Goal: Task Accomplishment & Management: Use online tool/utility

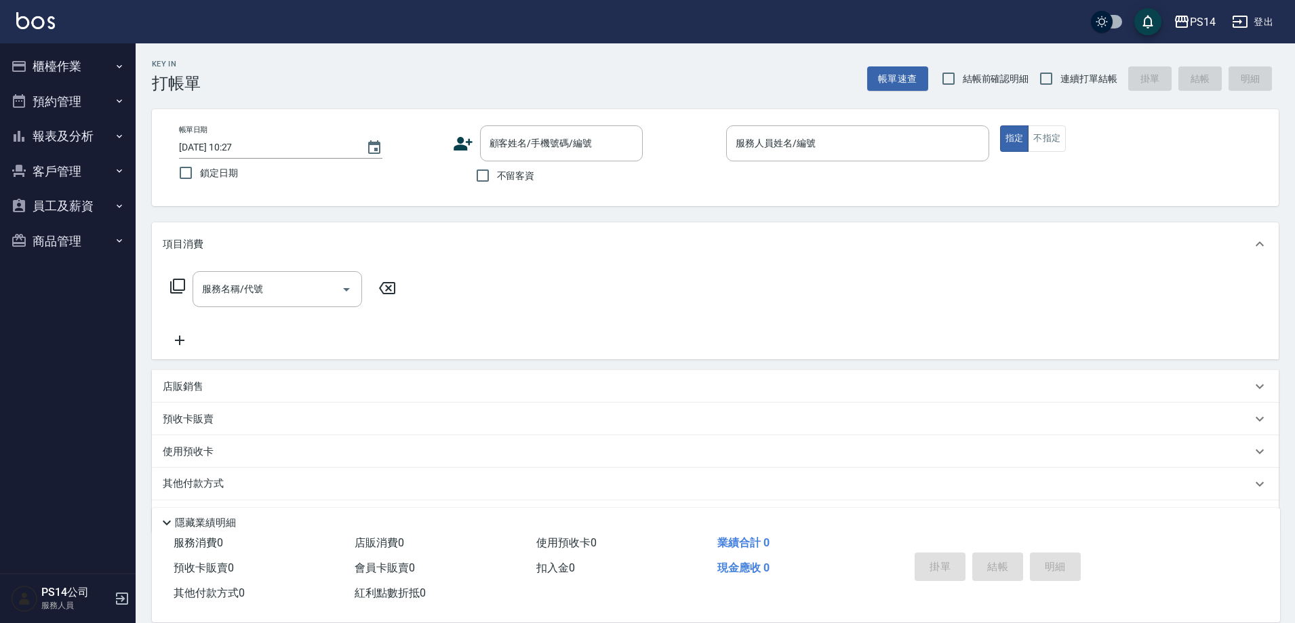
click at [1065, 77] on span "連續打單結帳" at bounding box center [1088, 79] width 57 height 14
click at [1060, 77] on input "連續打單結帳" at bounding box center [1046, 78] width 28 height 28
checkbox input "true"
click at [486, 169] on input "不留客資" at bounding box center [482, 175] width 28 height 28
checkbox input "true"
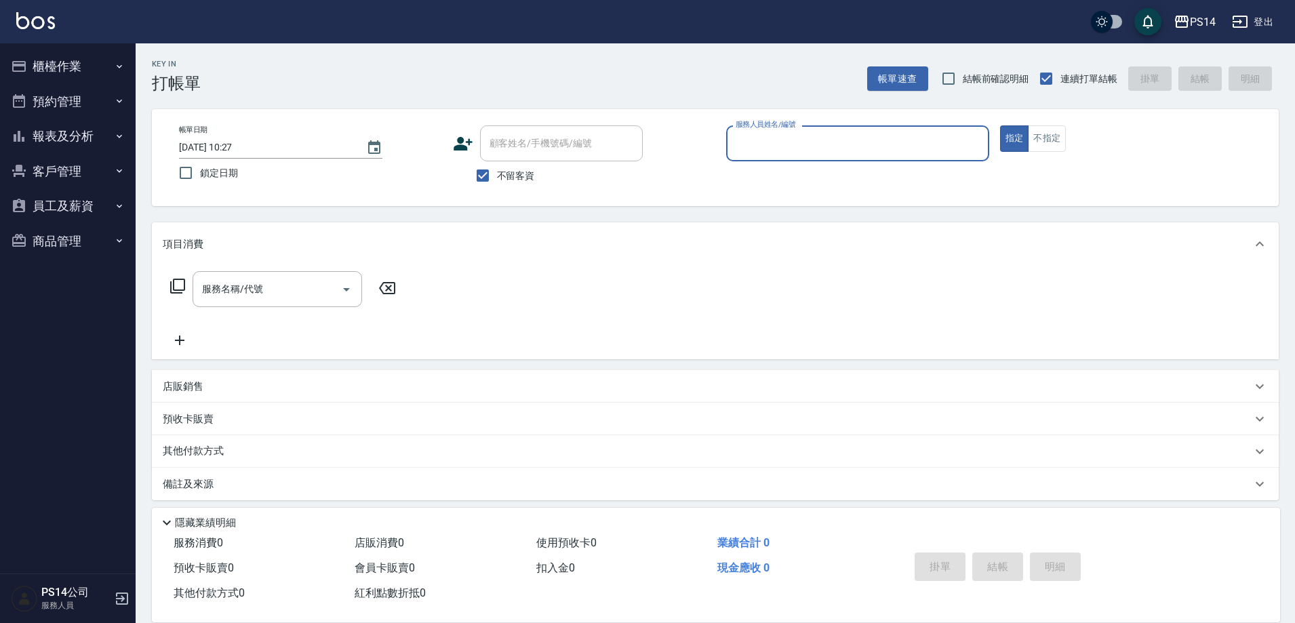
click at [763, 148] on input "服務人員姓名/編號" at bounding box center [857, 143] width 251 height 24
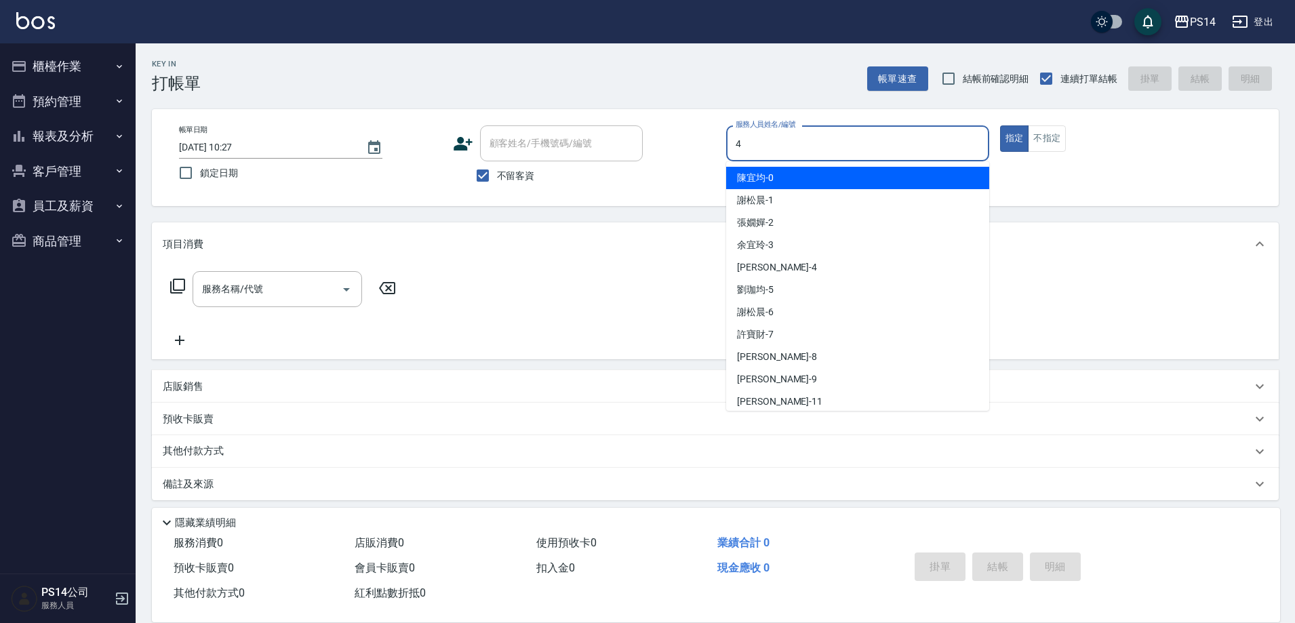
type input "[PERSON_NAME]-4"
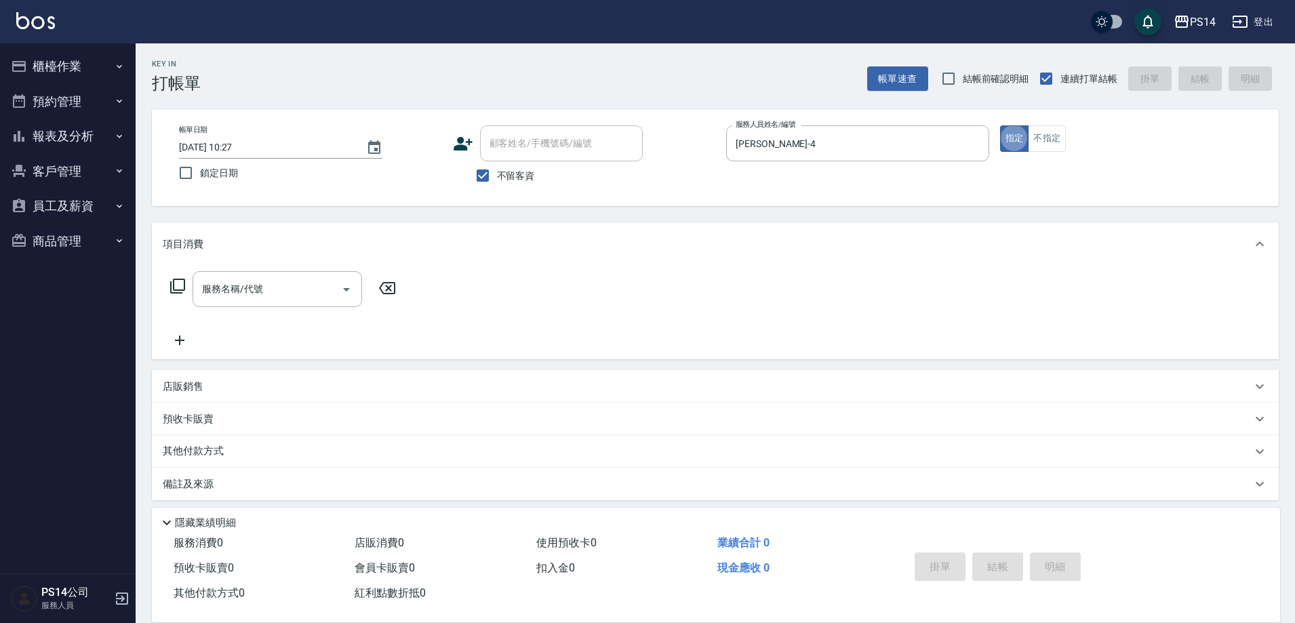
type button "true"
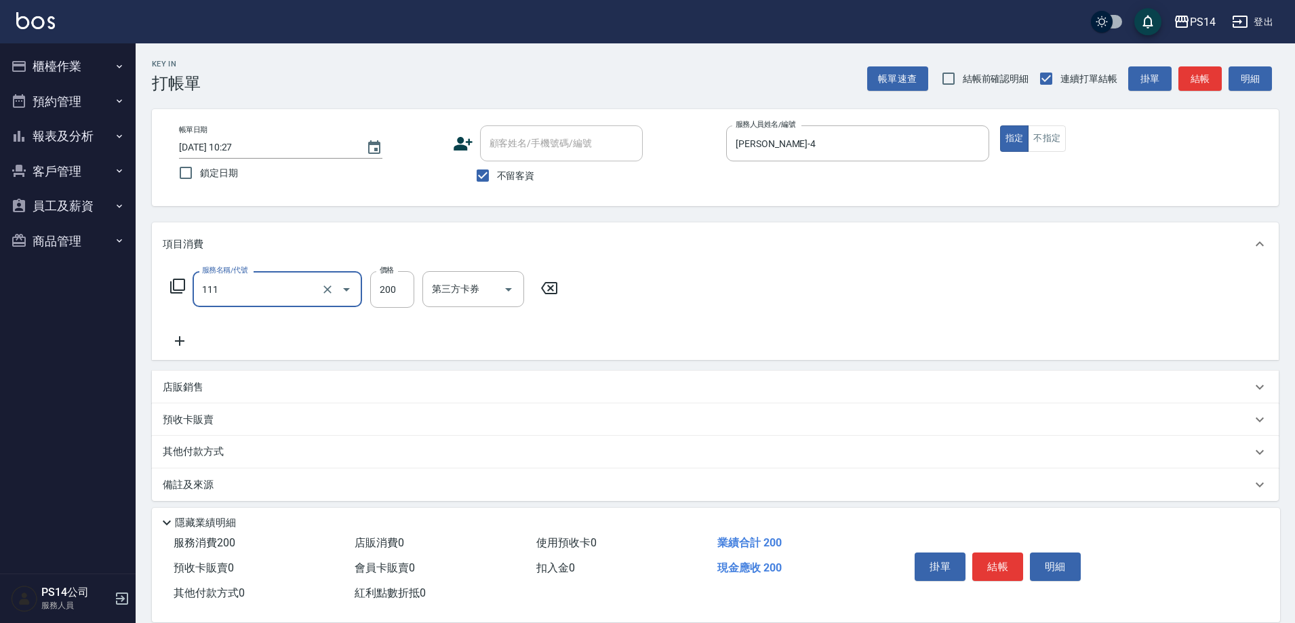
type input "200(111)"
type input "[PERSON_NAME]-28"
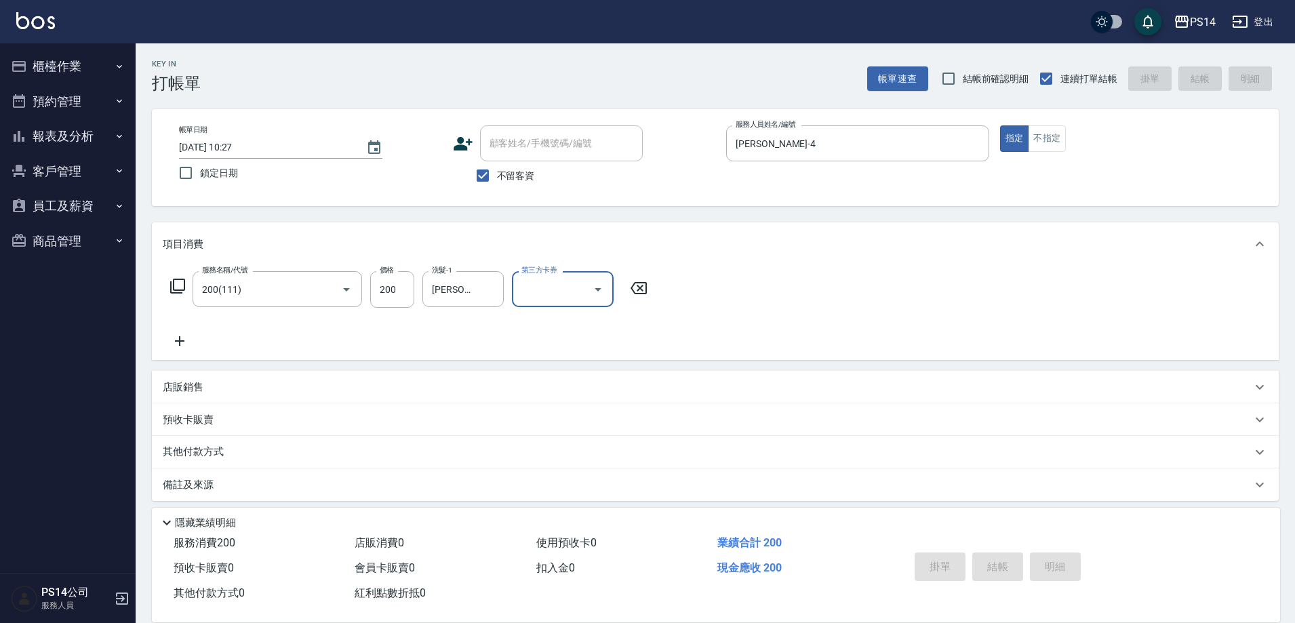
type input "[DATE] 17:57"
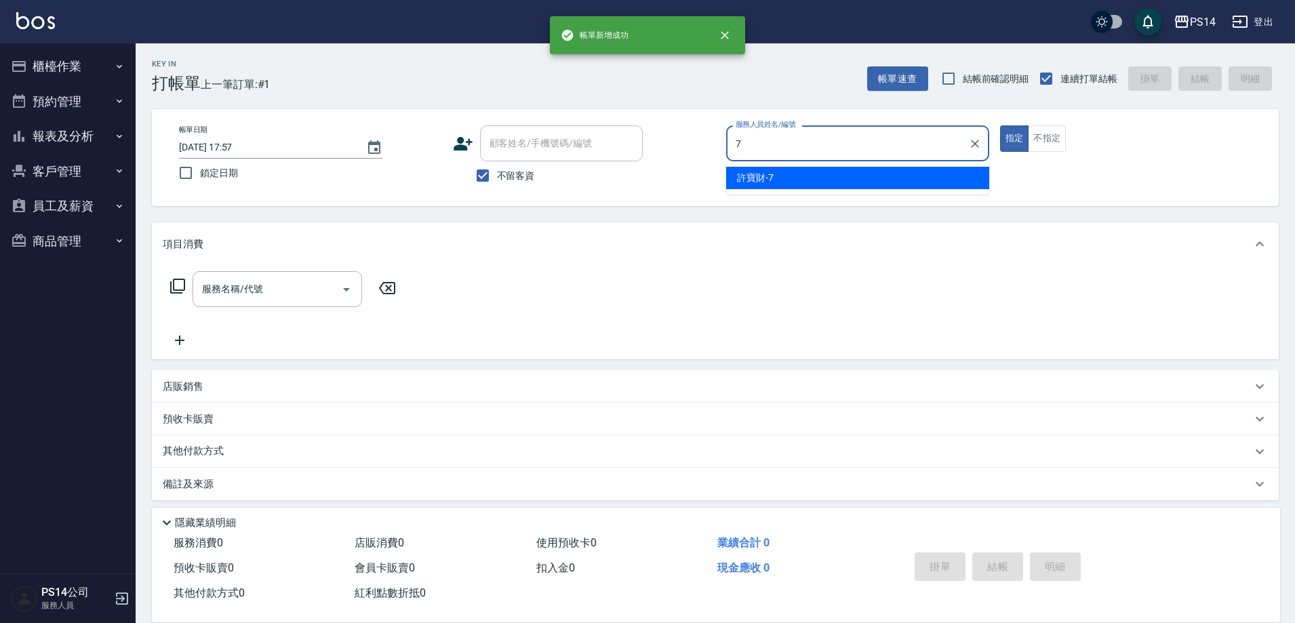
type input "[PERSON_NAME]-7"
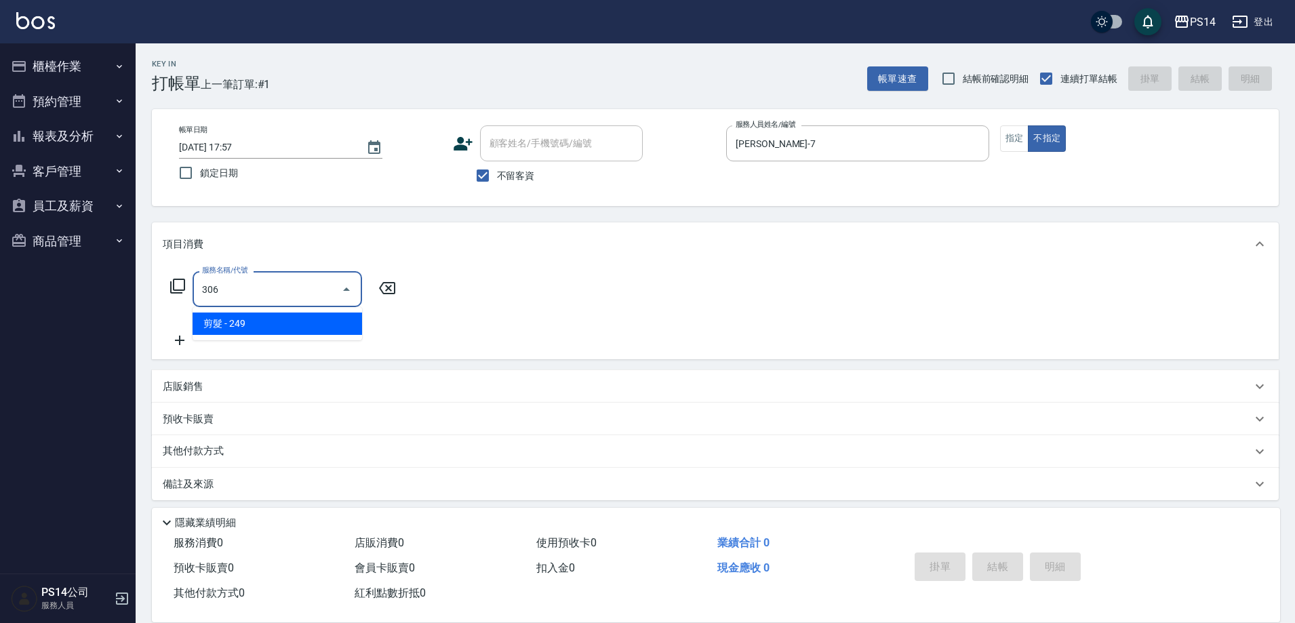
type input "剪髮(306)"
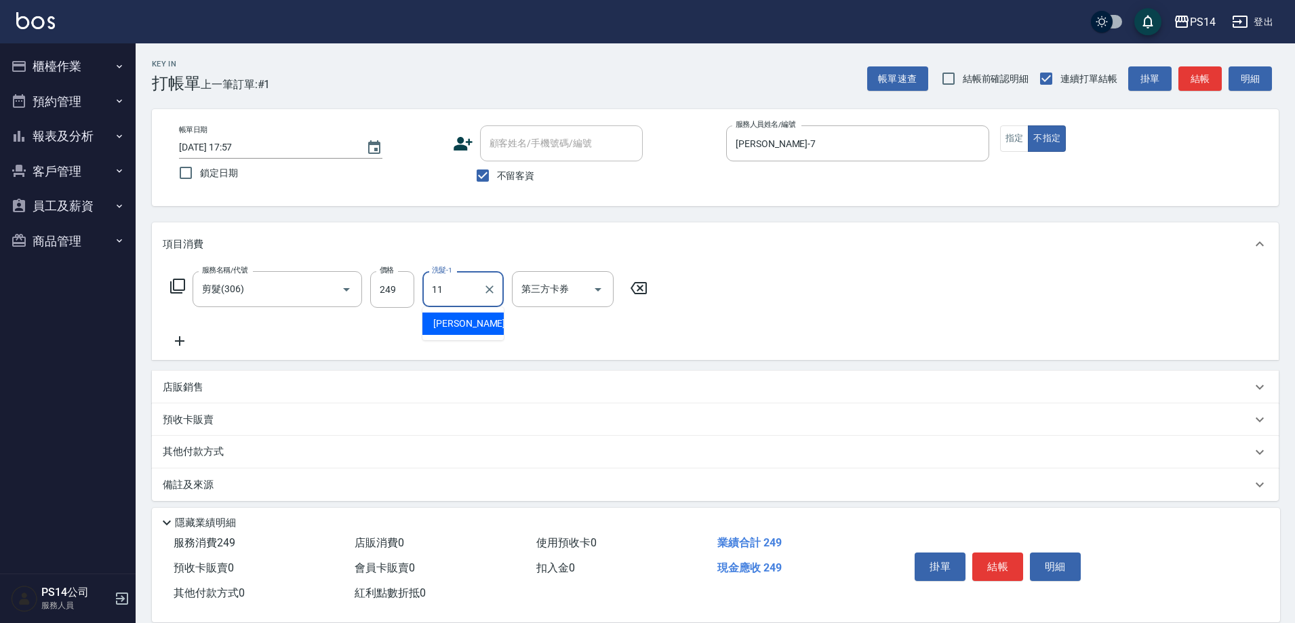
type input "[PERSON_NAME]-11"
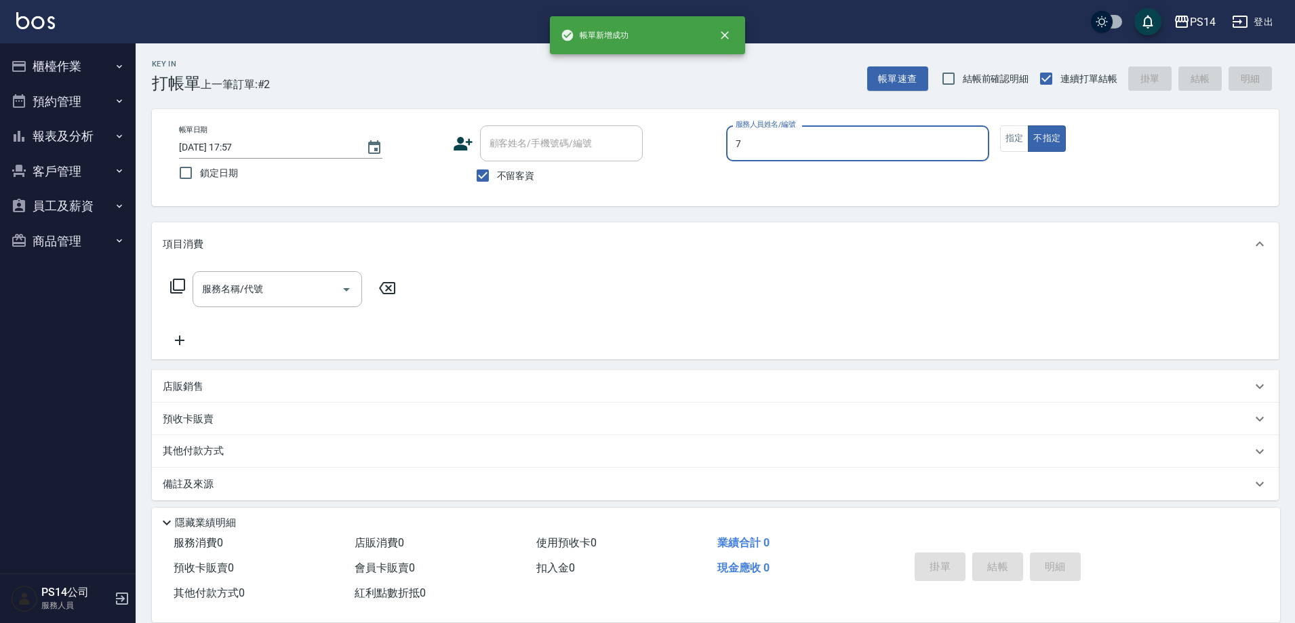
type input "[PERSON_NAME]-7"
type button "false"
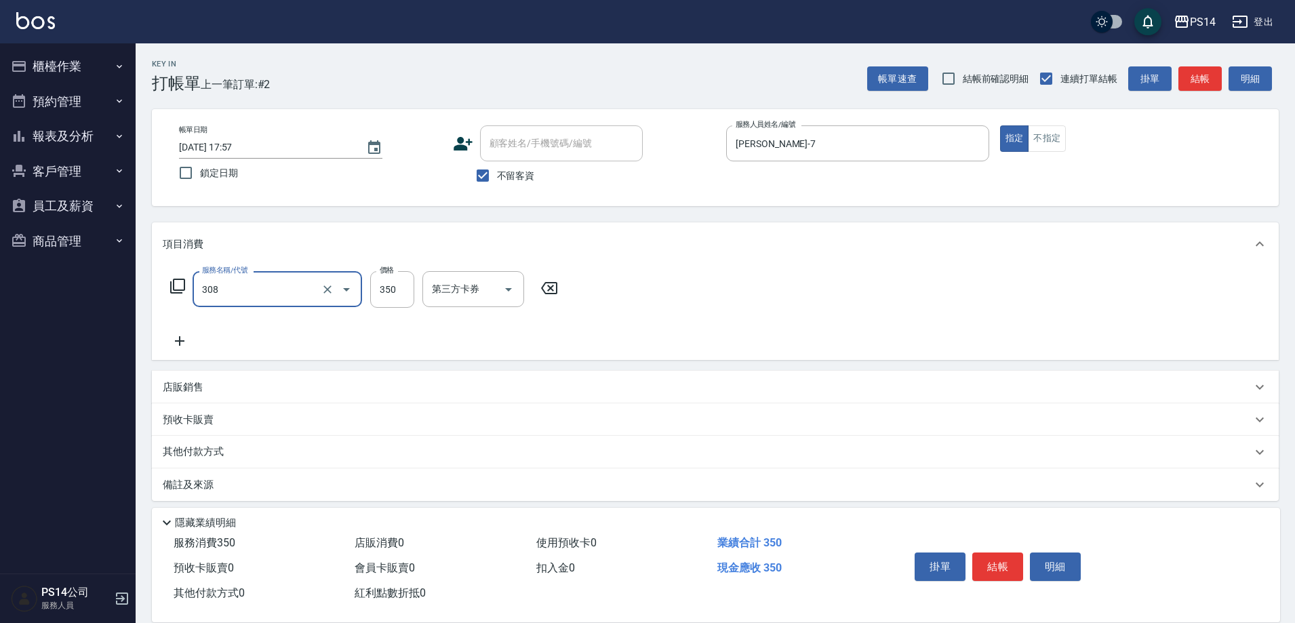
type input "洗+剪(308)"
type input "[PERSON_NAME]-18"
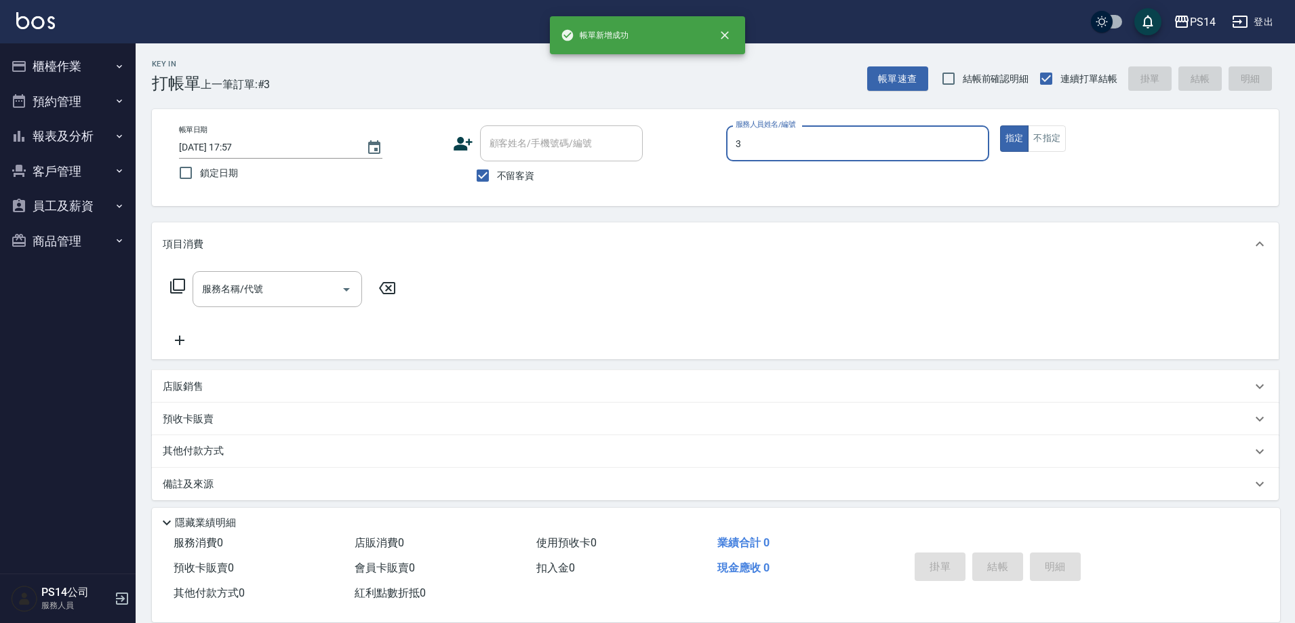
type input "[PERSON_NAME]-3"
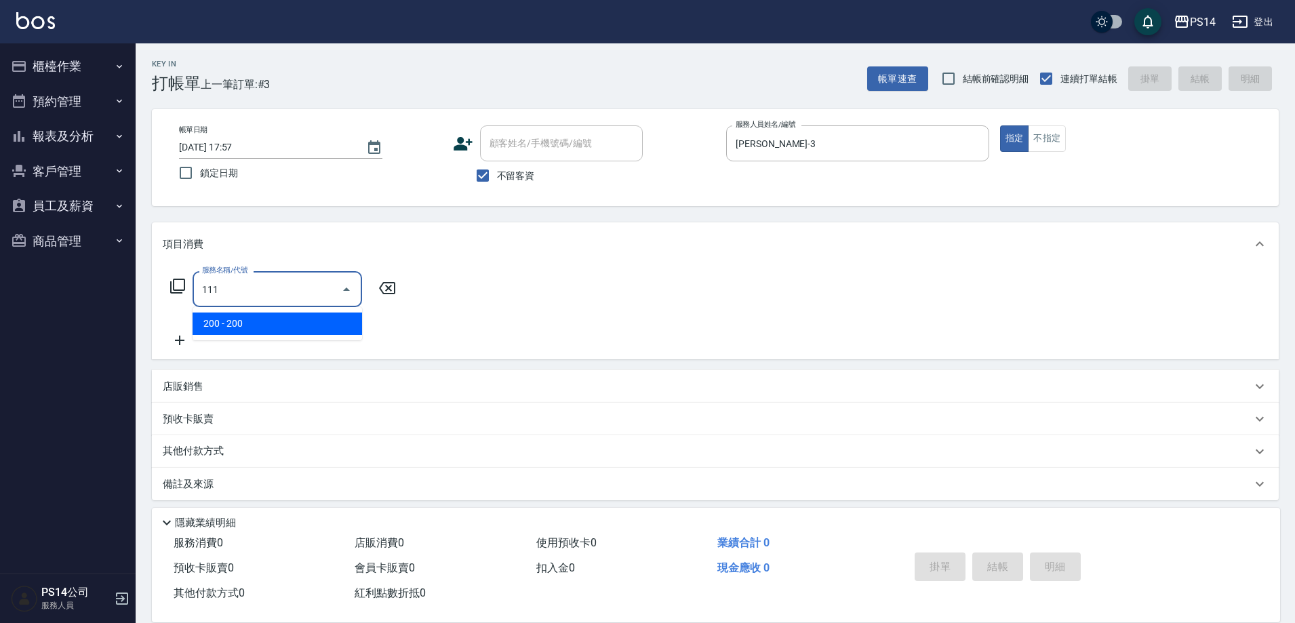
type input "200(111)"
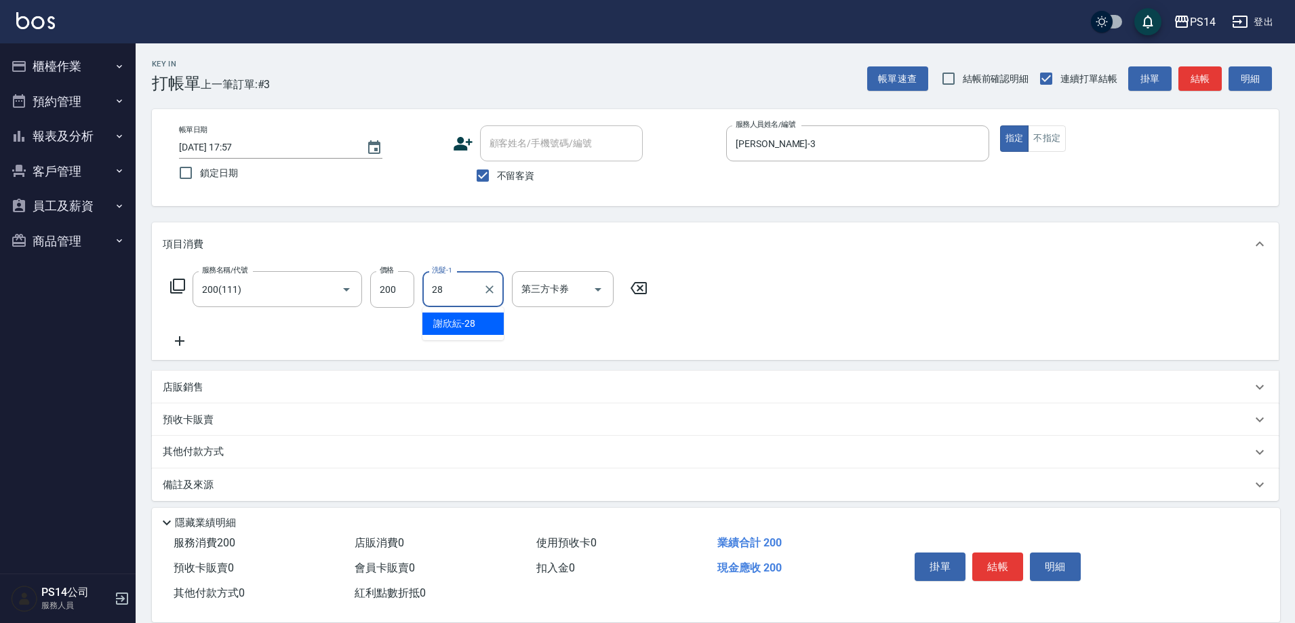
type input "[PERSON_NAME]-28"
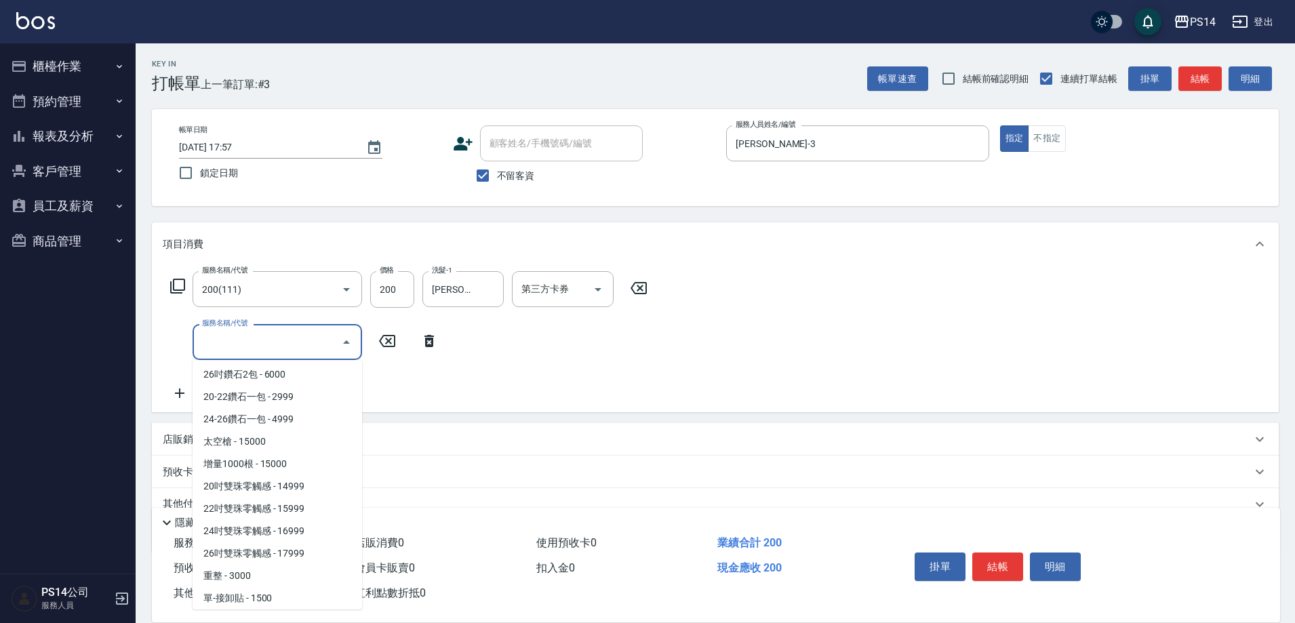
scroll to position [941, 0]
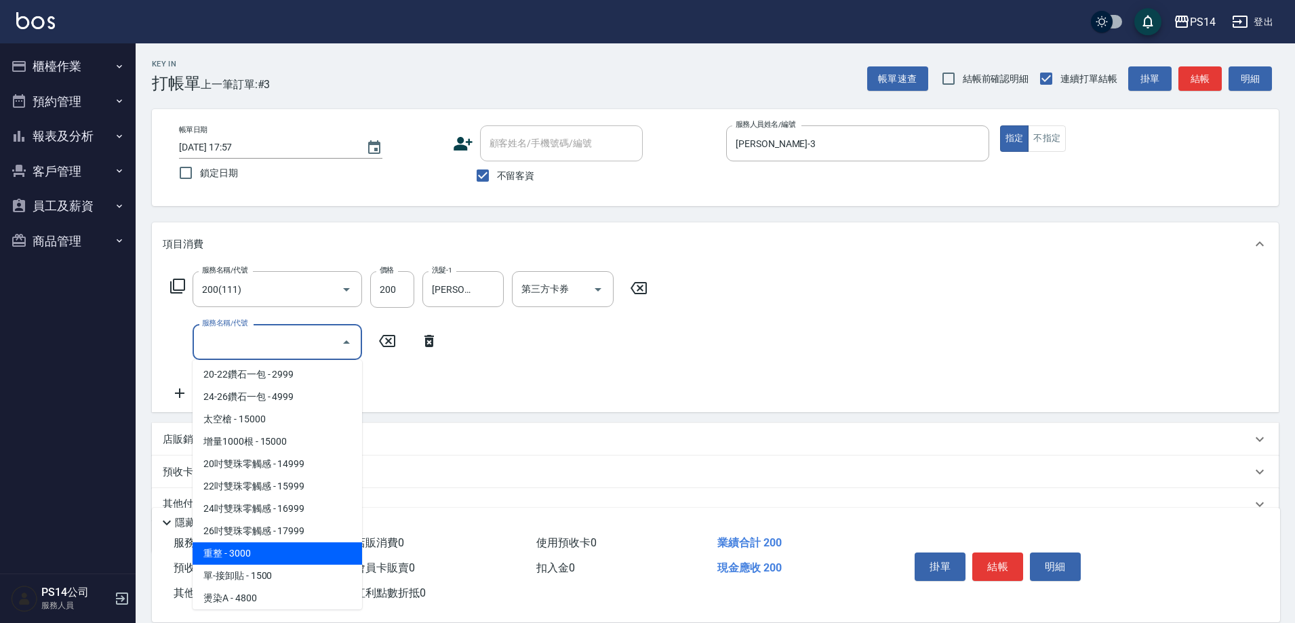
type input "重整(714)"
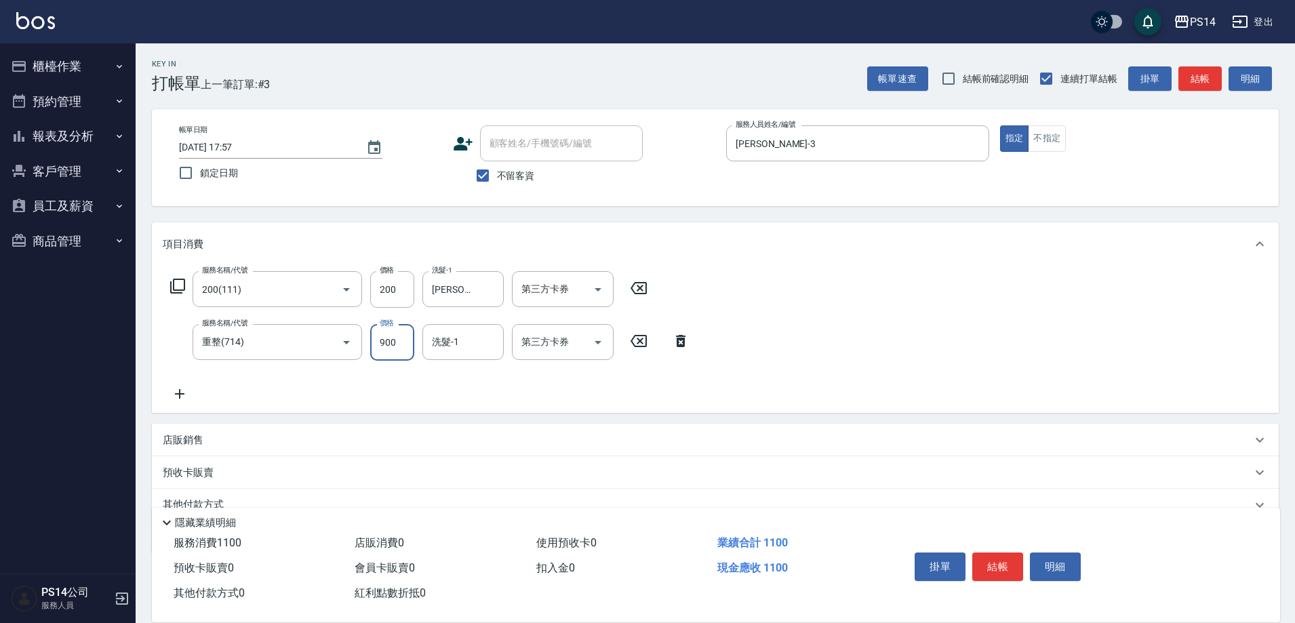
type input "900"
type input "[PERSON_NAME]-28"
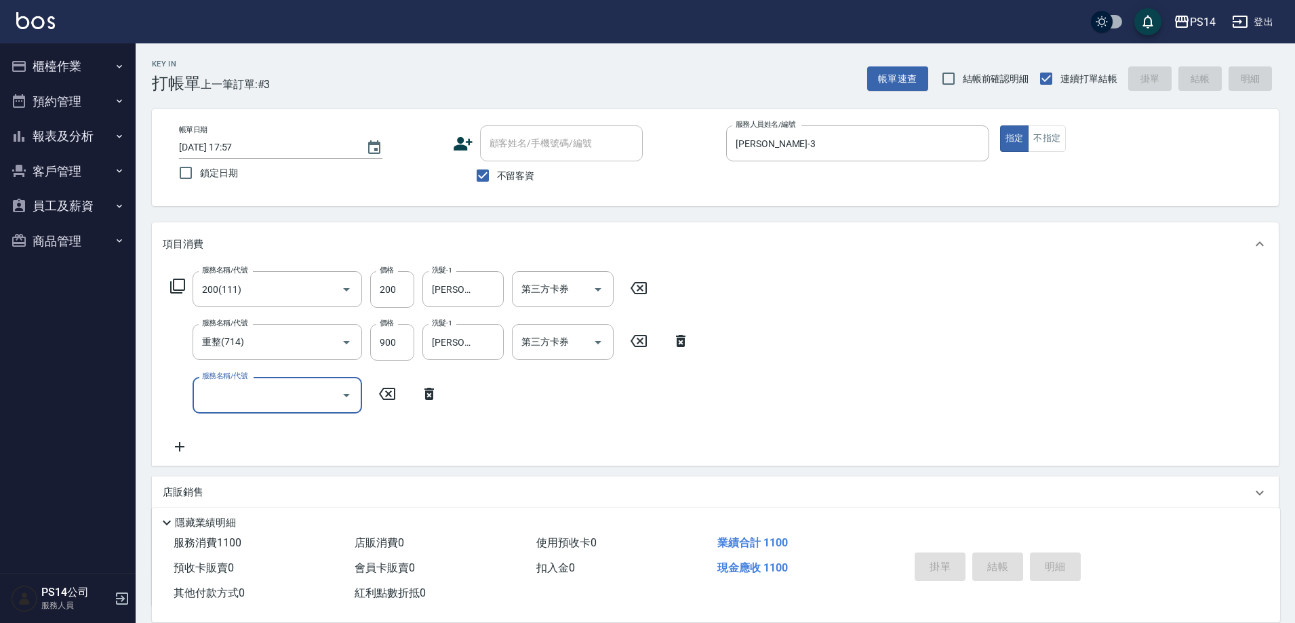
type input "[DATE] 17:59"
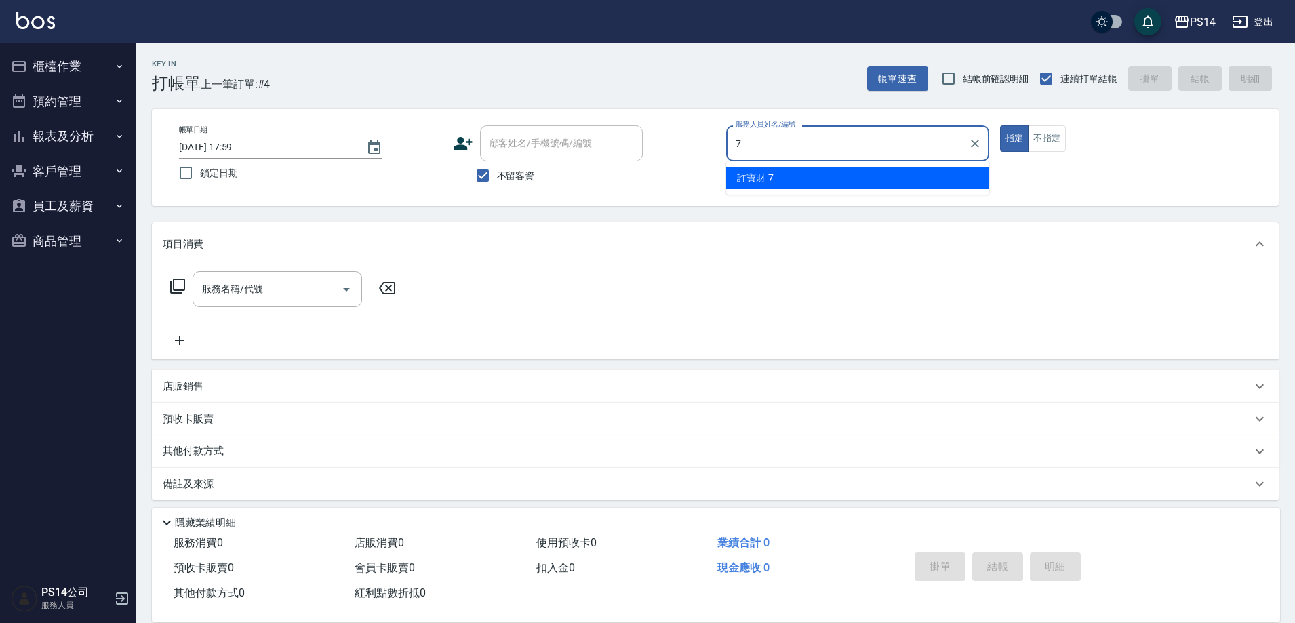
type input "[PERSON_NAME]-7"
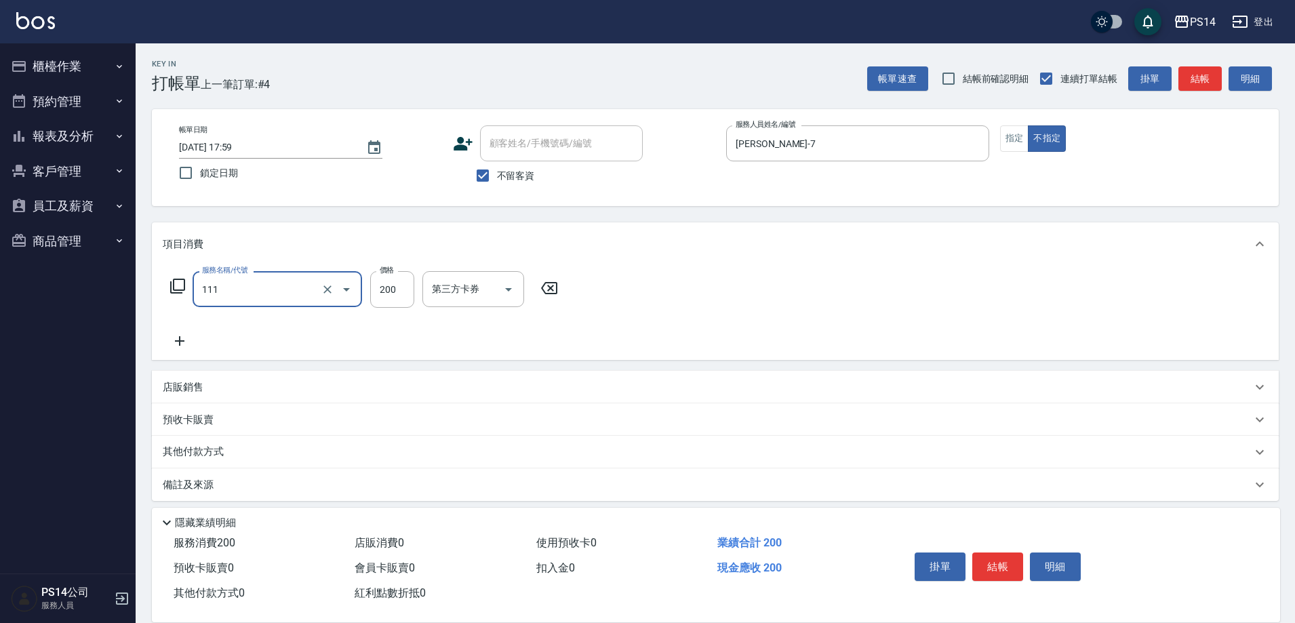
type input "200(111)"
type input "[PERSON_NAME]-11"
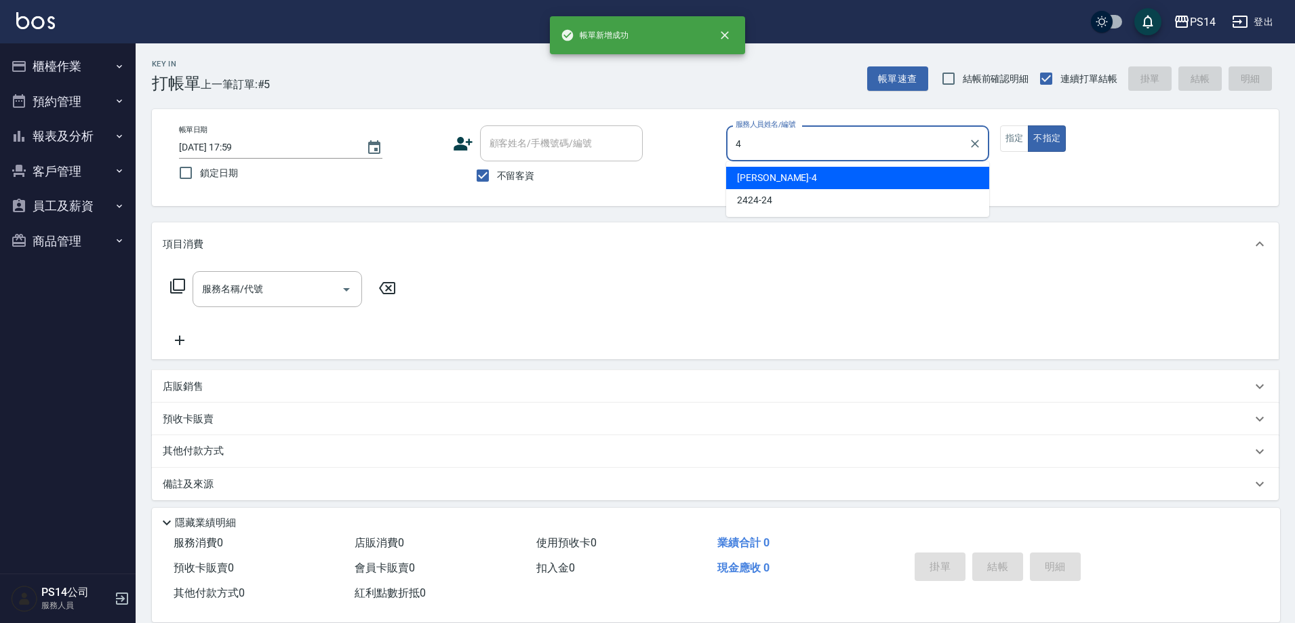
type input "[PERSON_NAME]-4"
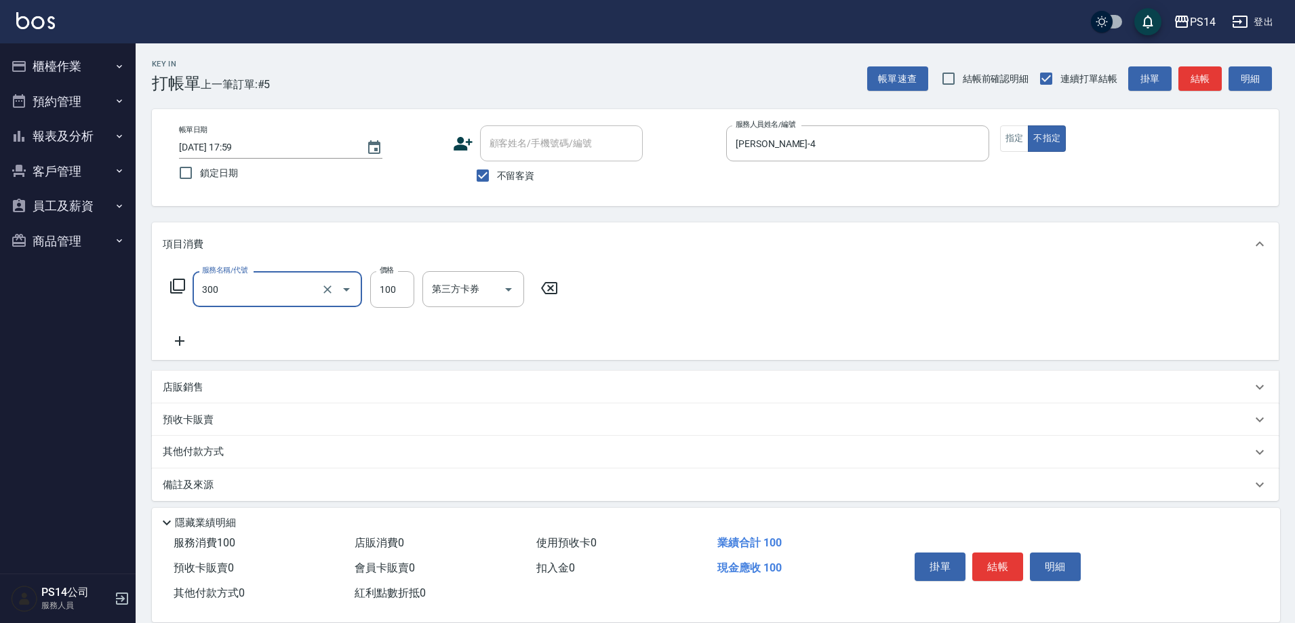
type input "剪髮(300)"
type input "50"
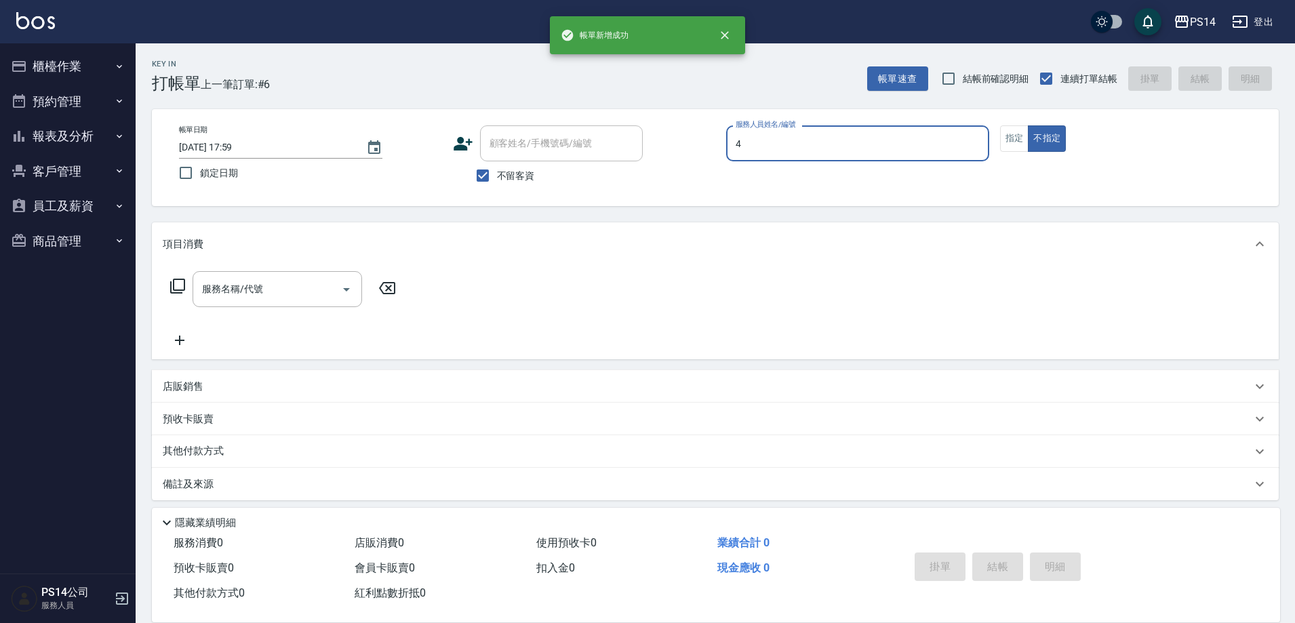
type input "[PERSON_NAME]-4"
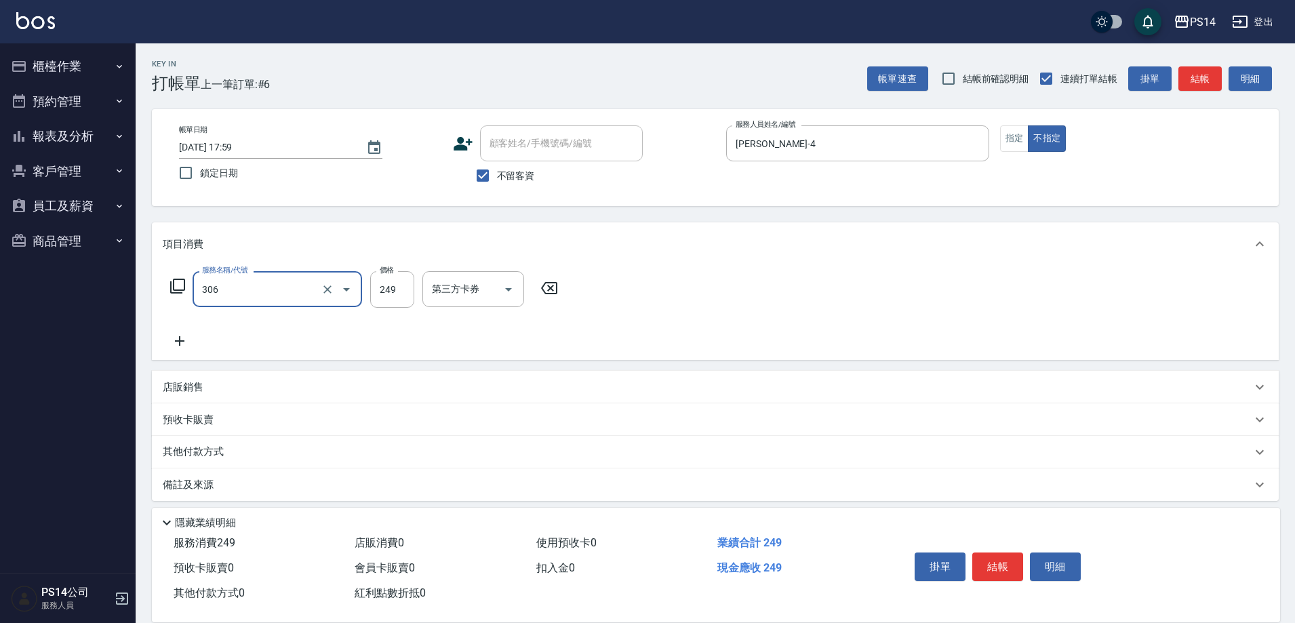
type input "剪髮(306)"
type input "[PERSON_NAME]-18"
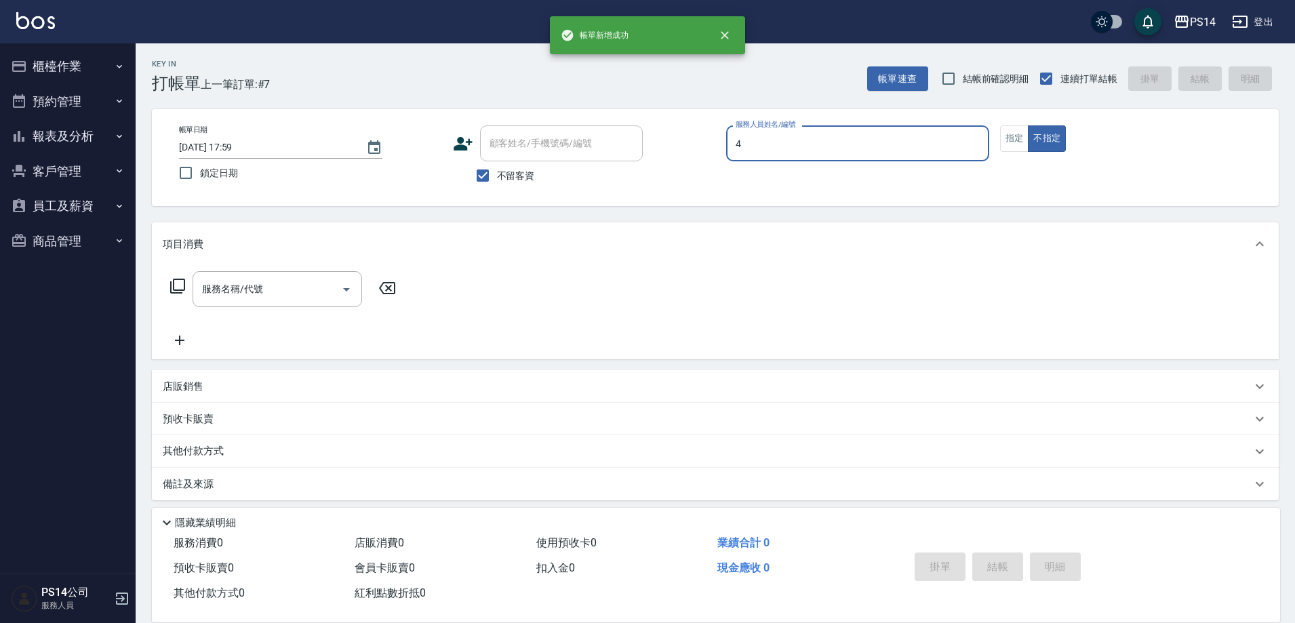
type input "[PERSON_NAME]-4"
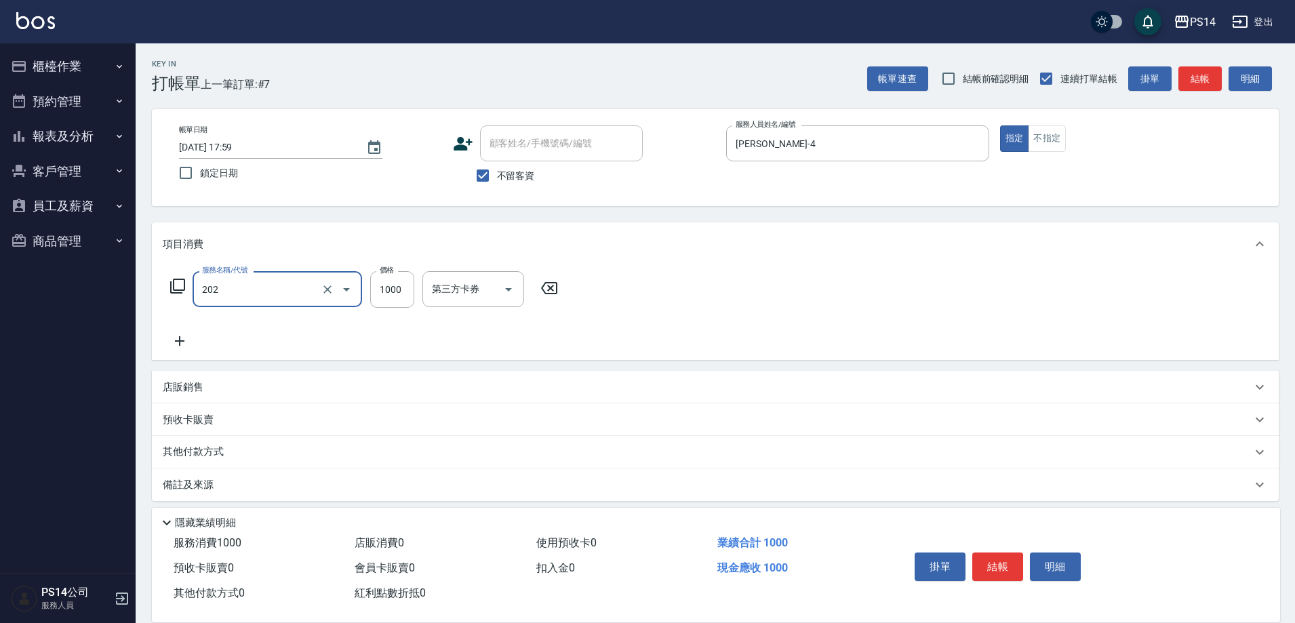
type input "燙髮(202)"
type input "1099"
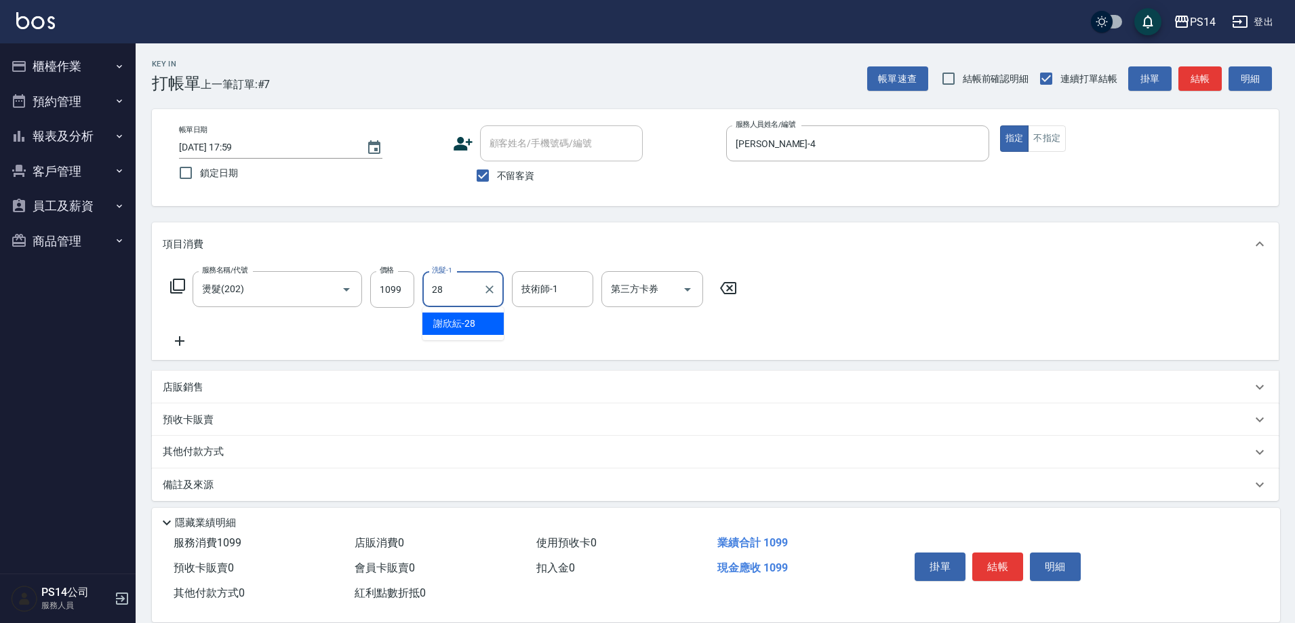
type input "[PERSON_NAME]-28"
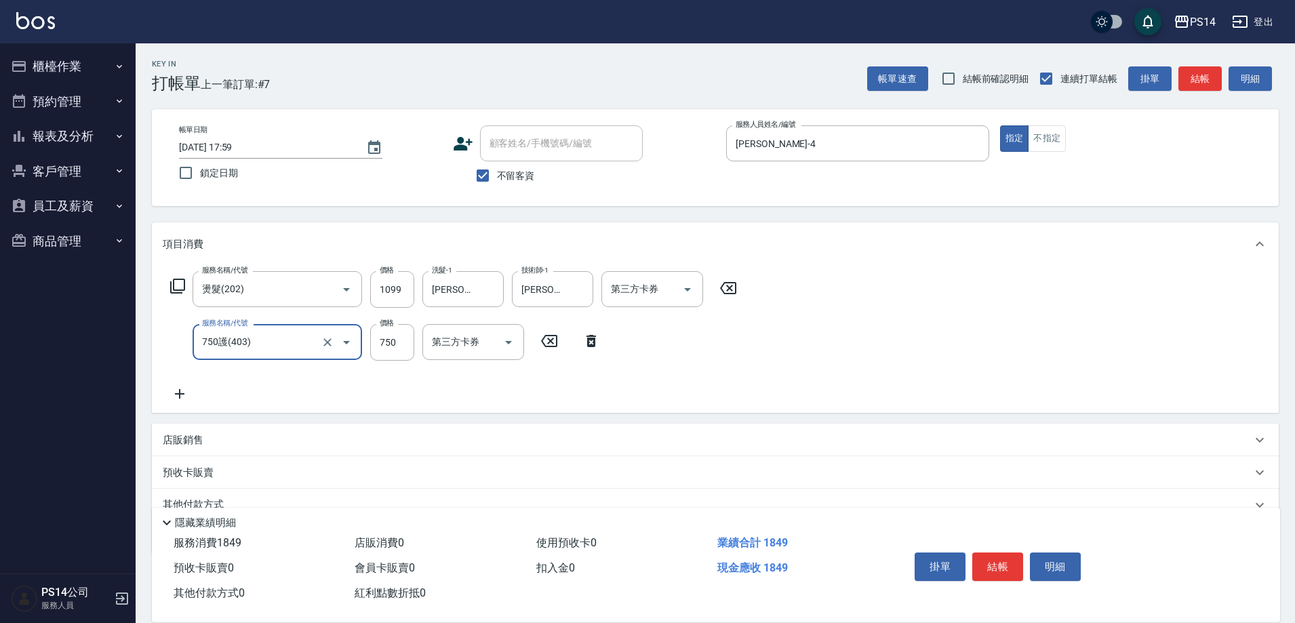
type input "750護(403)"
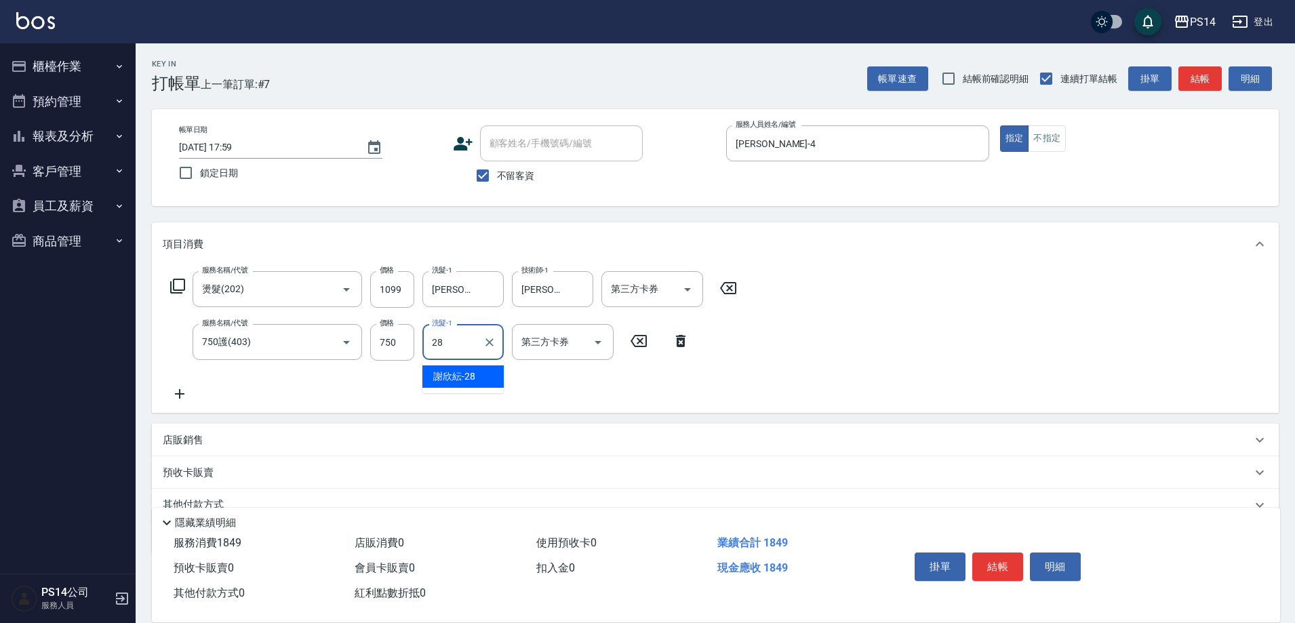
type input "[PERSON_NAME]-28"
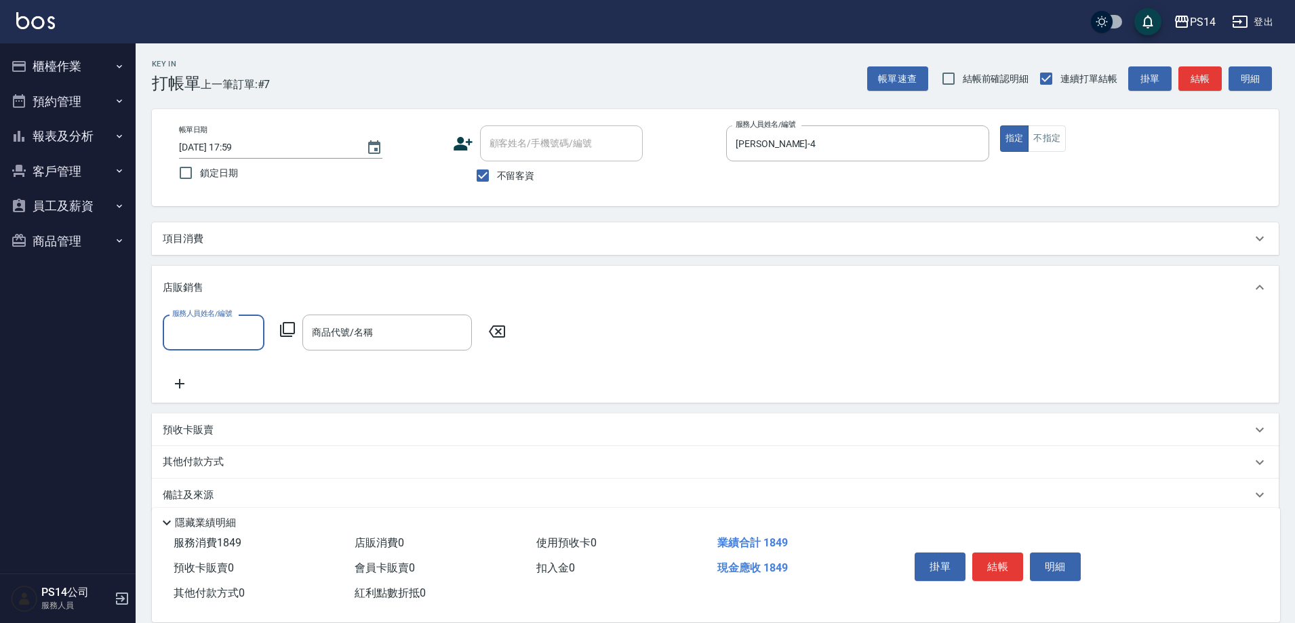
scroll to position [0, 0]
type input "[PERSON_NAME]-4"
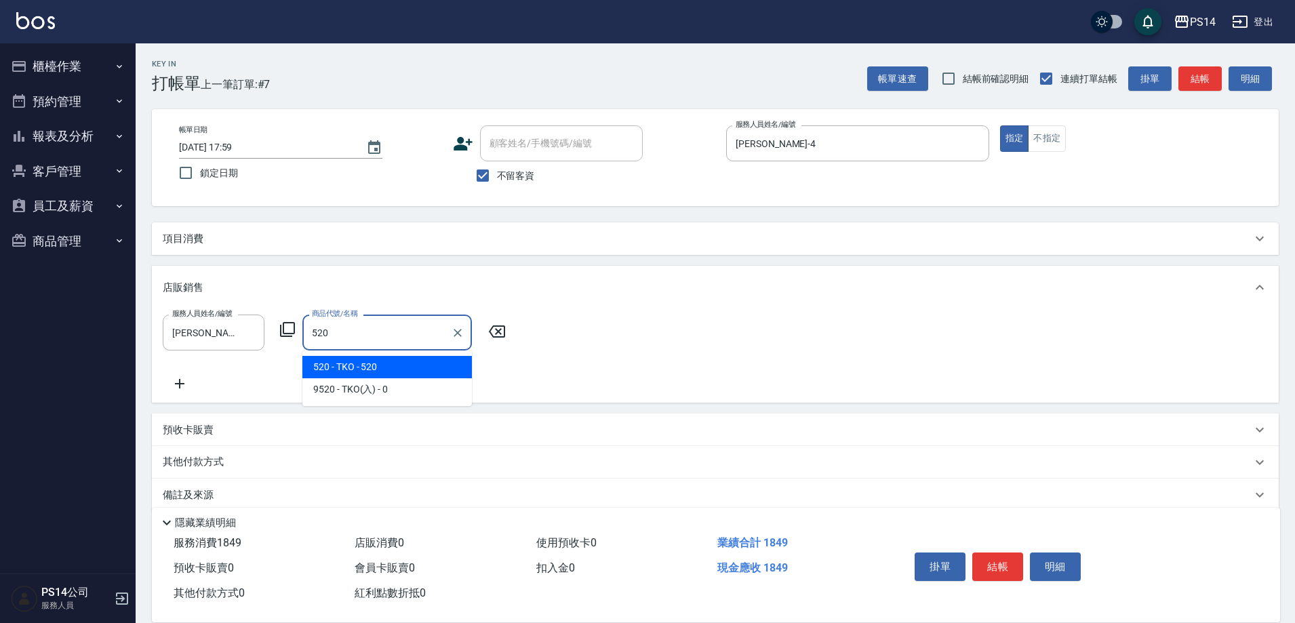
type input "TKO"
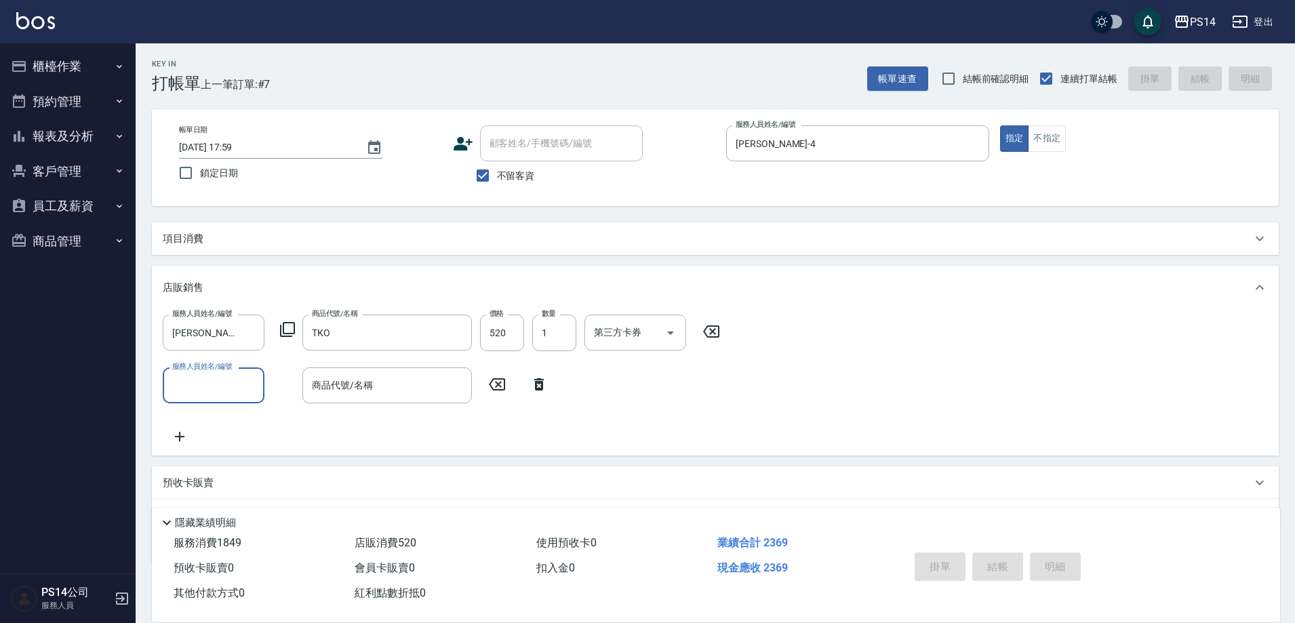
type input "[DATE] 18:00"
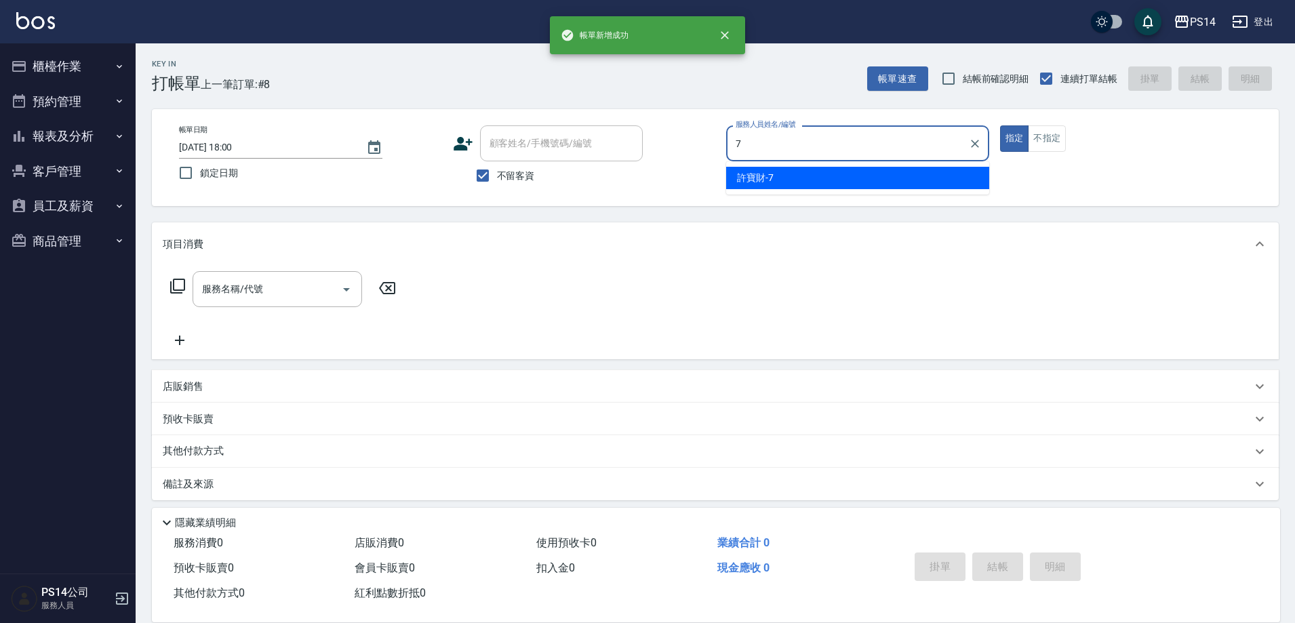
type input "[PERSON_NAME]-7"
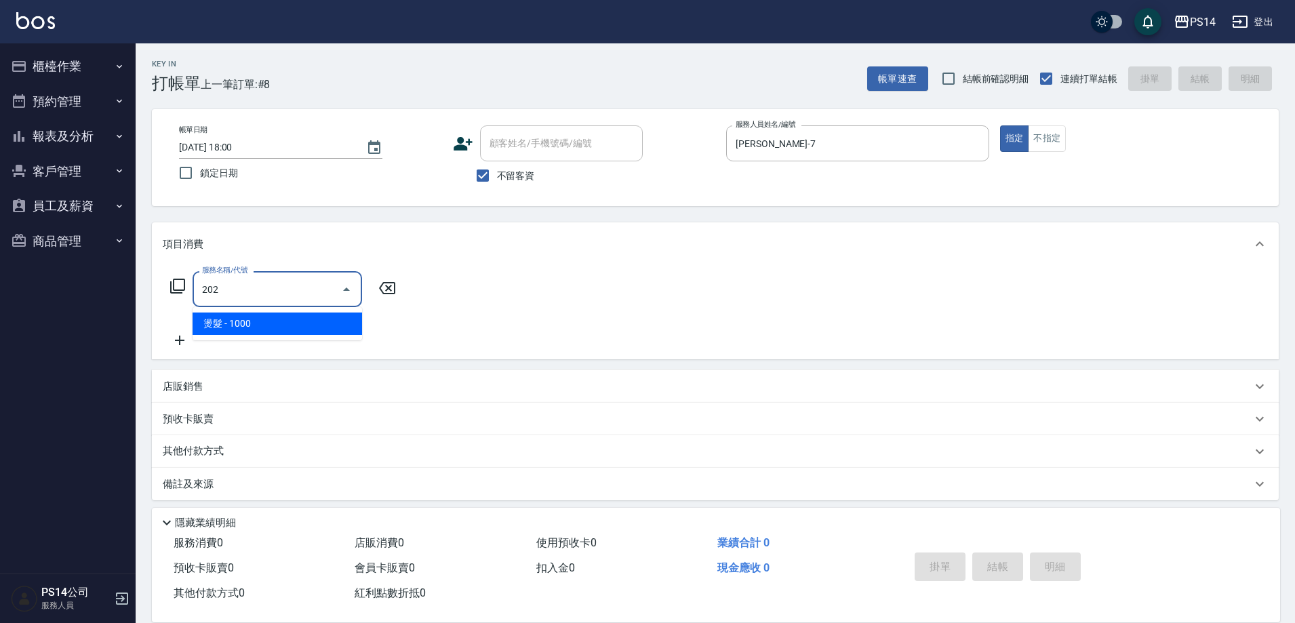
type input "燙髮(202)"
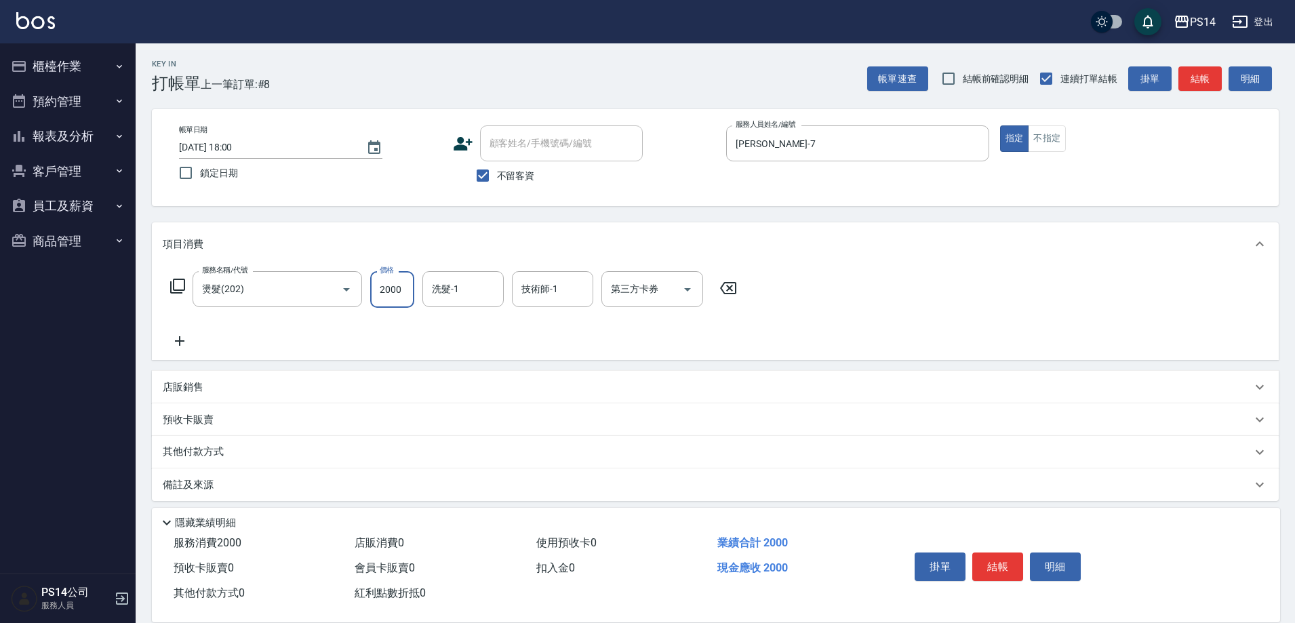
type input "2000"
type input "[PERSON_NAME]-28"
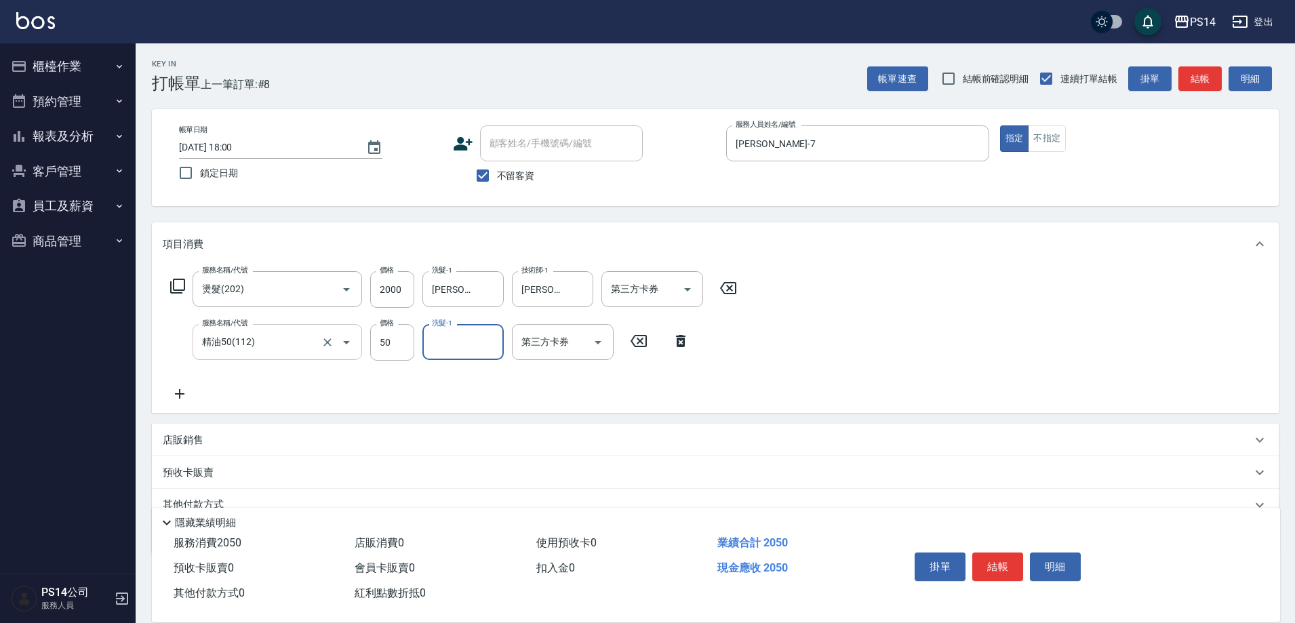
click at [253, 331] on input "精油50(112)" at bounding box center [258, 342] width 119 height 24
type input "500護(402)"
type input "[PERSON_NAME]-28"
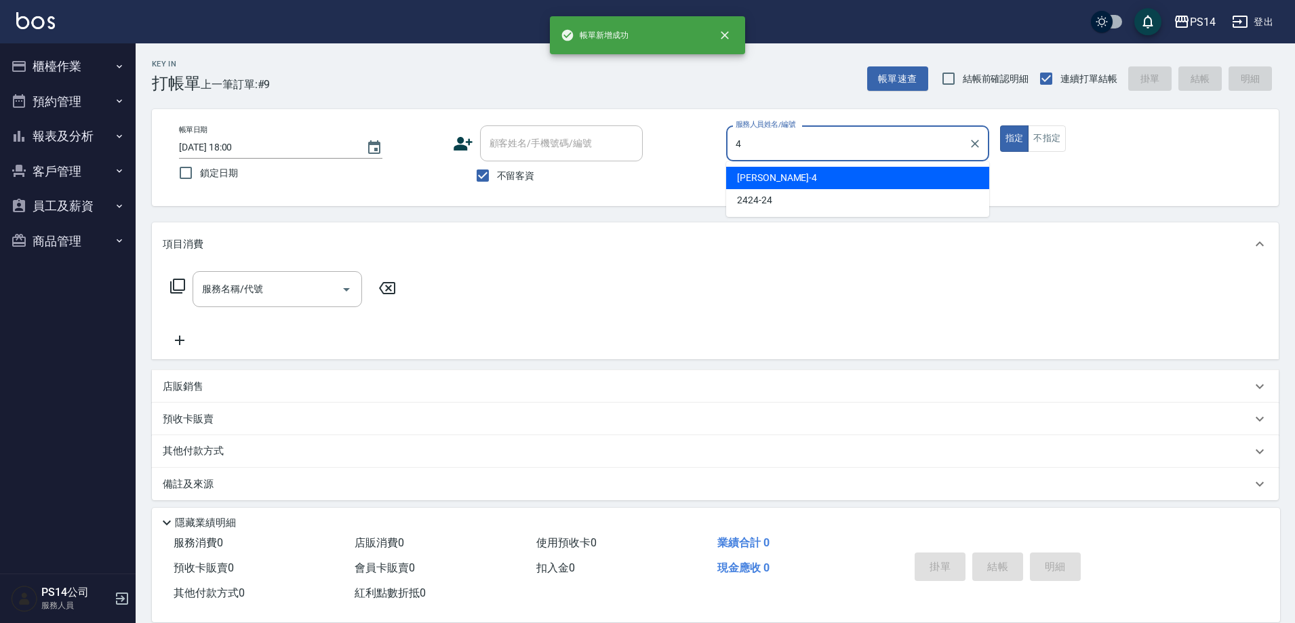
type input "[PERSON_NAME]-4"
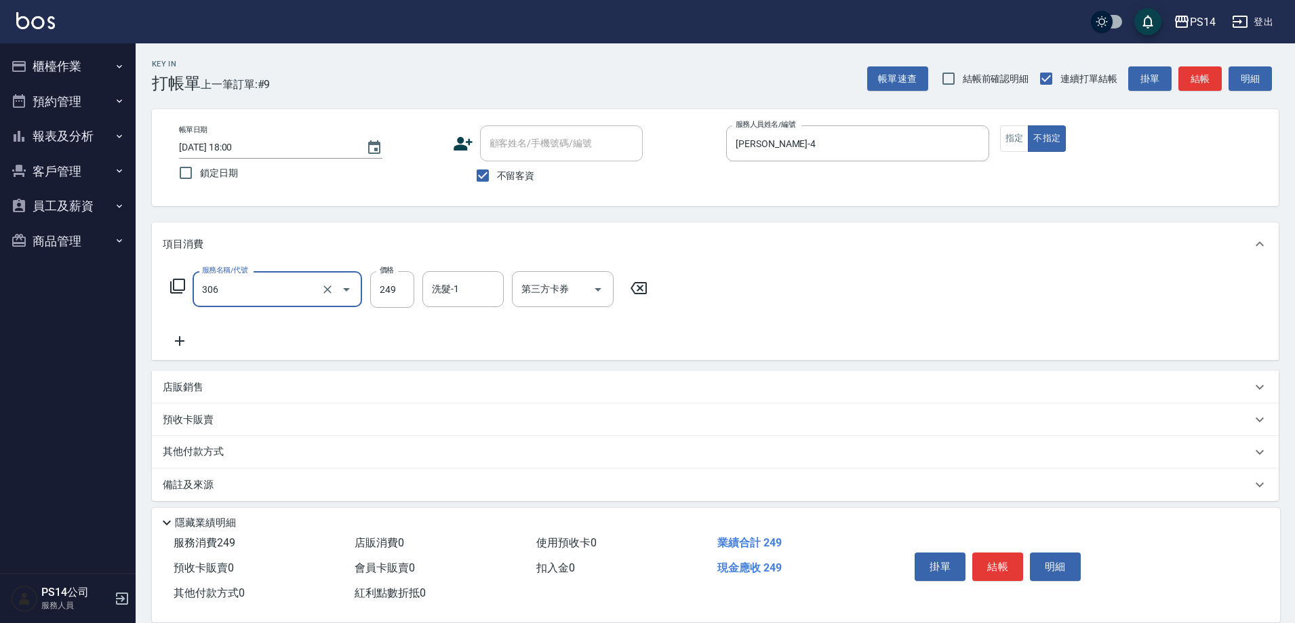
type input "剪髮(306)"
type input "[PERSON_NAME]-18"
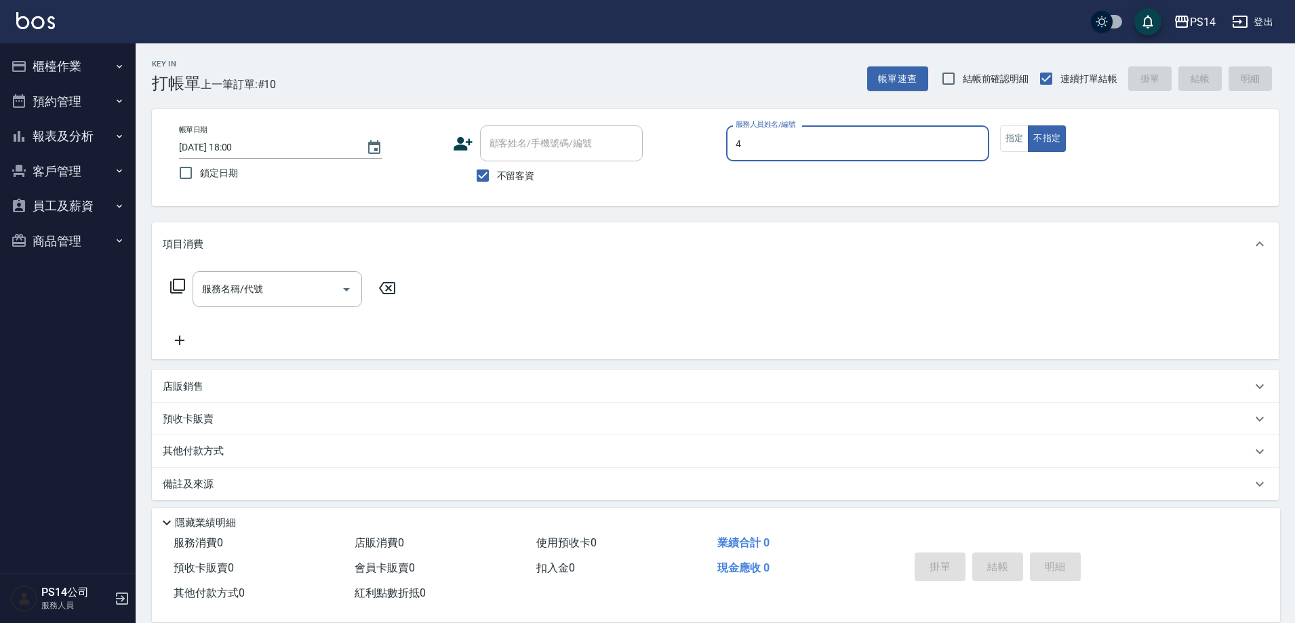
type input "[PERSON_NAME]-4"
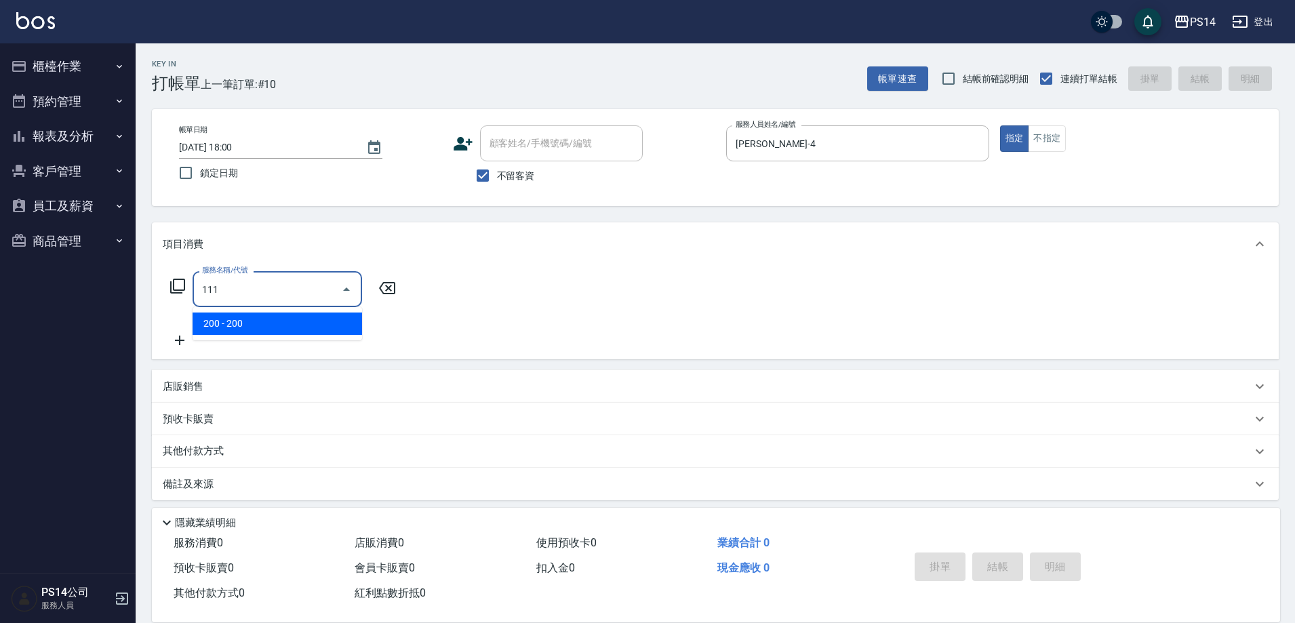
type input "200(111)"
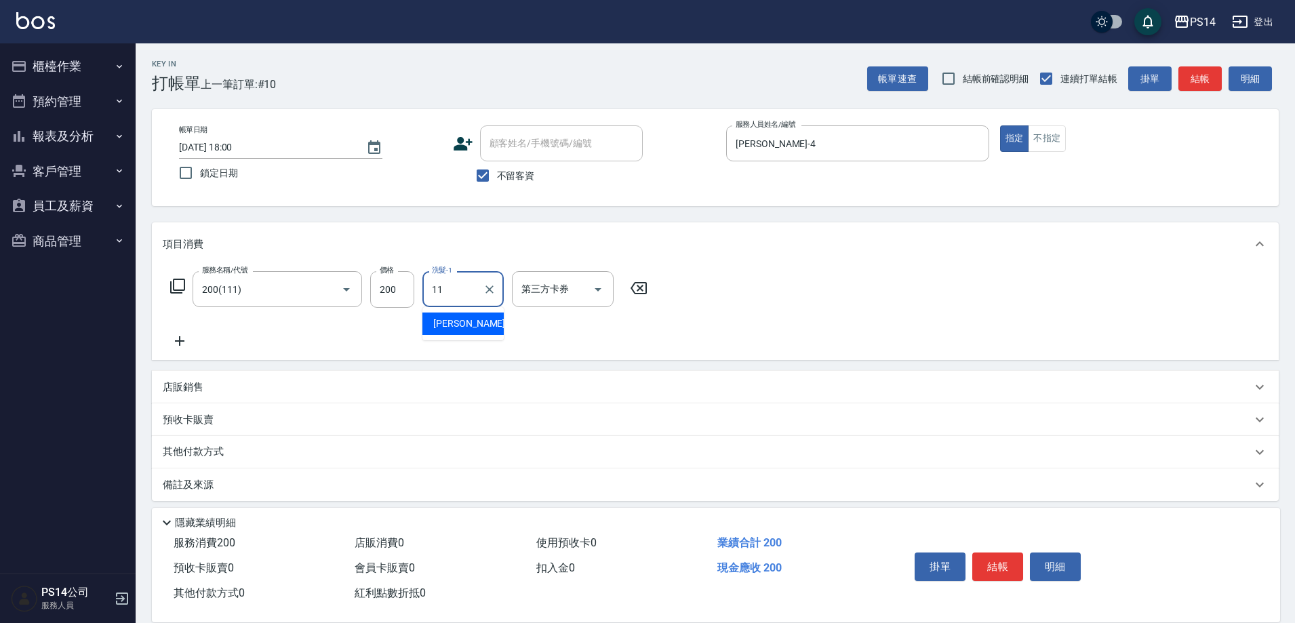
type input "[PERSON_NAME]-11"
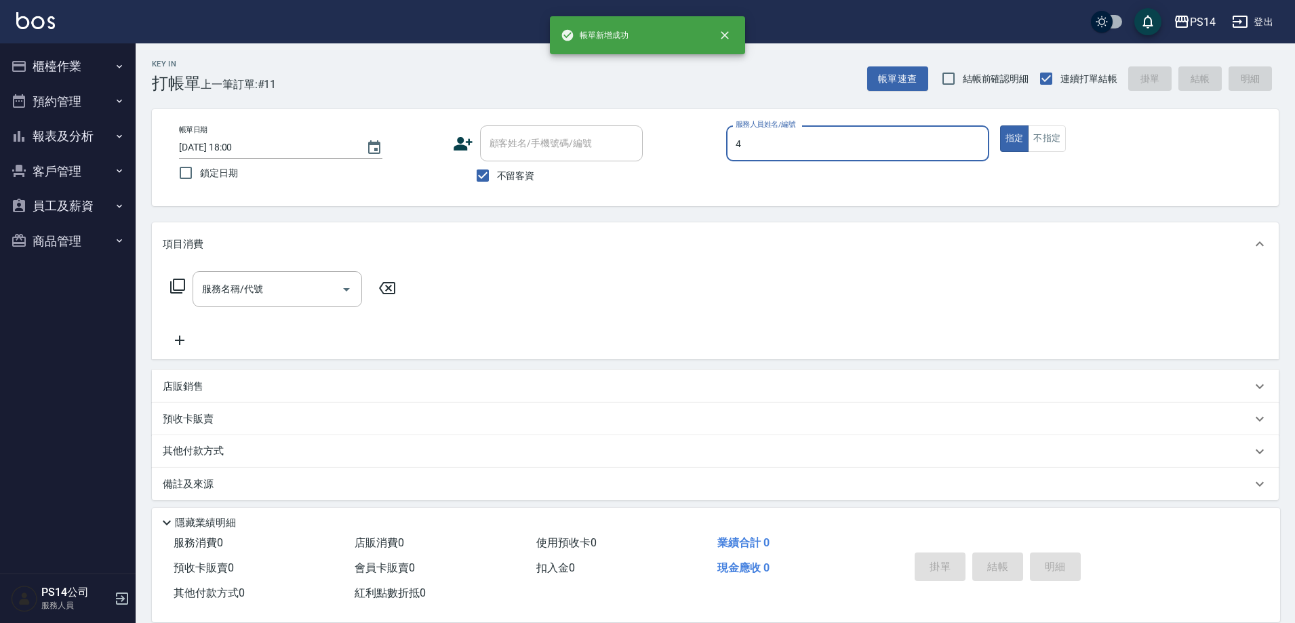
type input "[PERSON_NAME]-4"
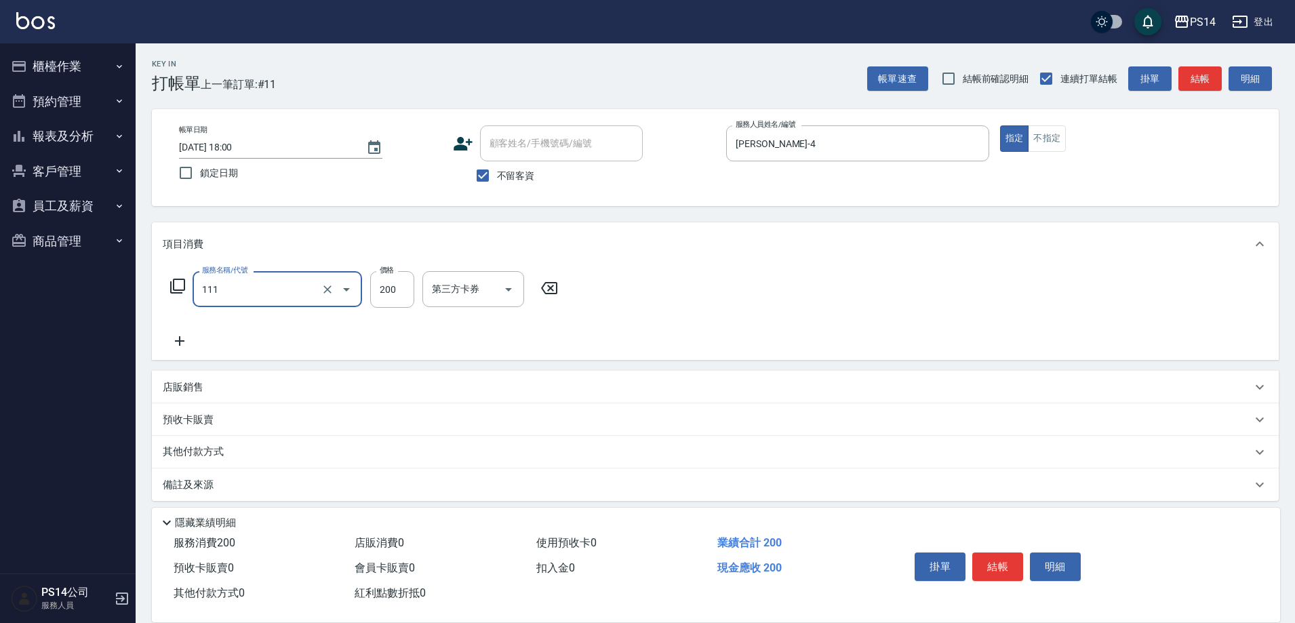
type input "200(111)"
type input "[PERSON_NAME]-28"
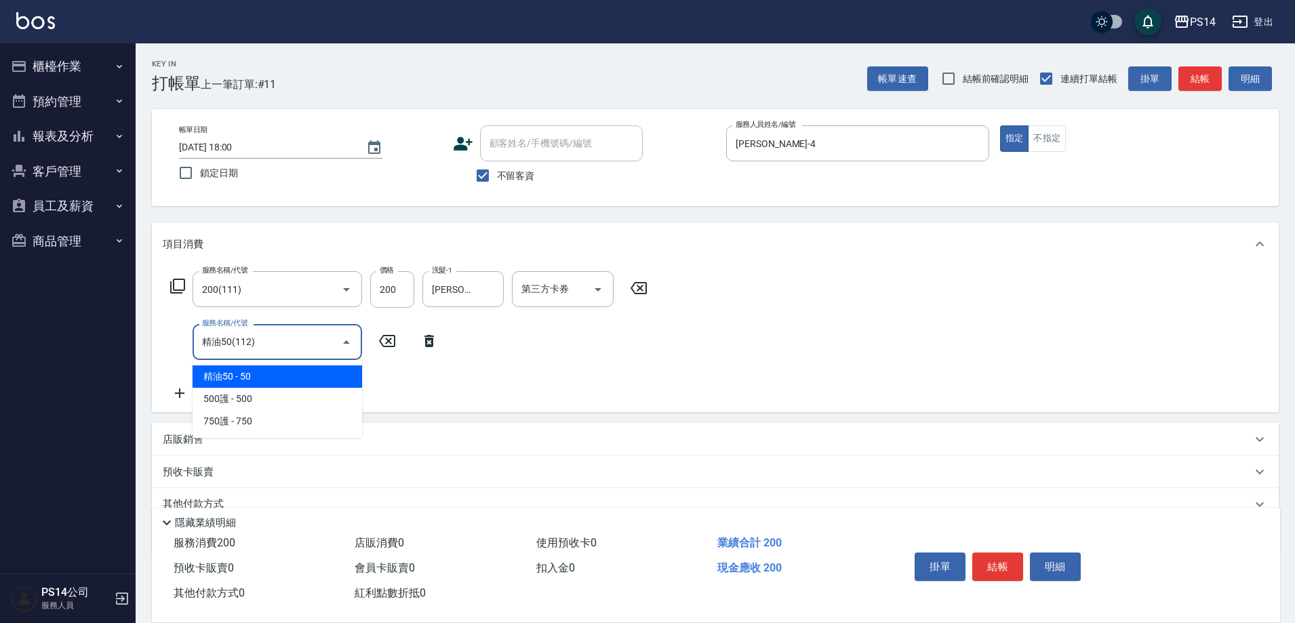
type input "精油50(112)"
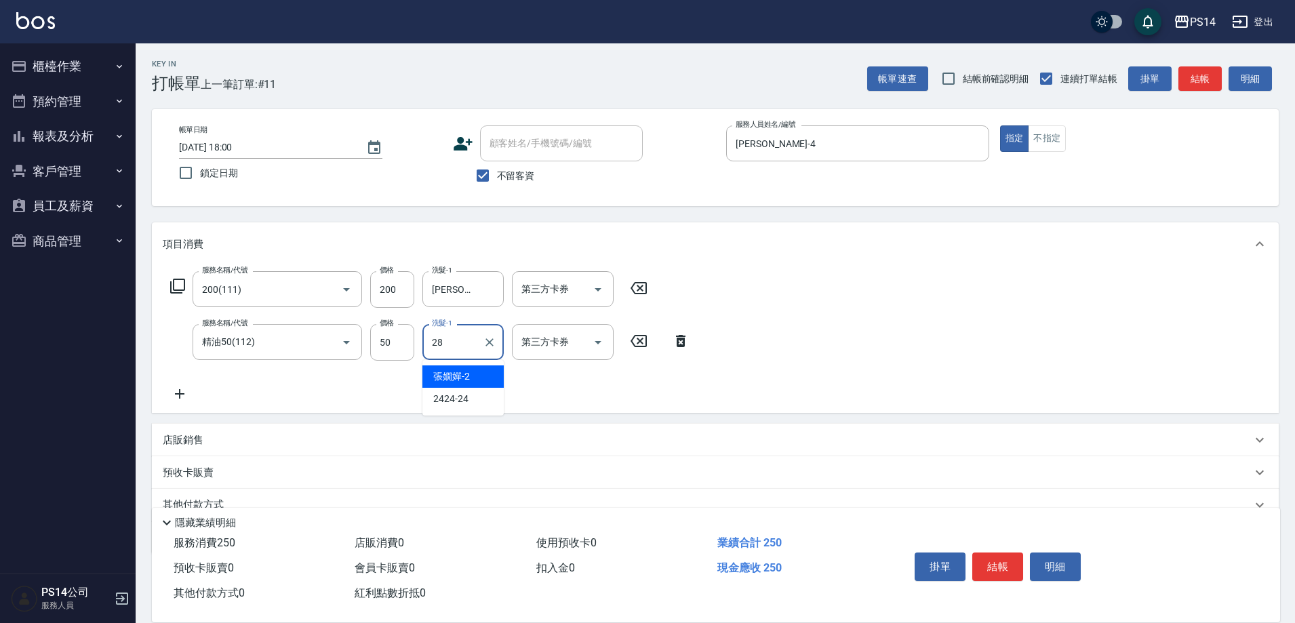
type input "[PERSON_NAME]-28"
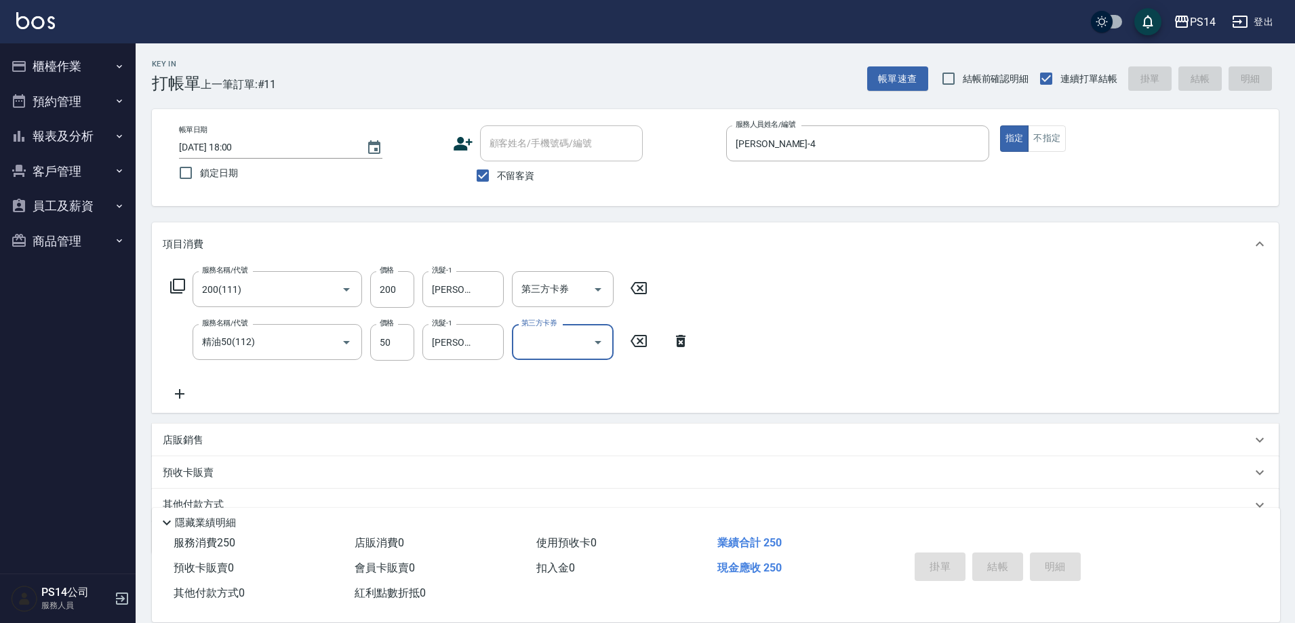
type input "[DATE] 18:01"
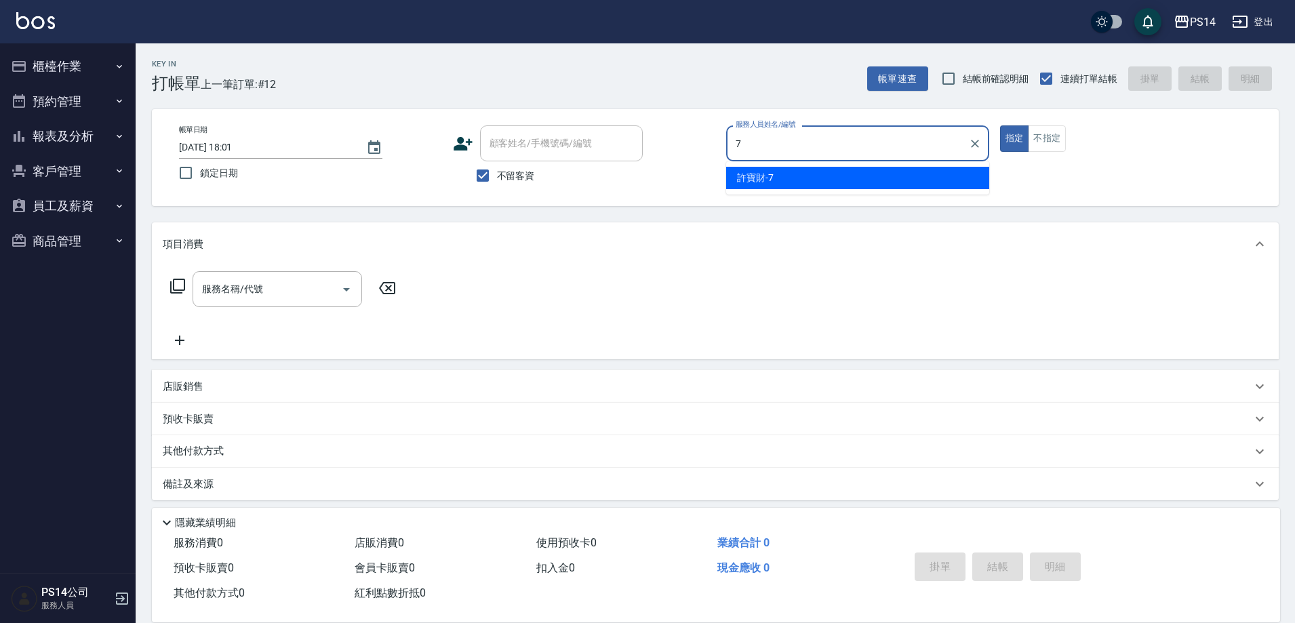
type input "[PERSON_NAME]-7"
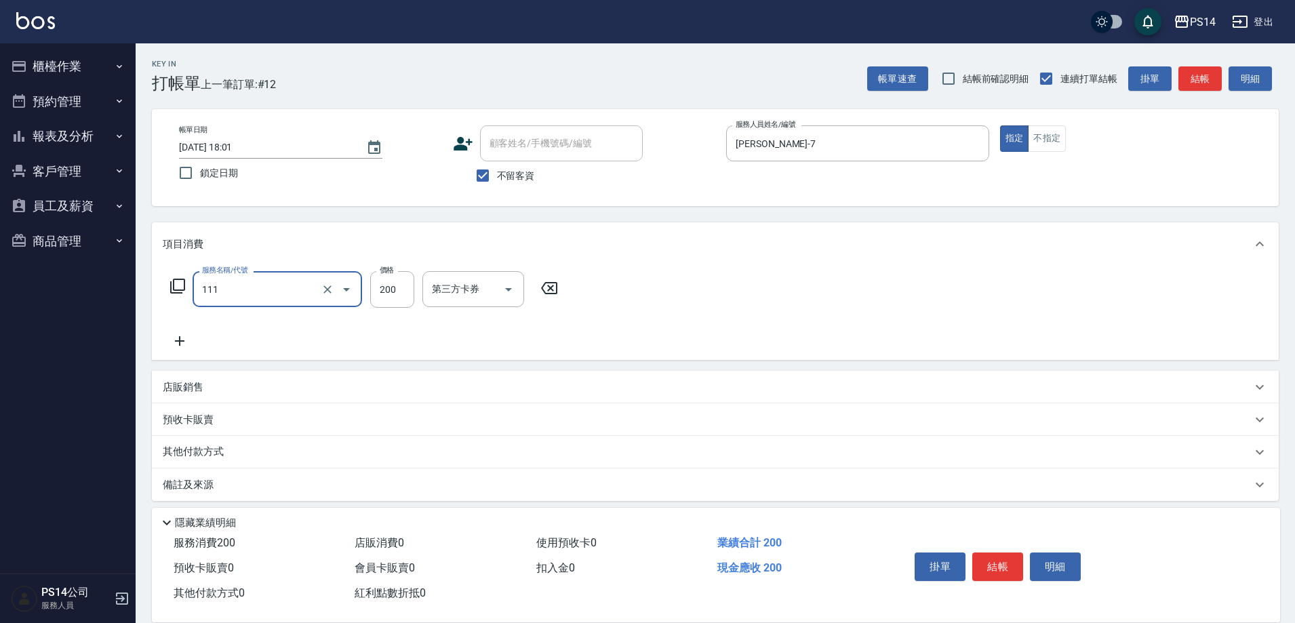
type input "200(111)"
type input "[PERSON_NAME]-11"
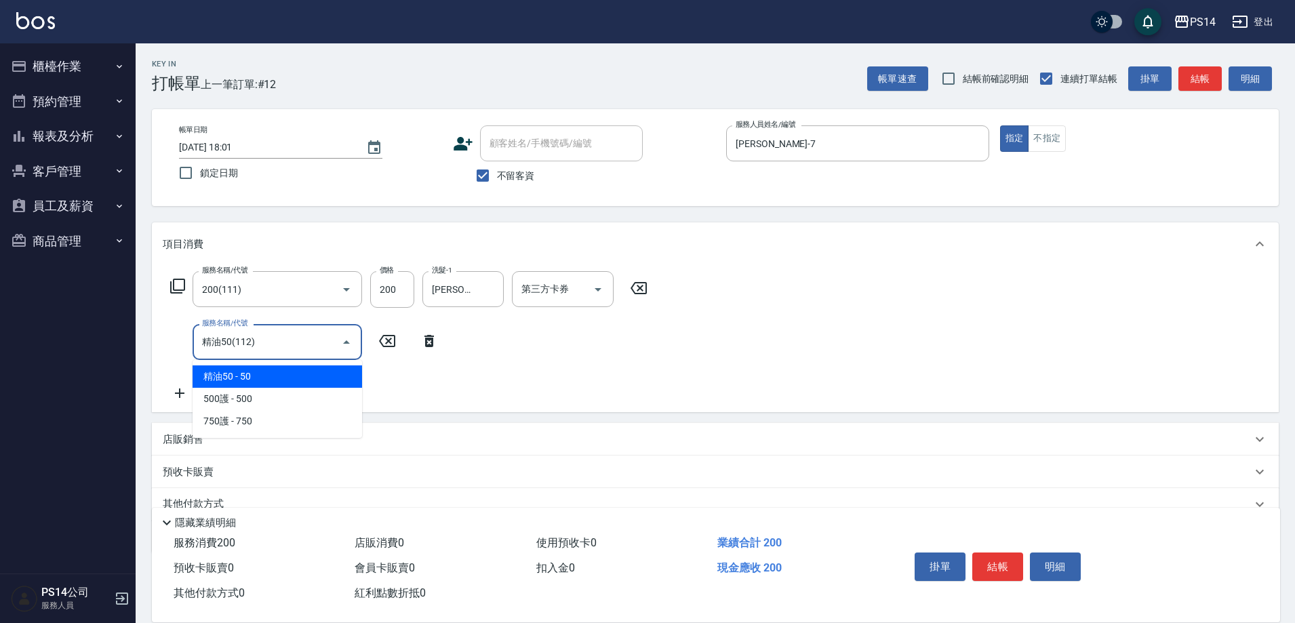
type input "精油50(112)"
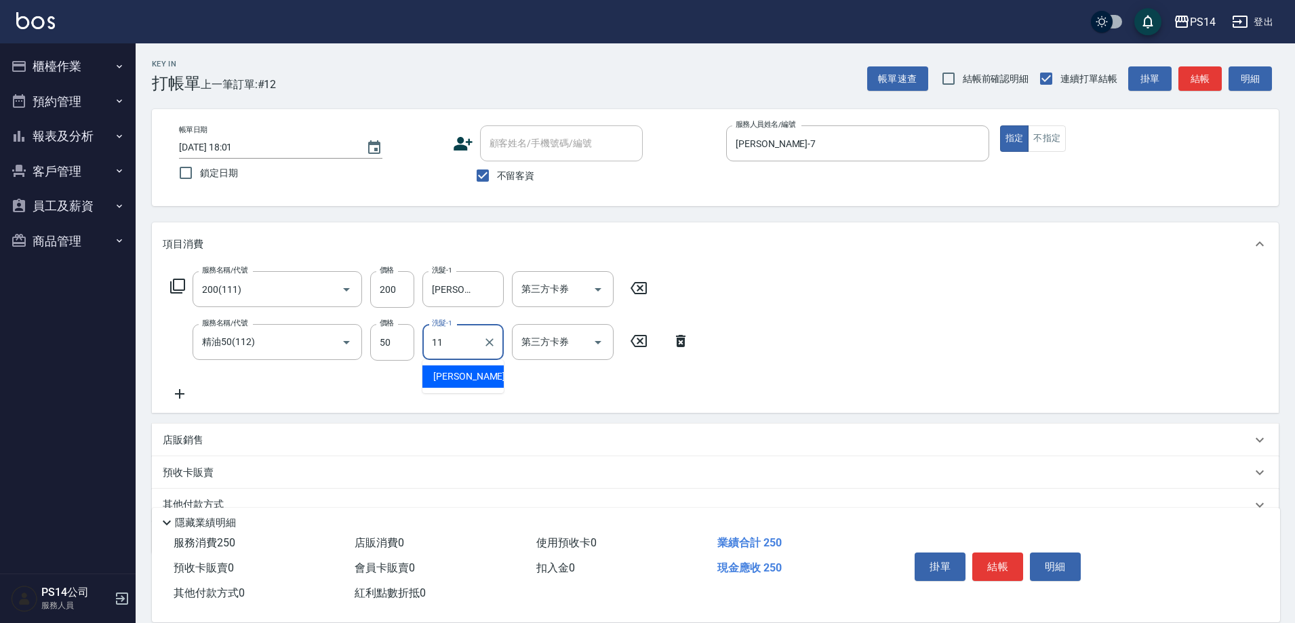
type input "[PERSON_NAME]-11"
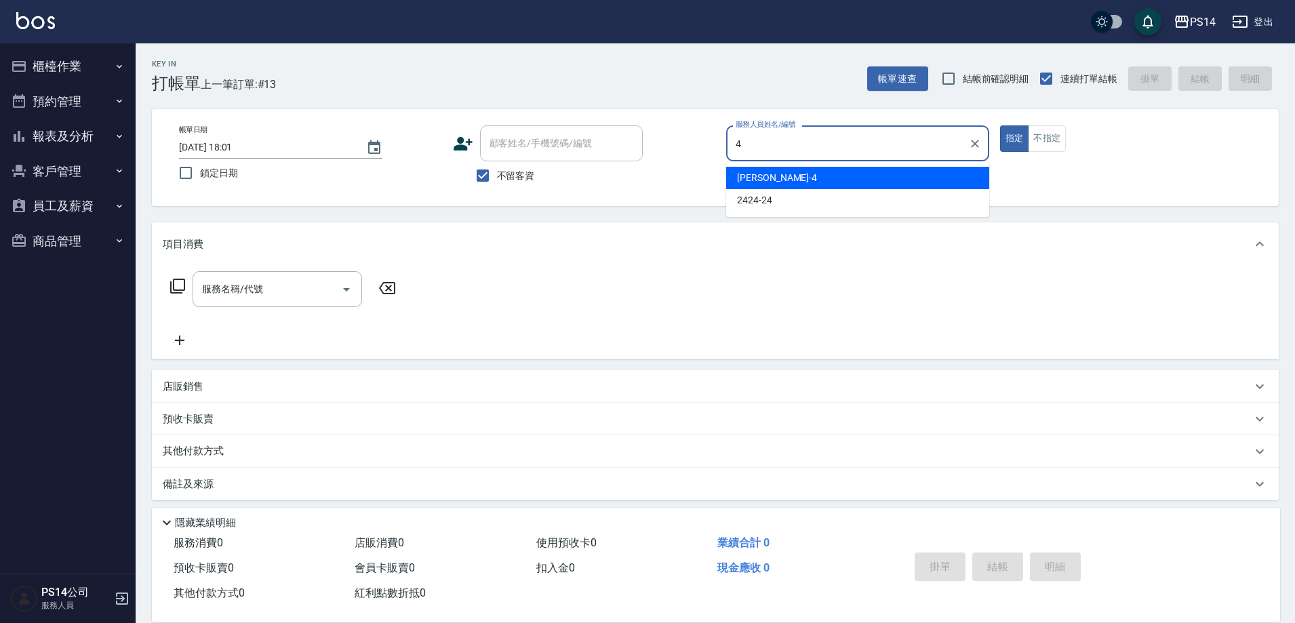
type input "[PERSON_NAME]-4"
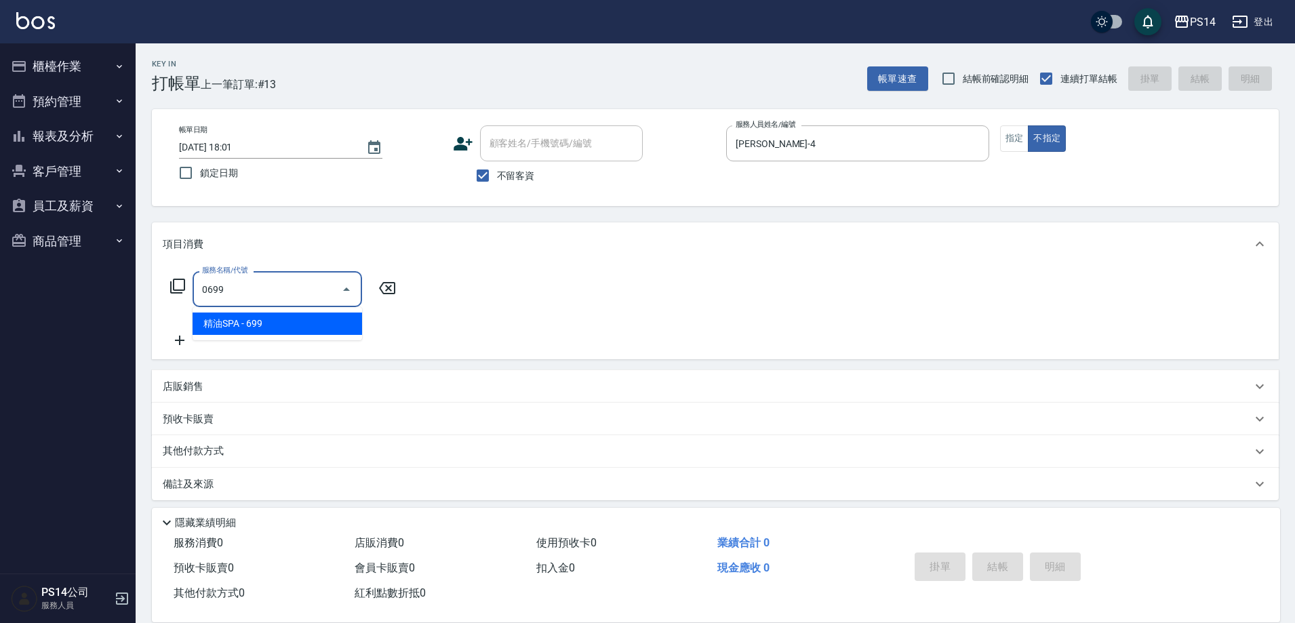
type input "精油SPA(0699)"
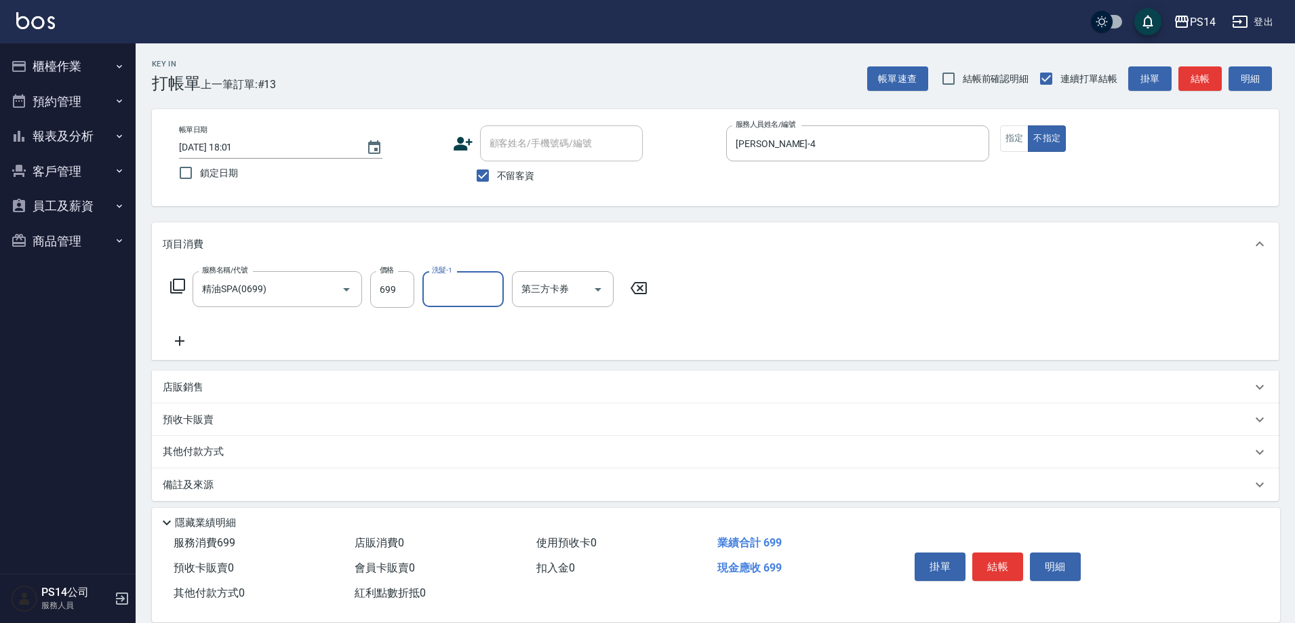
type input "2"
type input "[PERSON_NAME]-18"
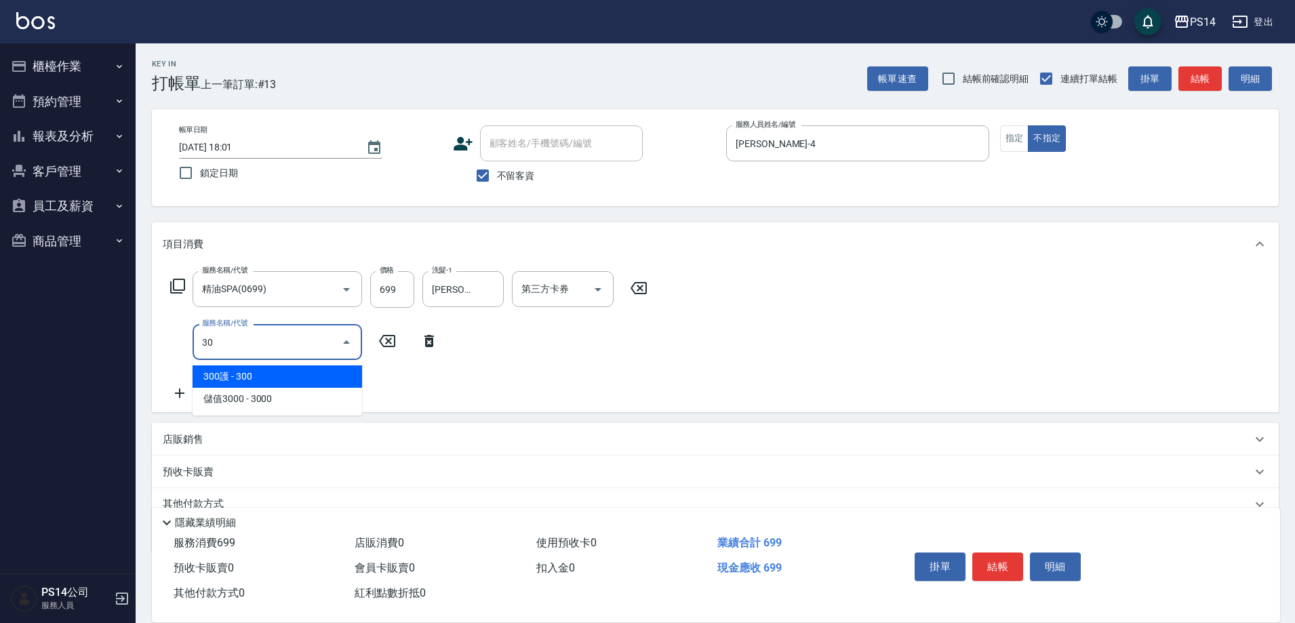
type input "304"
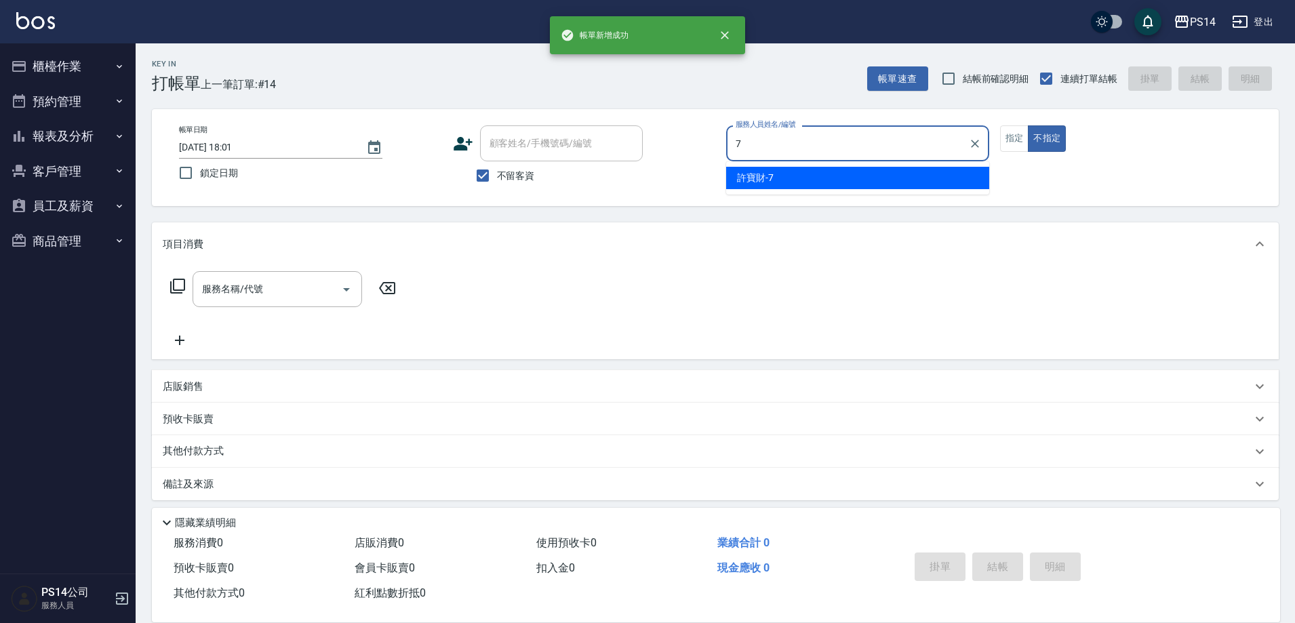
type input "[PERSON_NAME]-7"
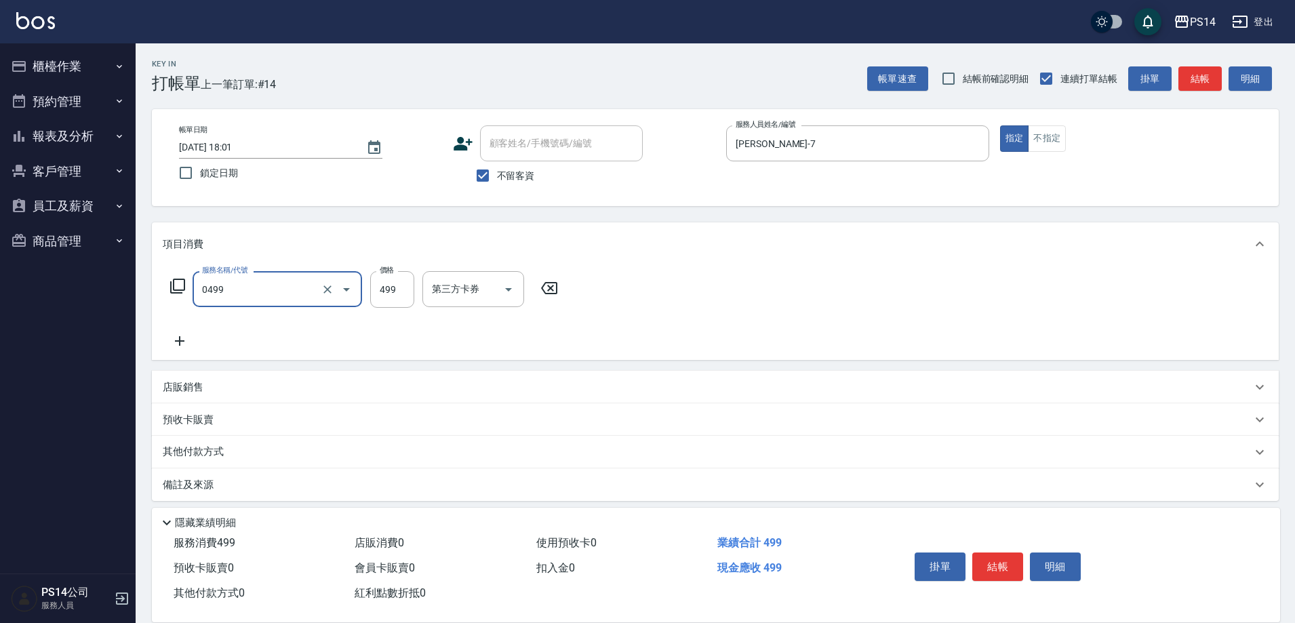
type input "[PERSON_NAME]499(0499)"
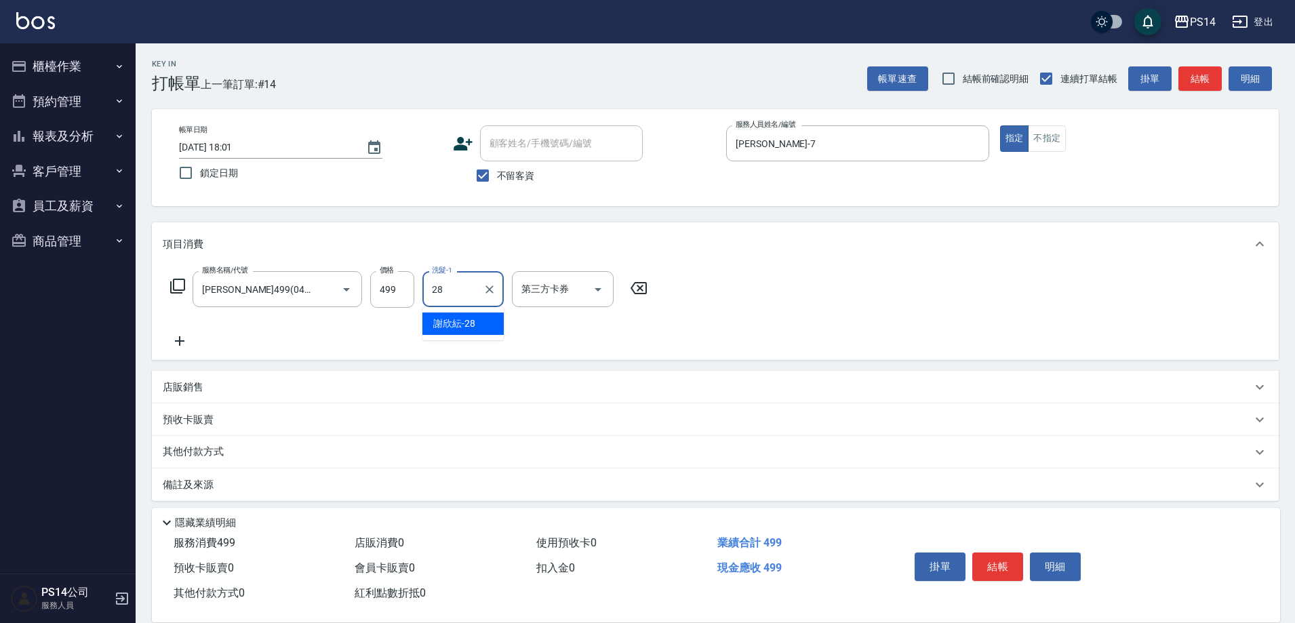
type input "[PERSON_NAME]-28"
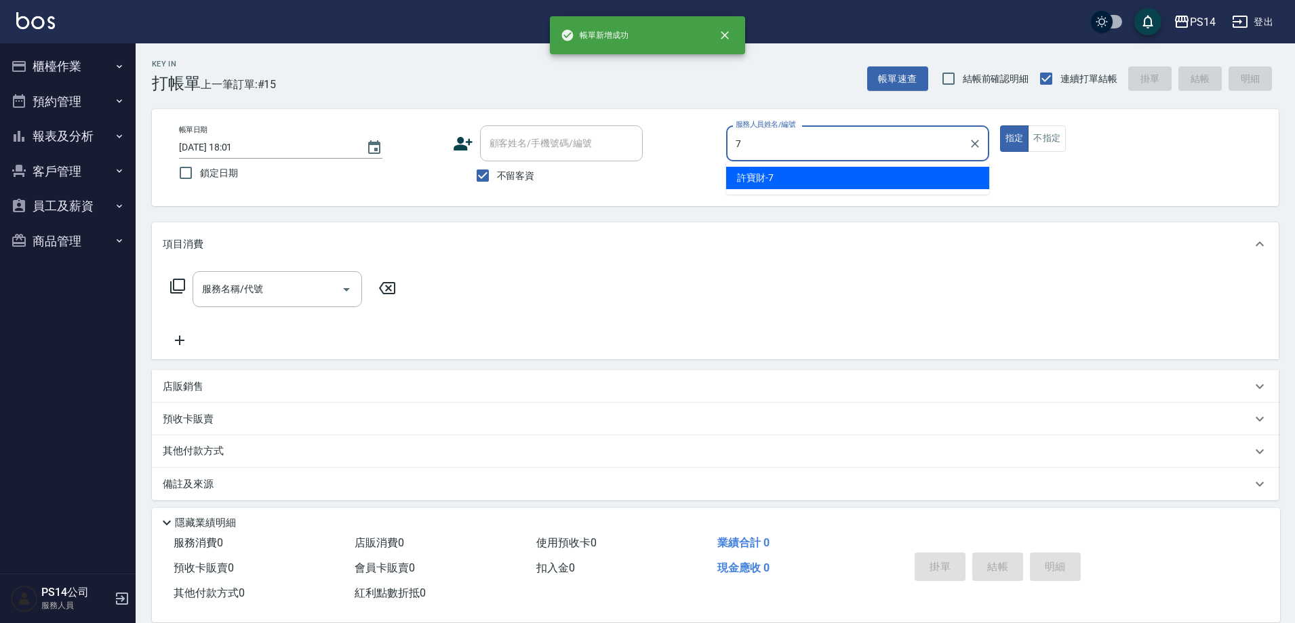
type input "[PERSON_NAME]-7"
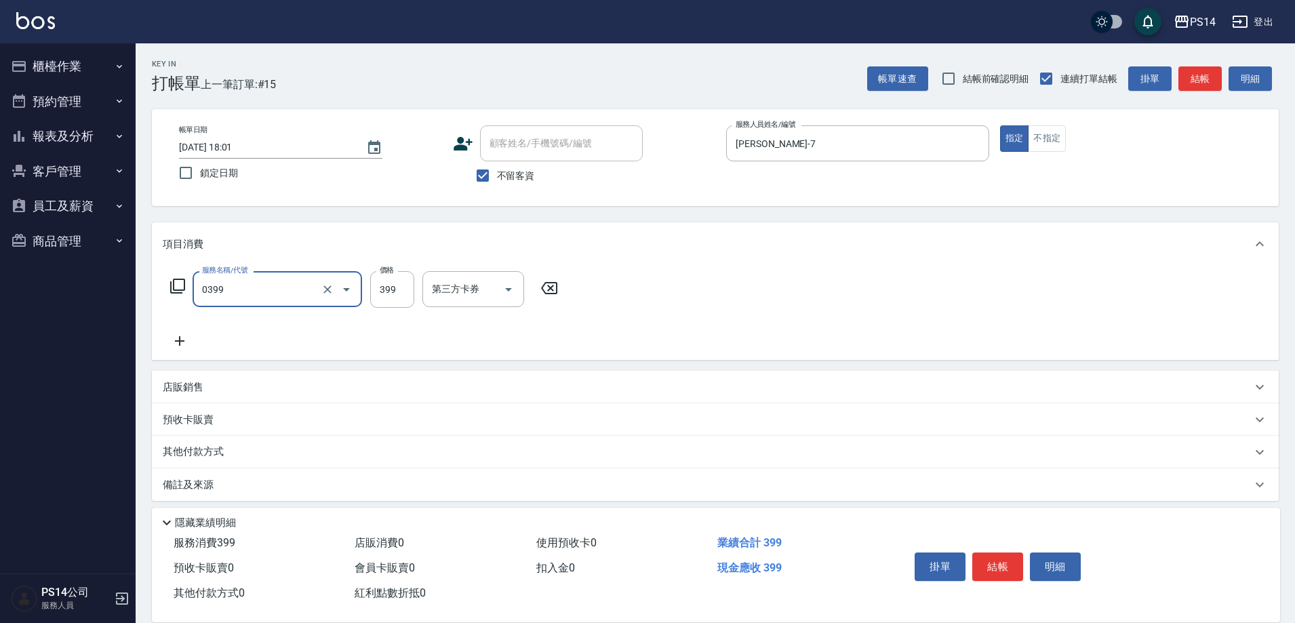
type input "海鹽399(0399)"
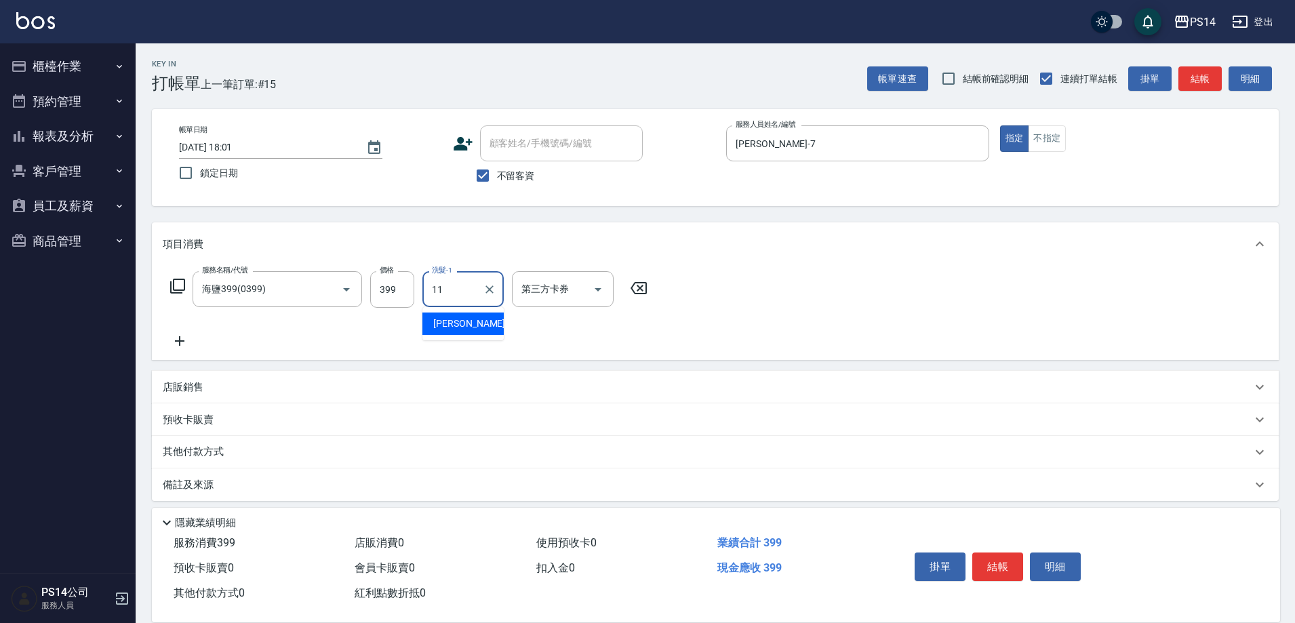
type input "[PERSON_NAME]-11"
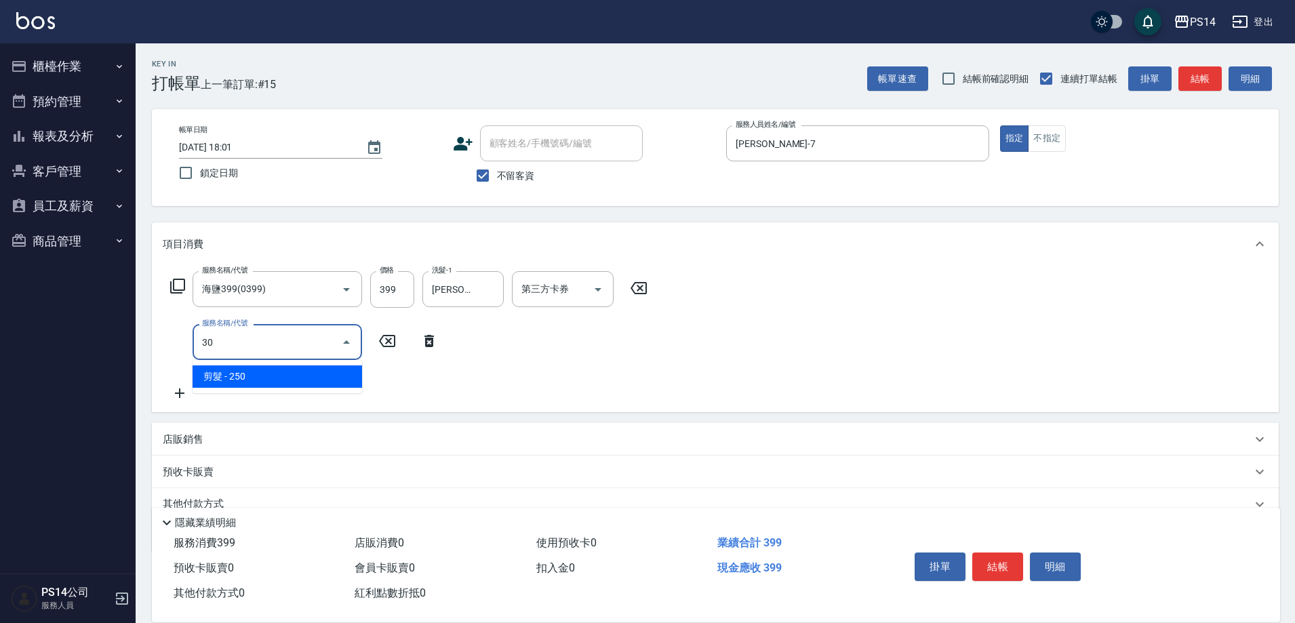
type input "303"
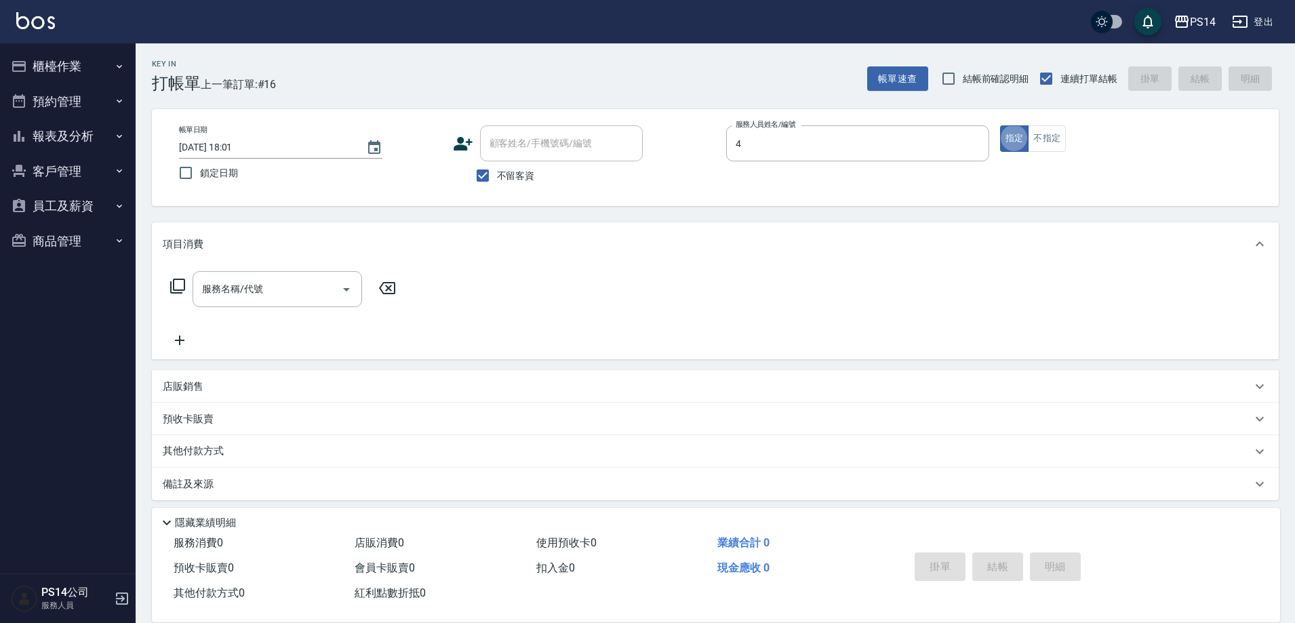
type input "[PERSON_NAME]-4"
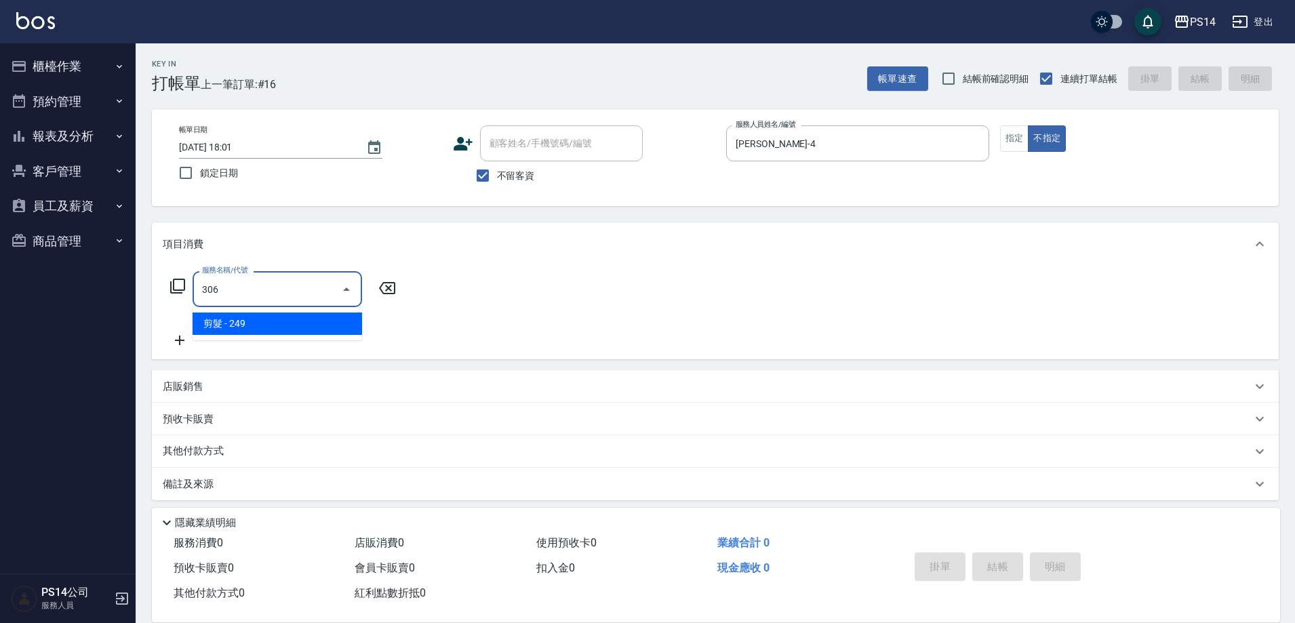
type input "剪髮(306)"
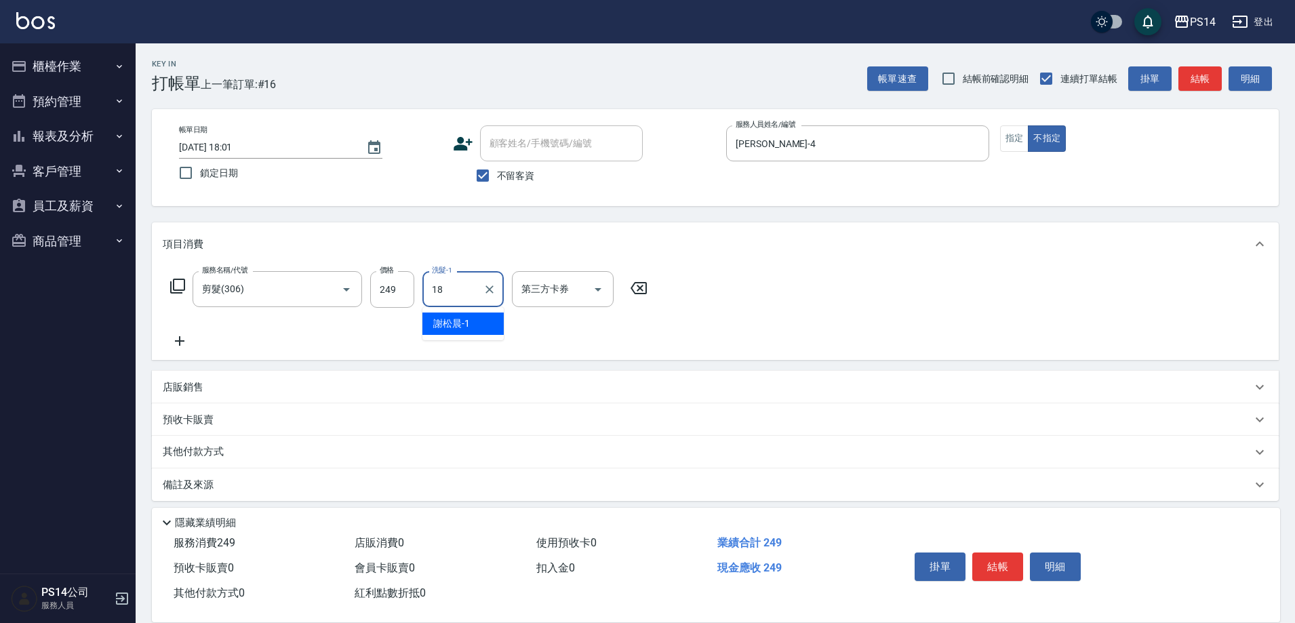
type input "[PERSON_NAME]-18"
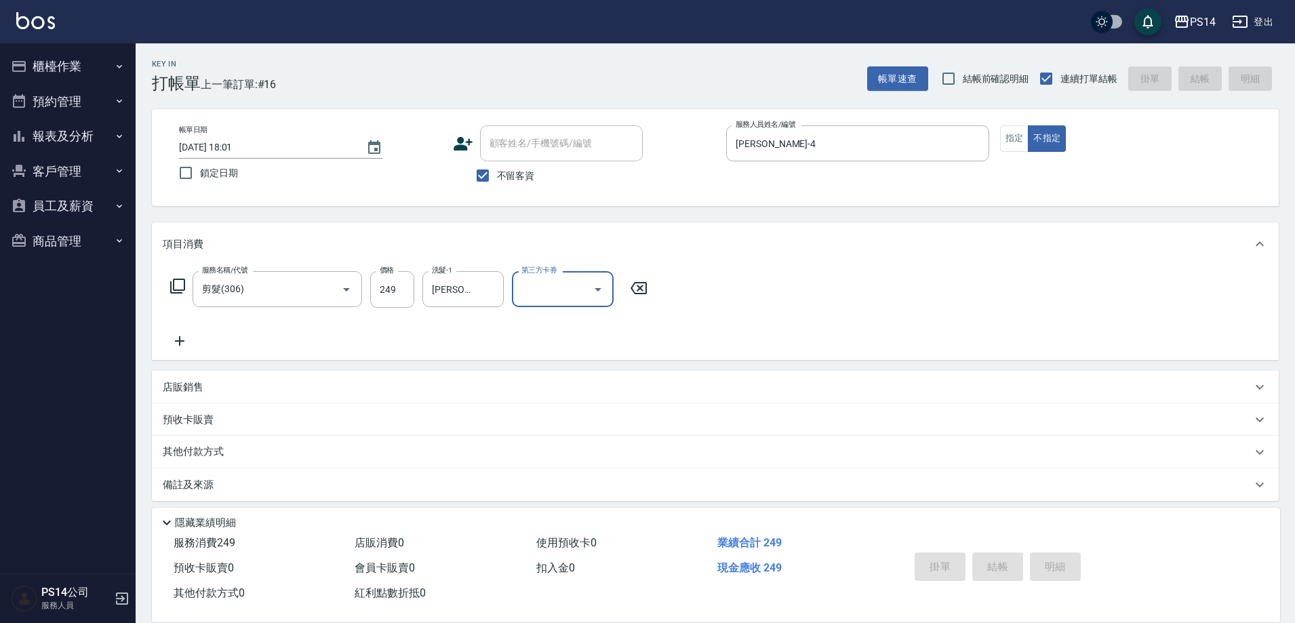
type input "[DATE] 18:02"
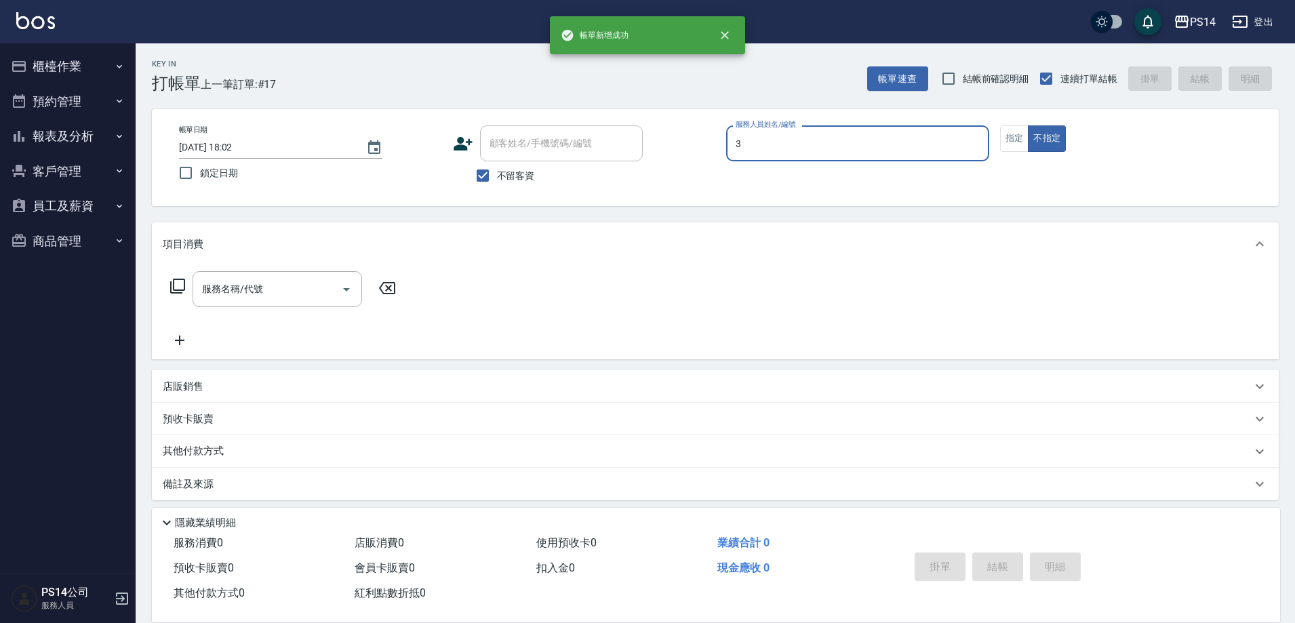
type input "[PERSON_NAME]-3"
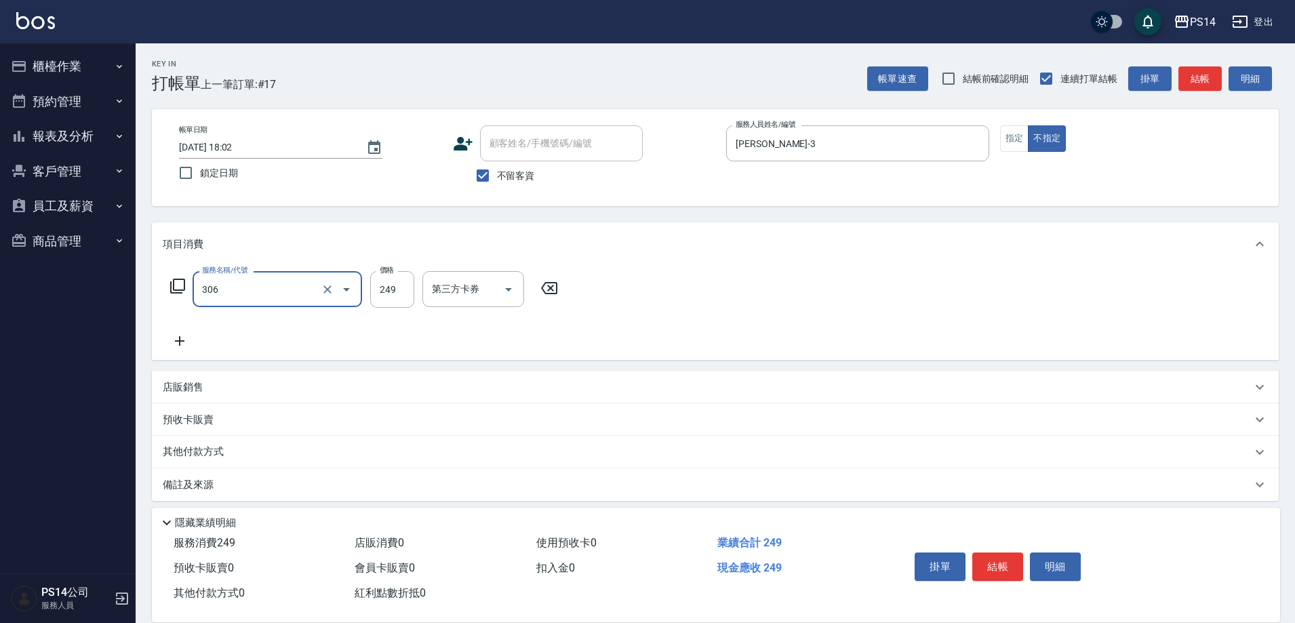
type input "剪髮(306)"
type input "[PERSON_NAME]-11"
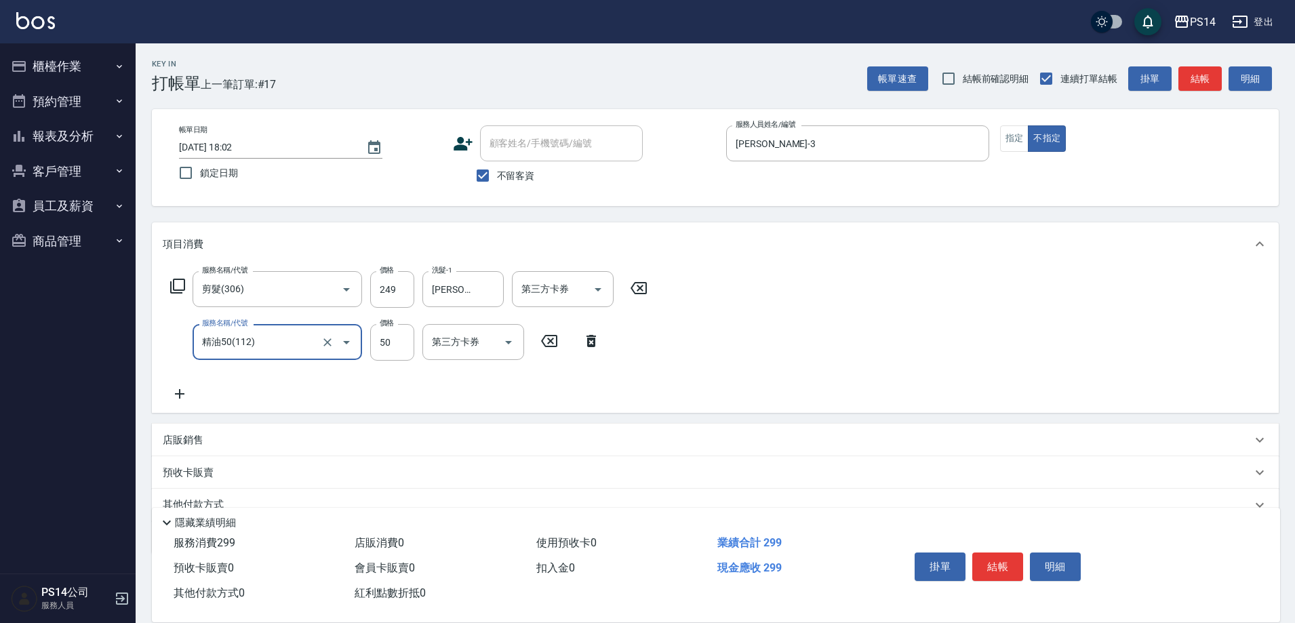
type input "精油50(112)"
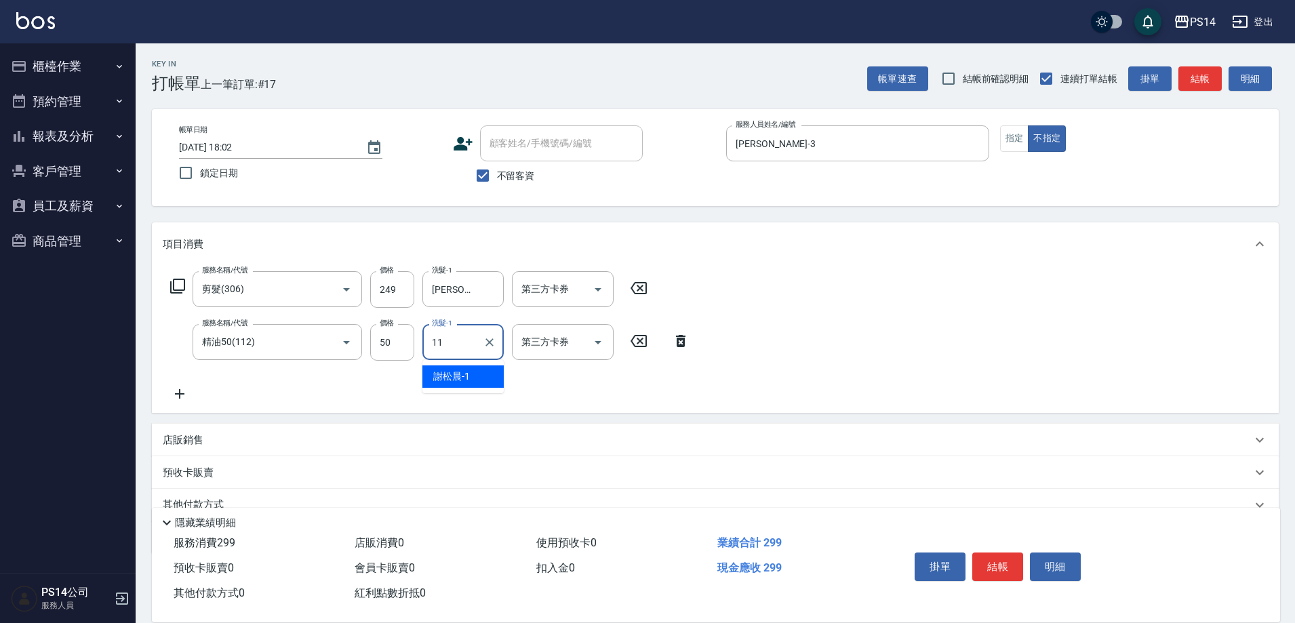
type input "[PERSON_NAME]-11"
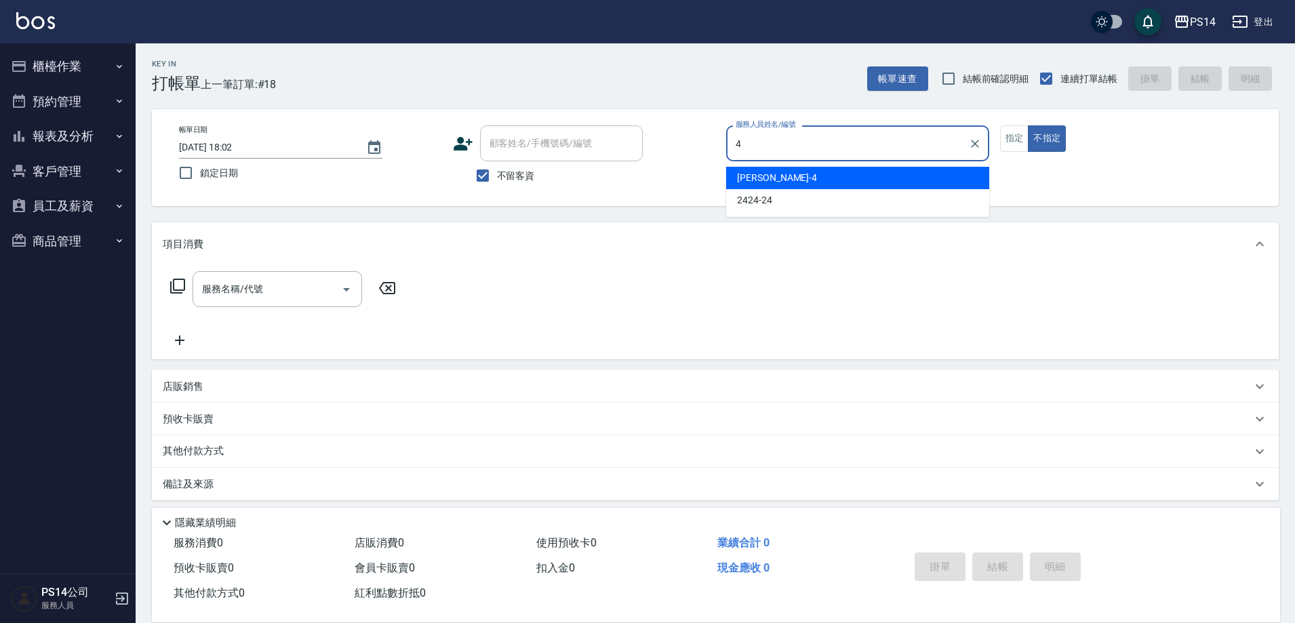
type input "[PERSON_NAME]-4"
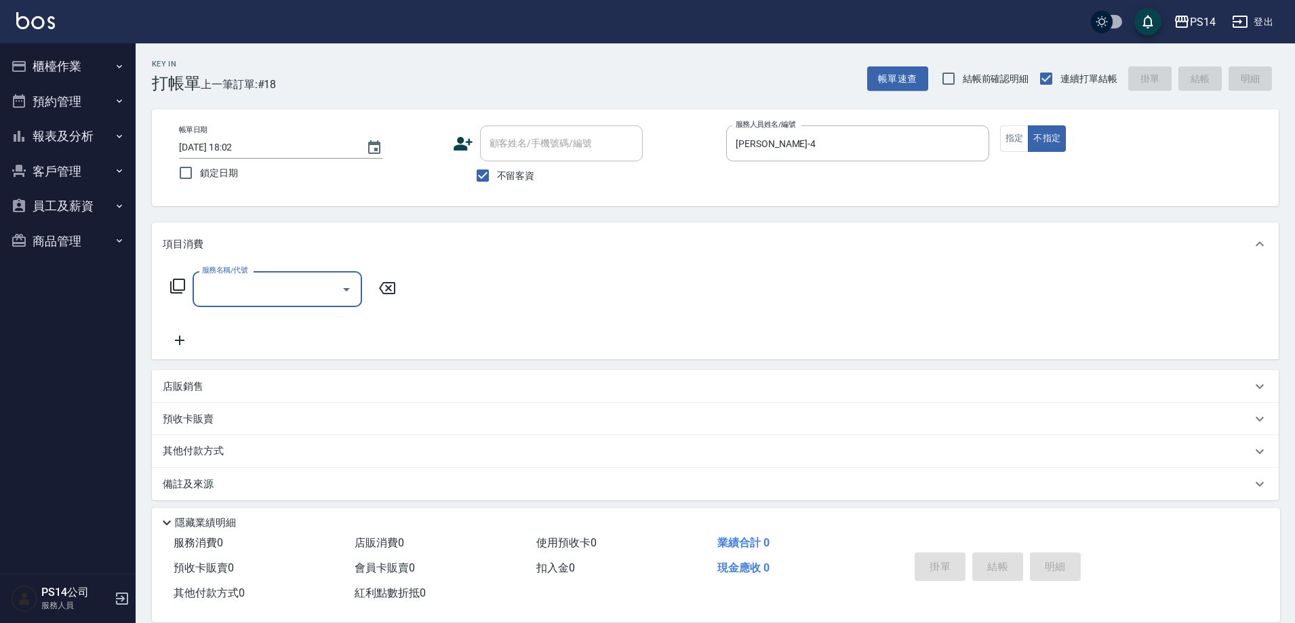
type input "6"
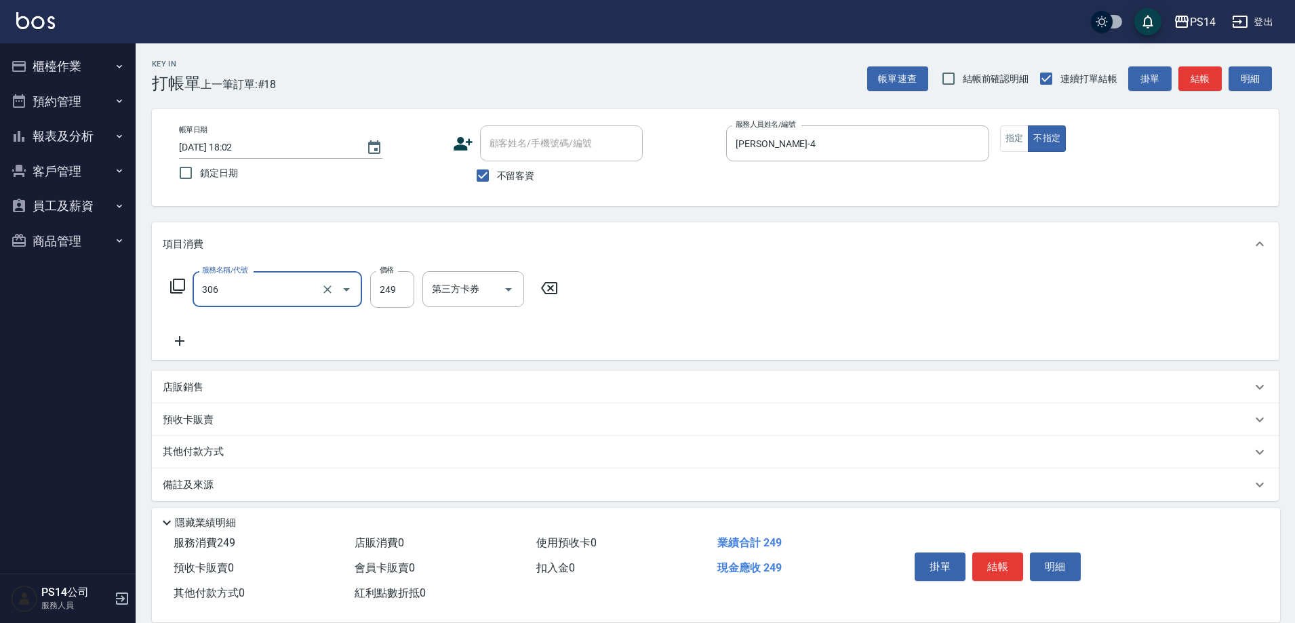
type input "剪髮(306)"
type input "[PERSON_NAME]-18"
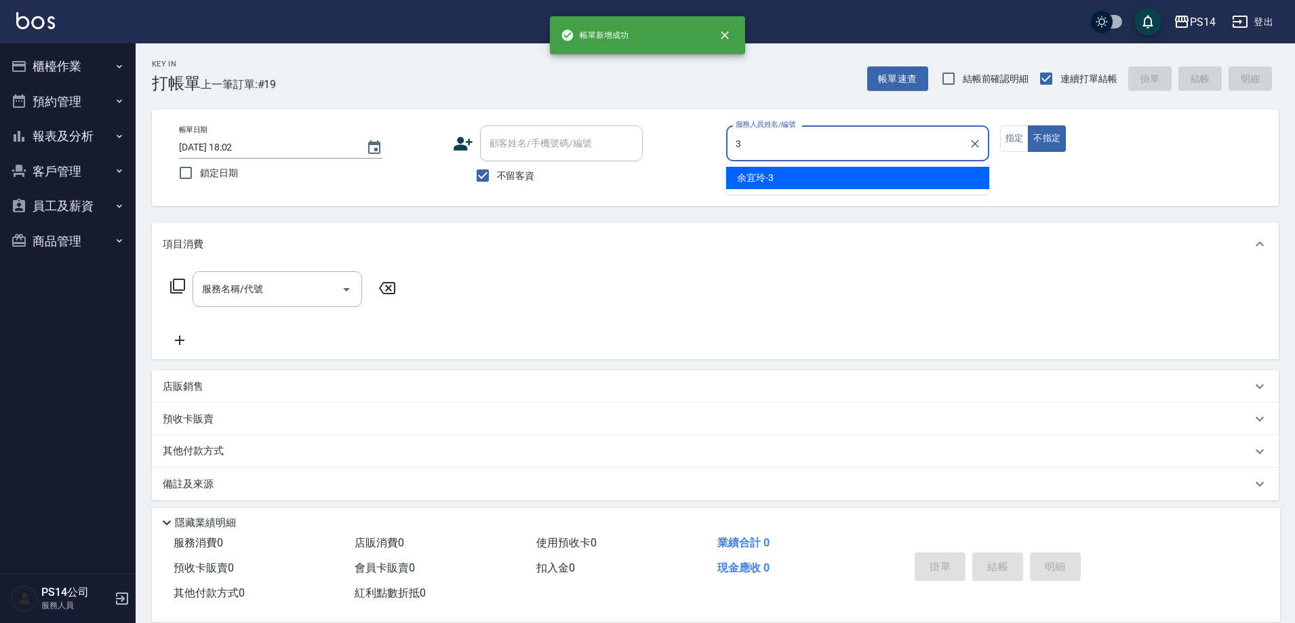
type input "[PERSON_NAME]-3"
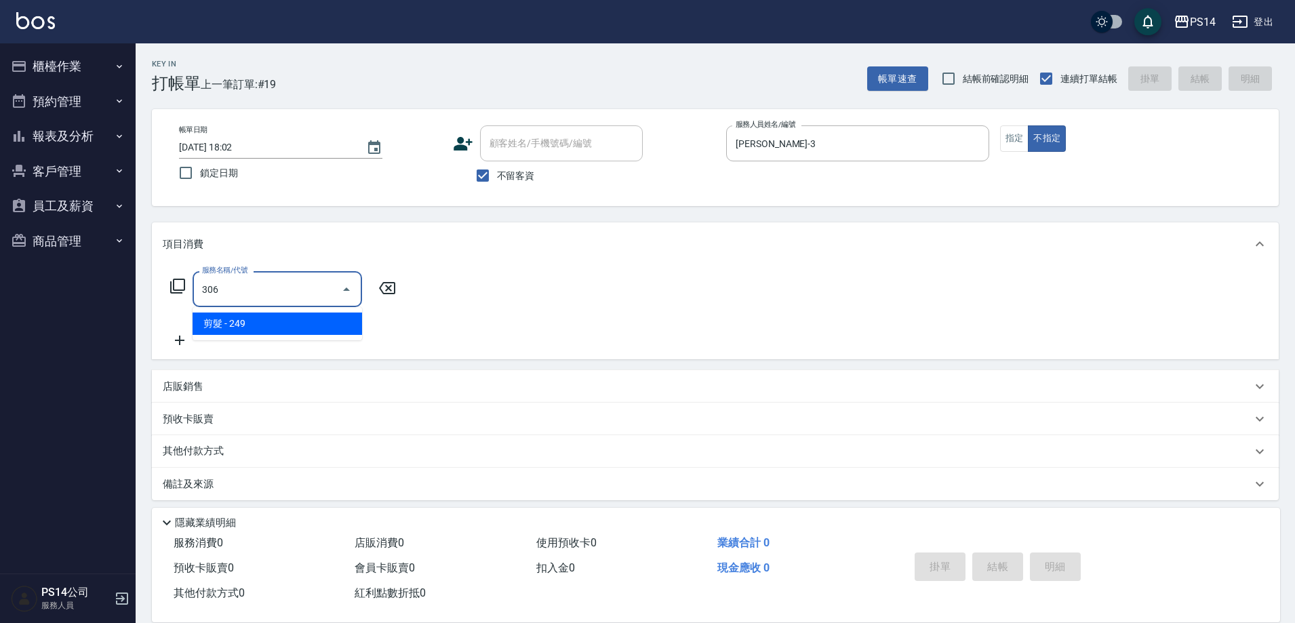
type input "剪髮(306)"
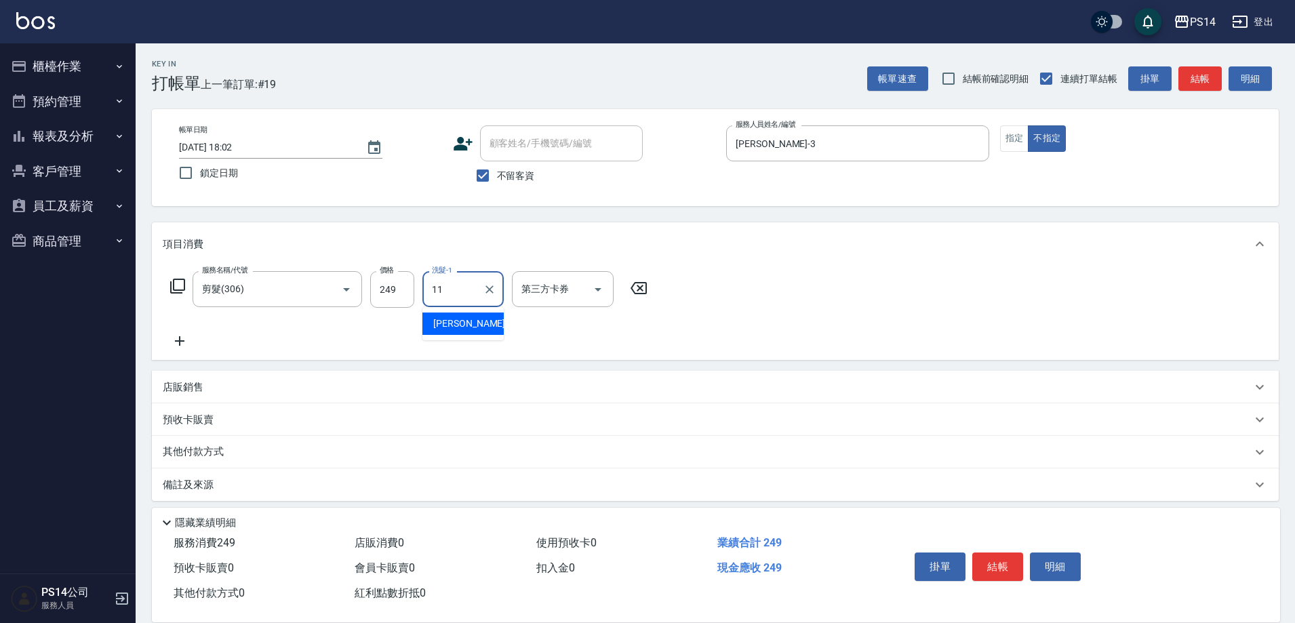
type input "[PERSON_NAME]-11"
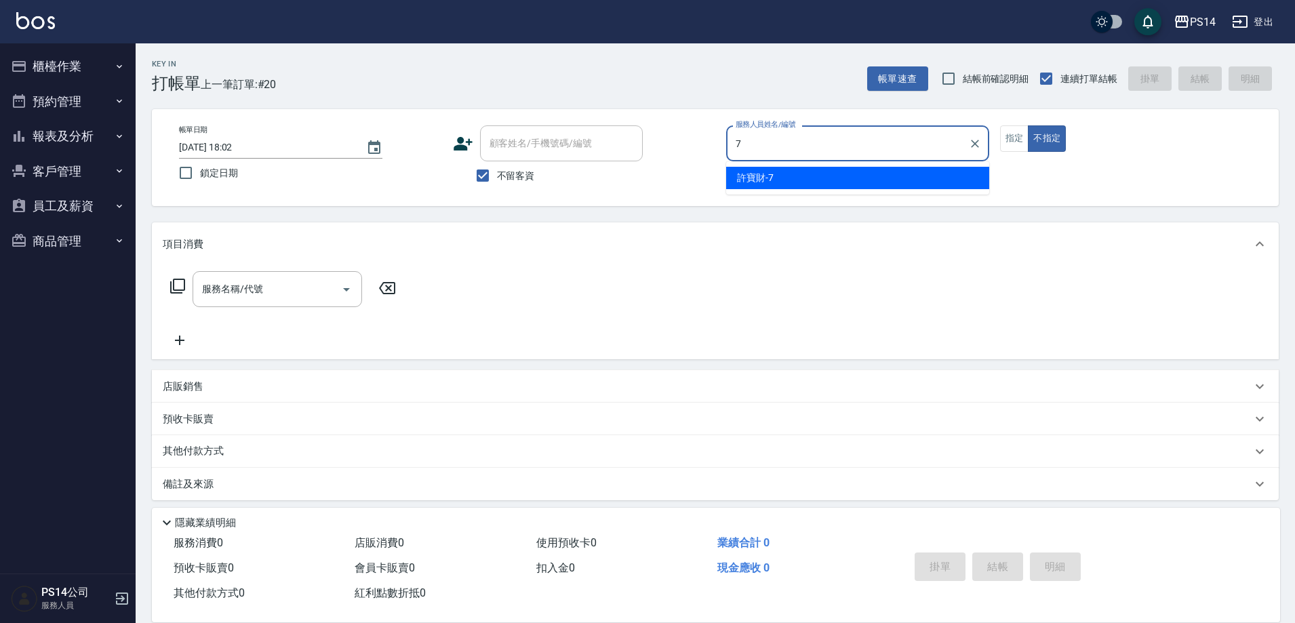
type input "[PERSON_NAME]-7"
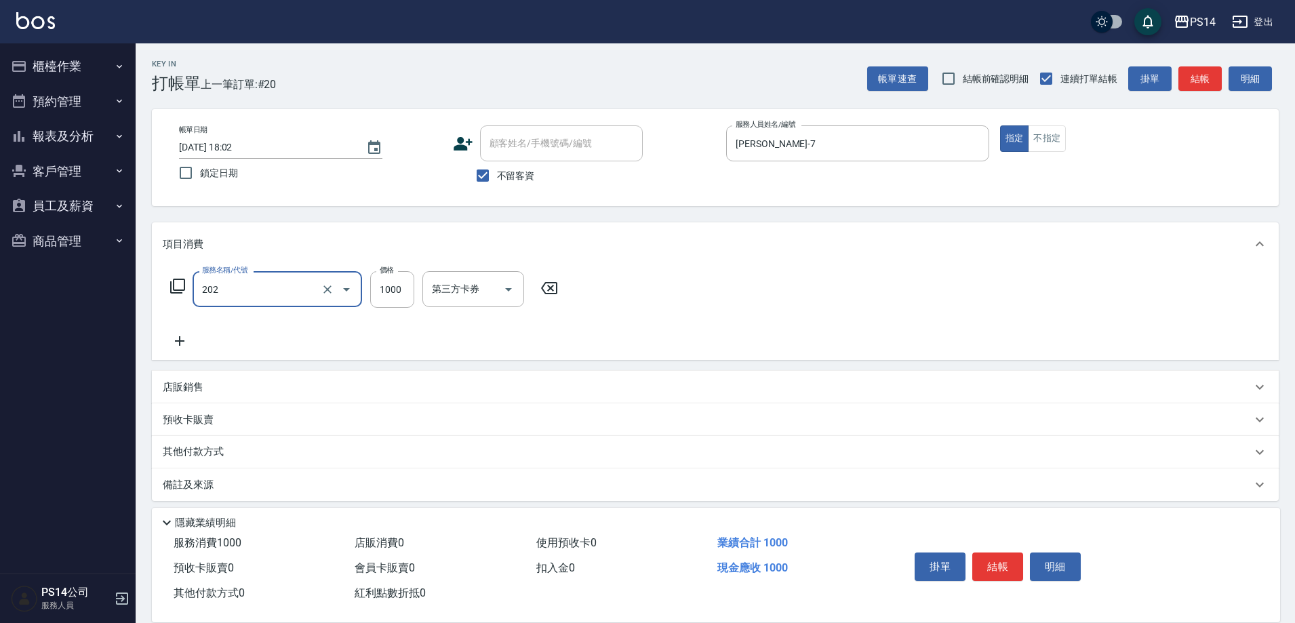
type input "燙髮(202)"
type input "1500"
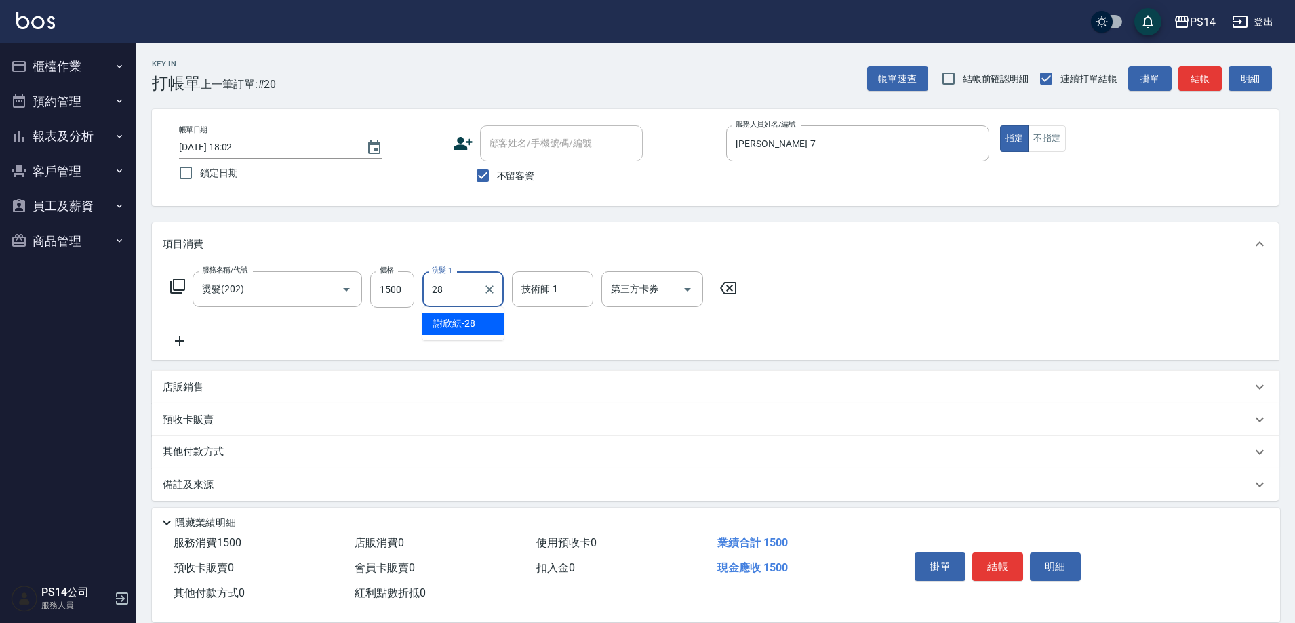
type input "[PERSON_NAME]-28"
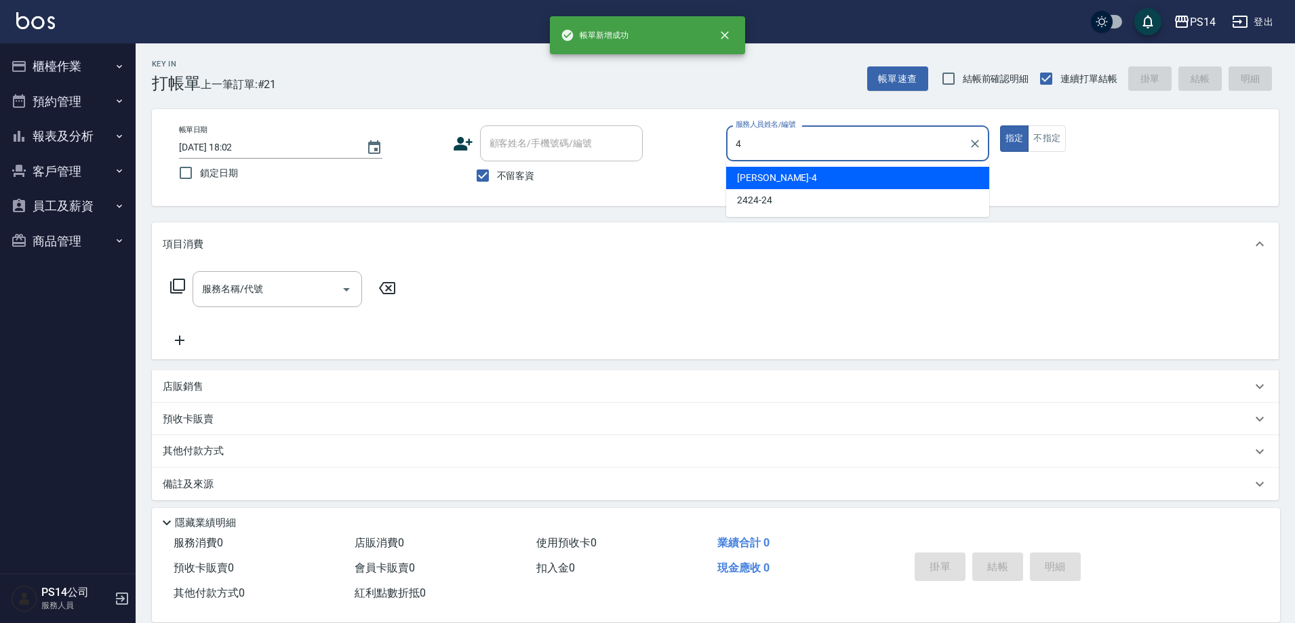
type input "[PERSON_NAME]-4"
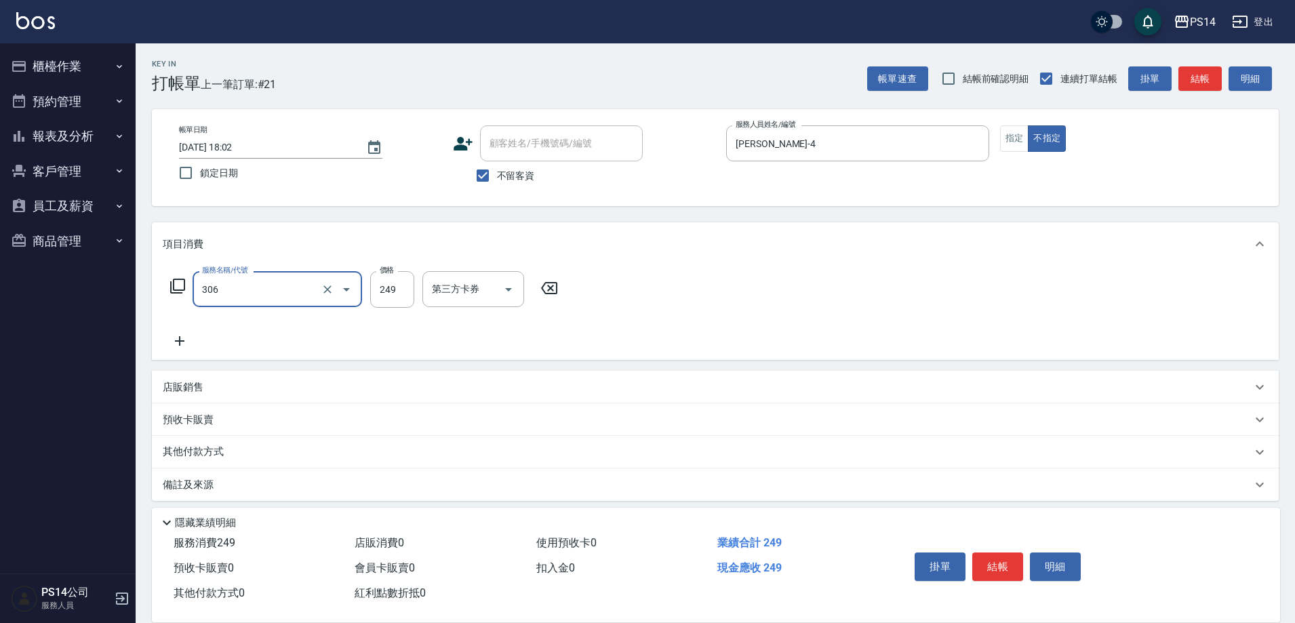
type input "剪髮(306)"
type input "[PERSON_NAME]-18"
type input "Line酷券"
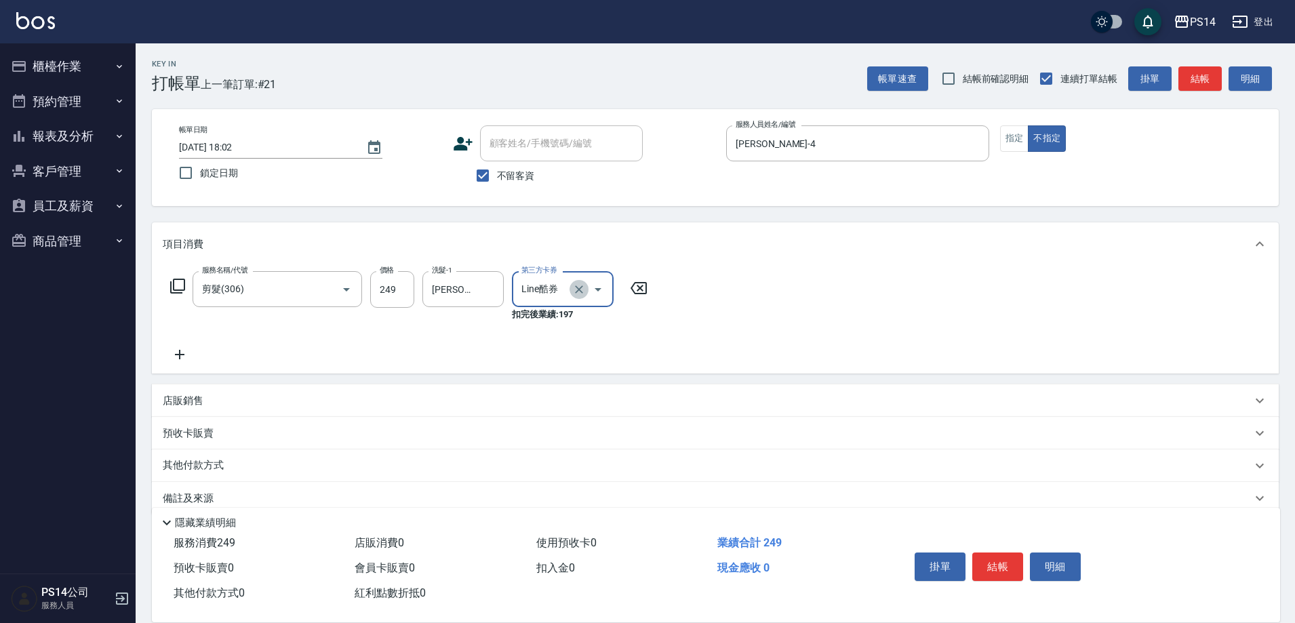
click at [575, 287] on icon "Clear" at bounding box center [579, 290] width 14 height 14
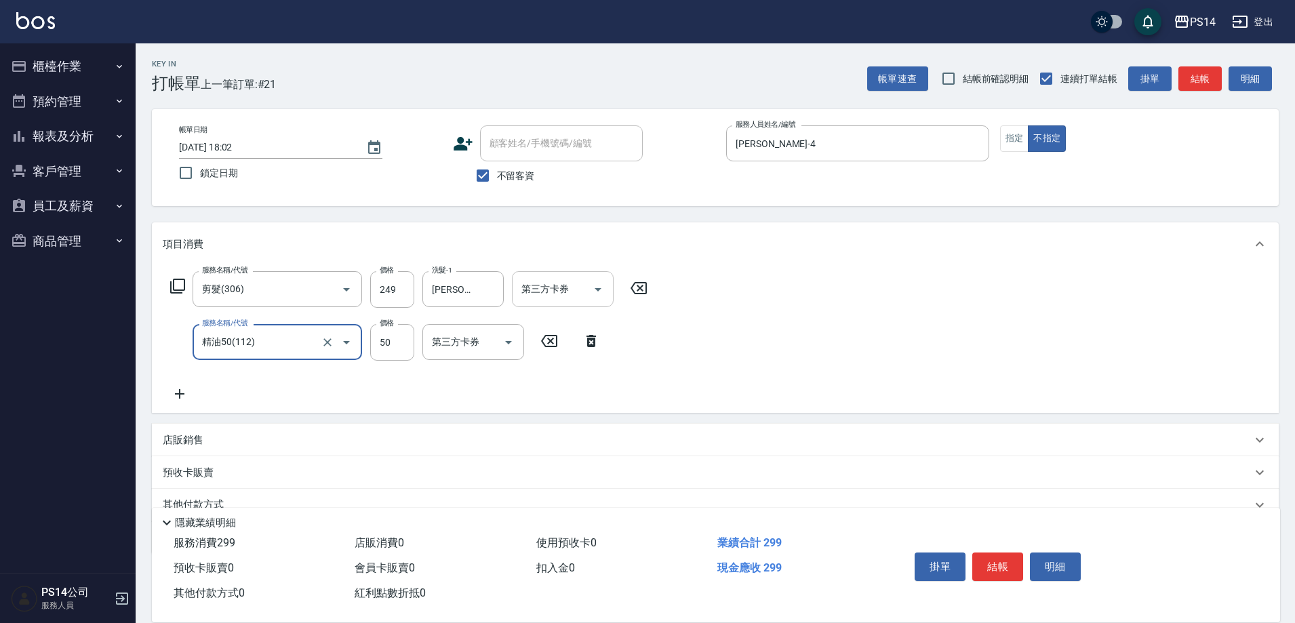
type input "精油50(112)"
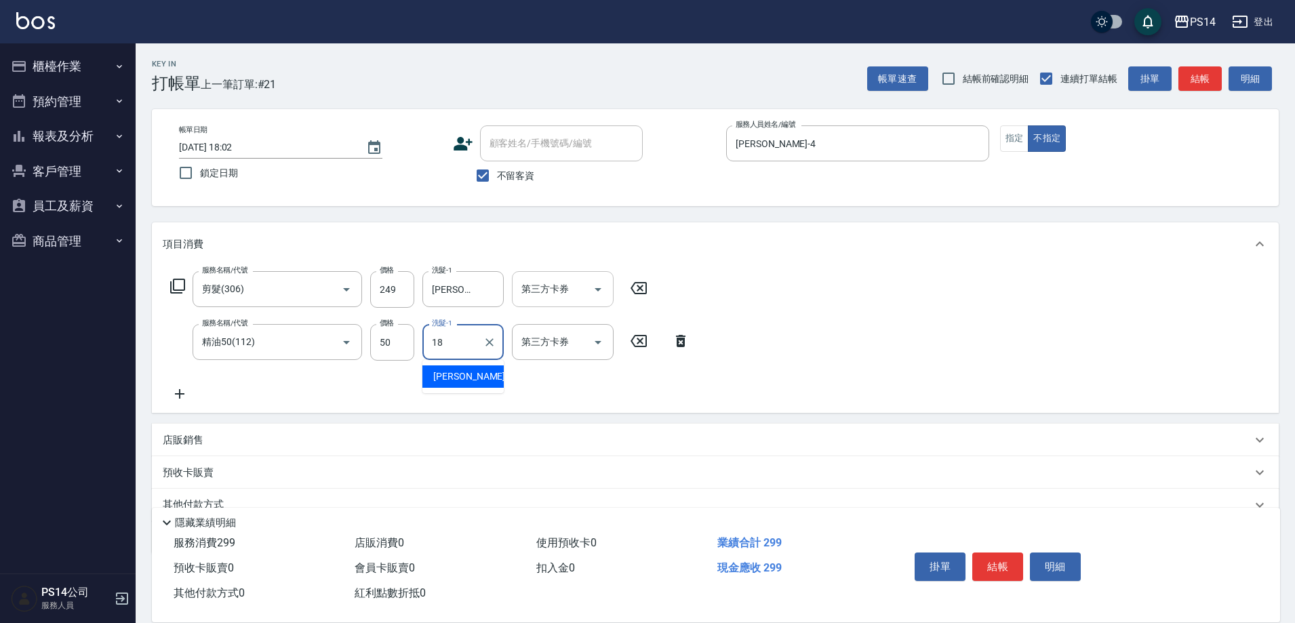
type input "[PERSON_NAME]-18"
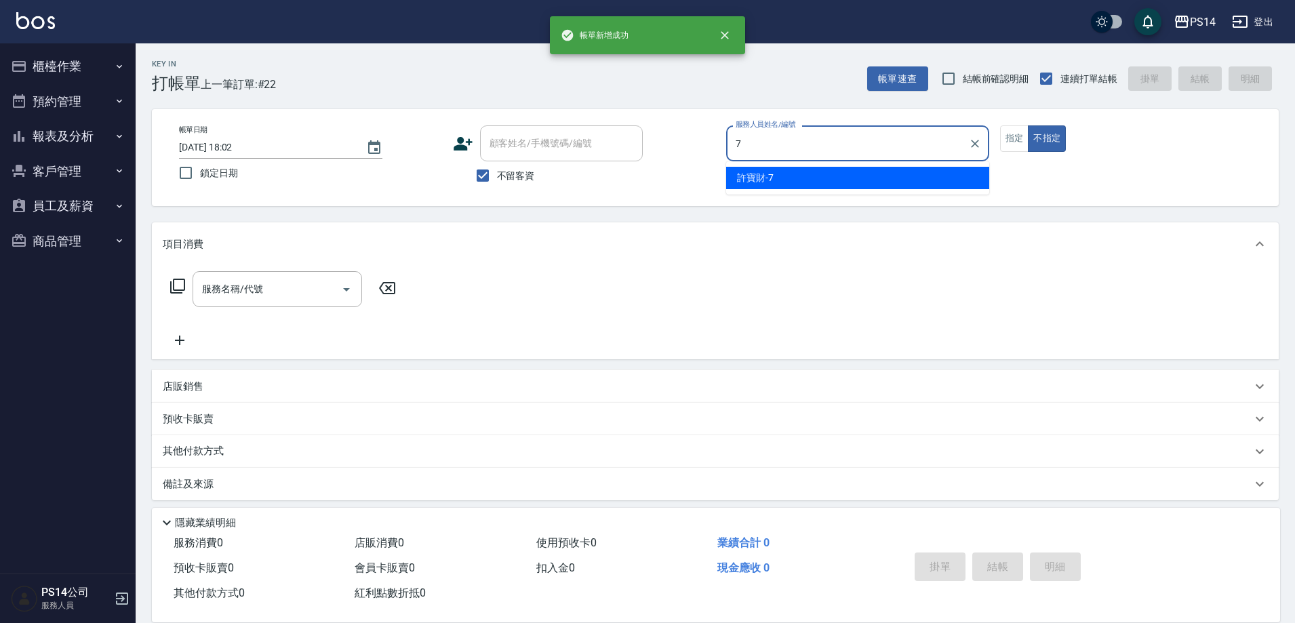
type input "[PERSON_NAME]-7"
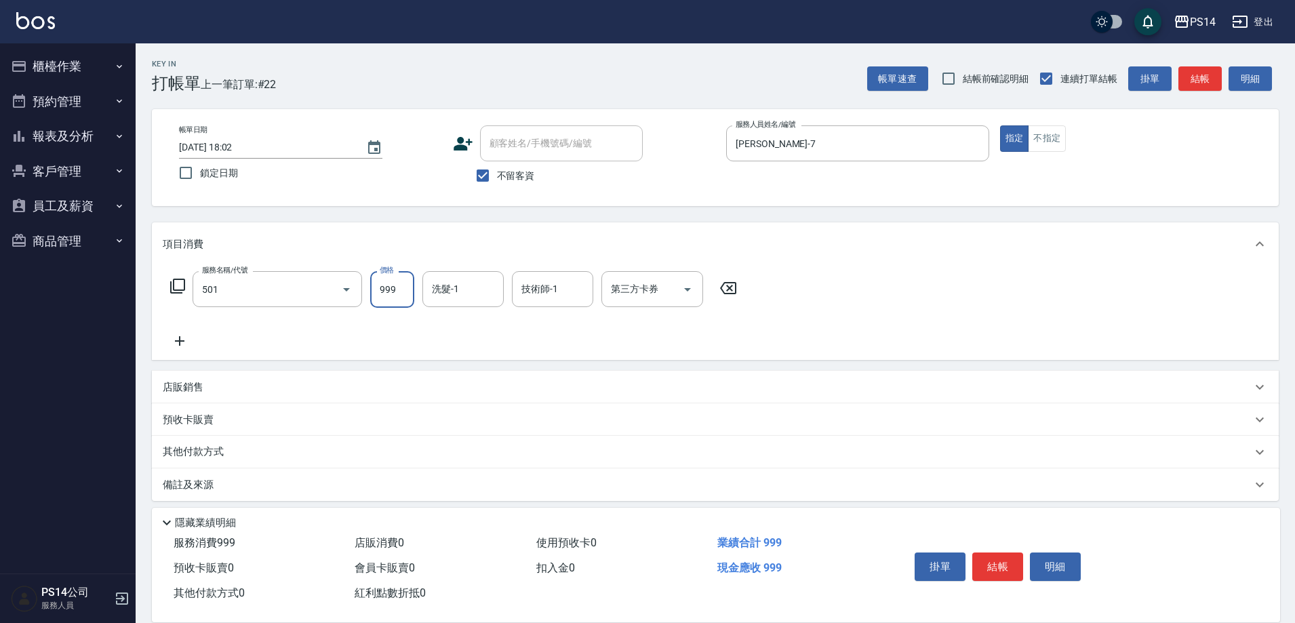
type input "染髮(501)"
type input "1400"
type input "[PERSON_NAME]-28"
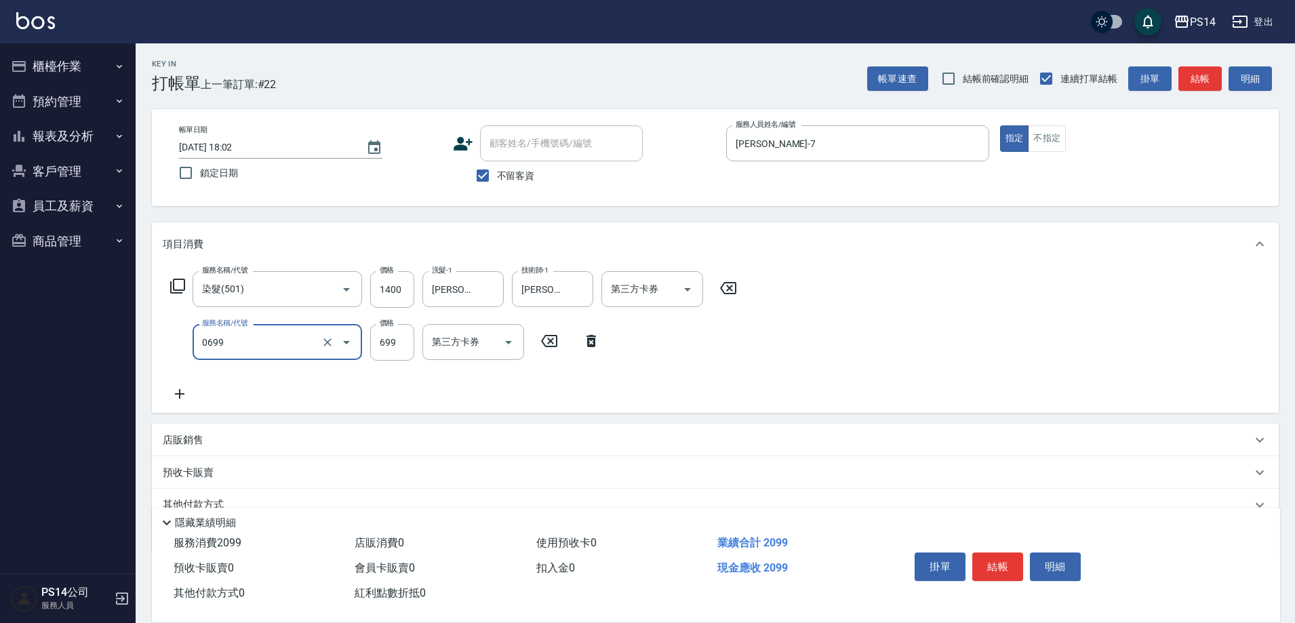
type input "精油SPA(0699)"
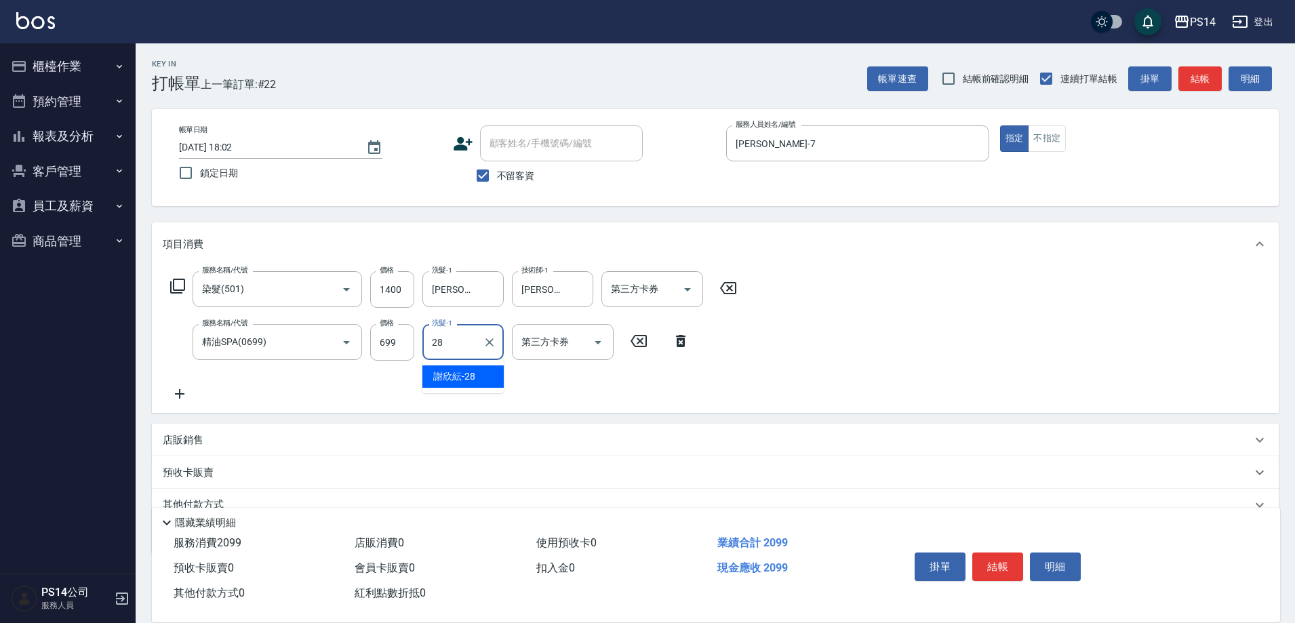
type input "[PERSON_NAME]-28"
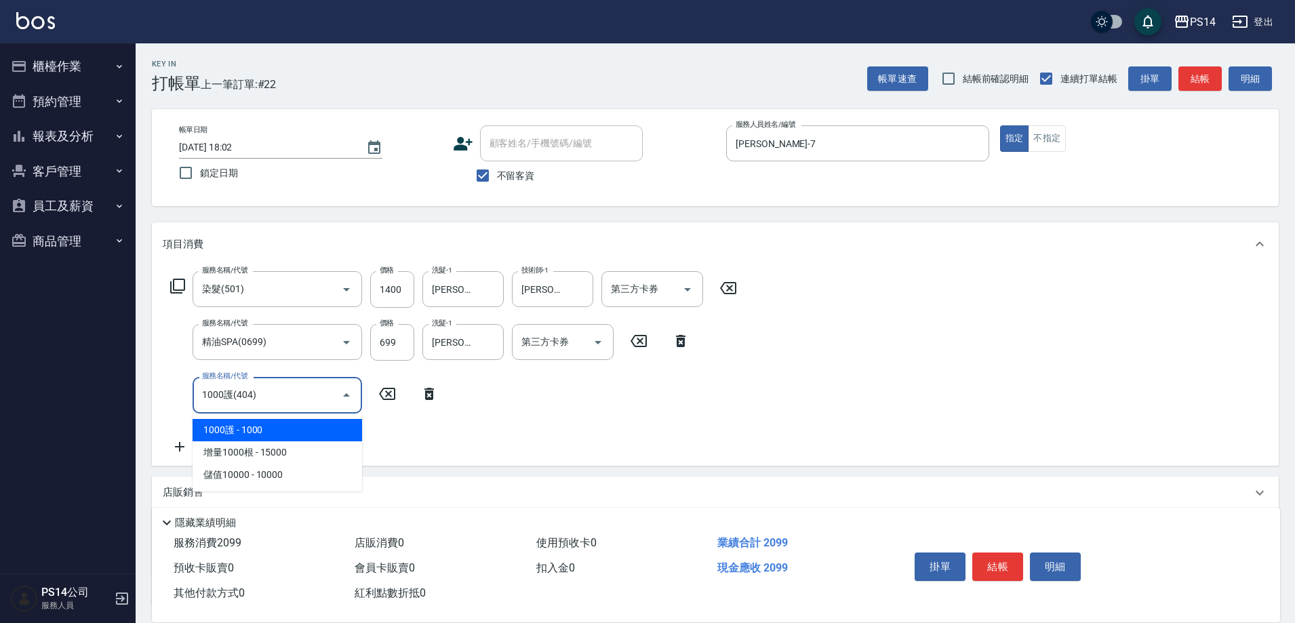
type input "1000護(404)"
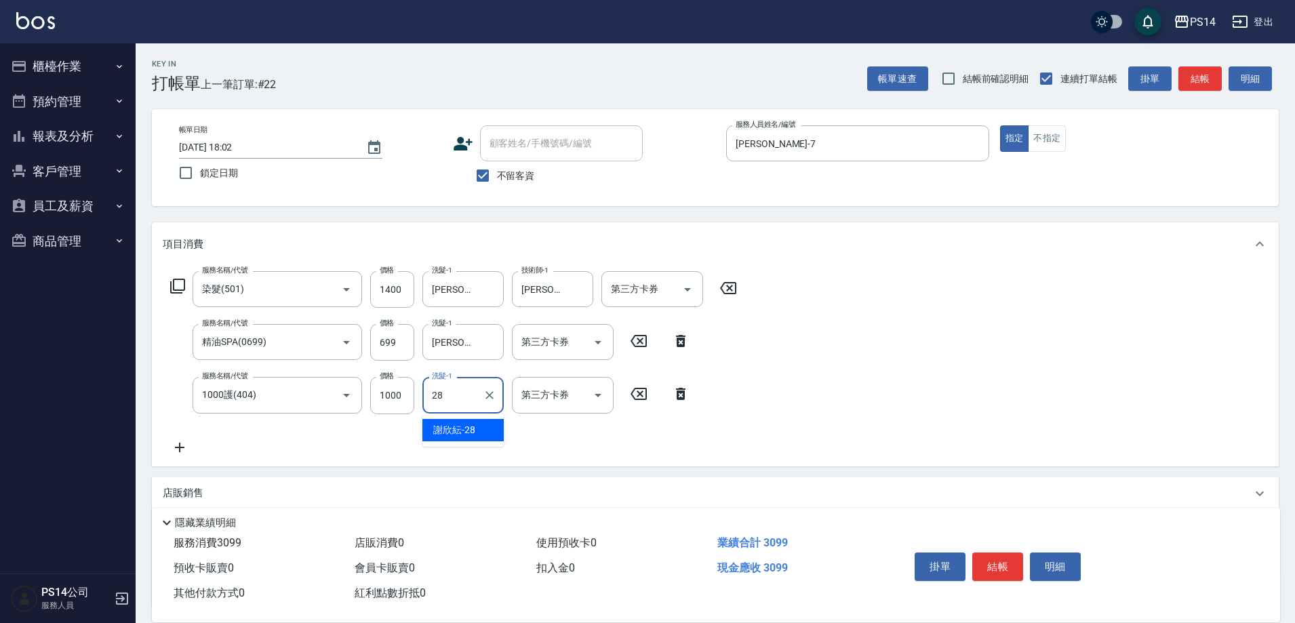
type input "[PERSON_NAME]-28"
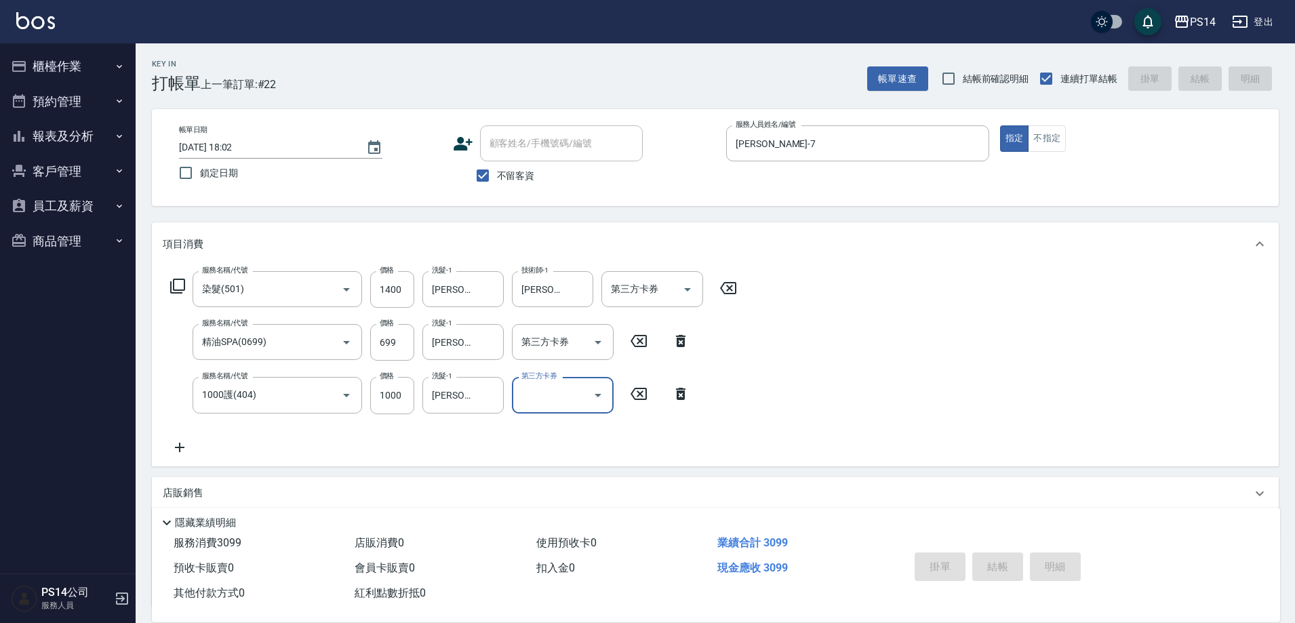
type input "[DATE] 18:03"
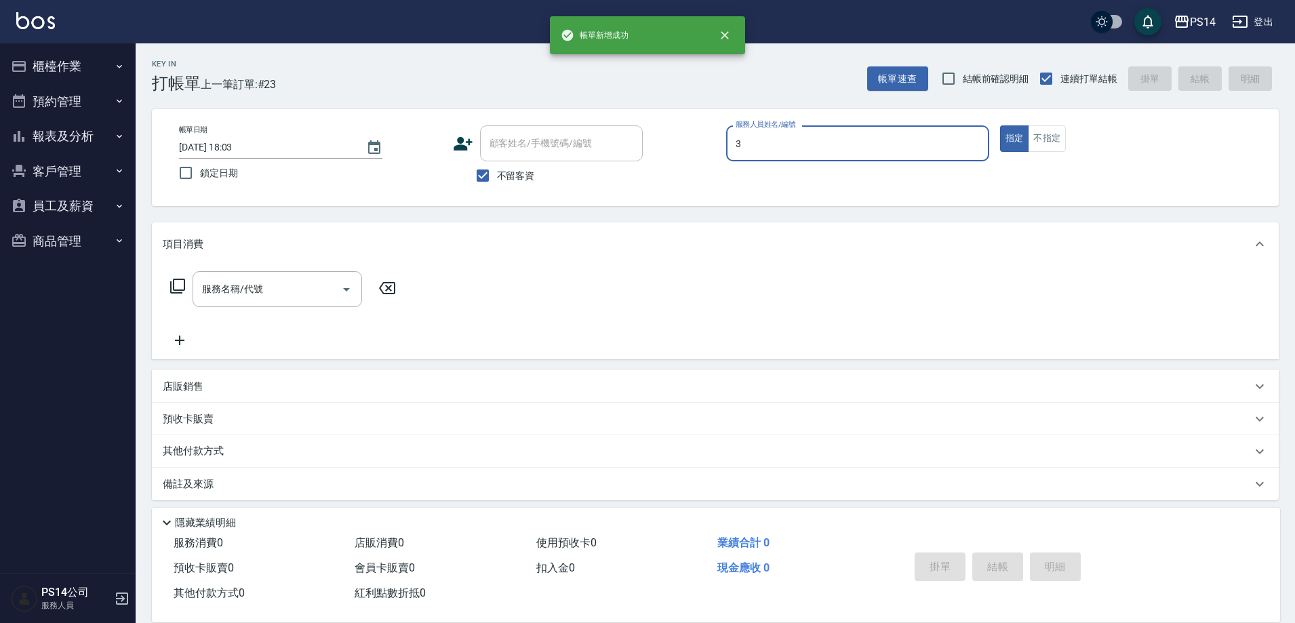
type input "[PERSON_NAME]-3"
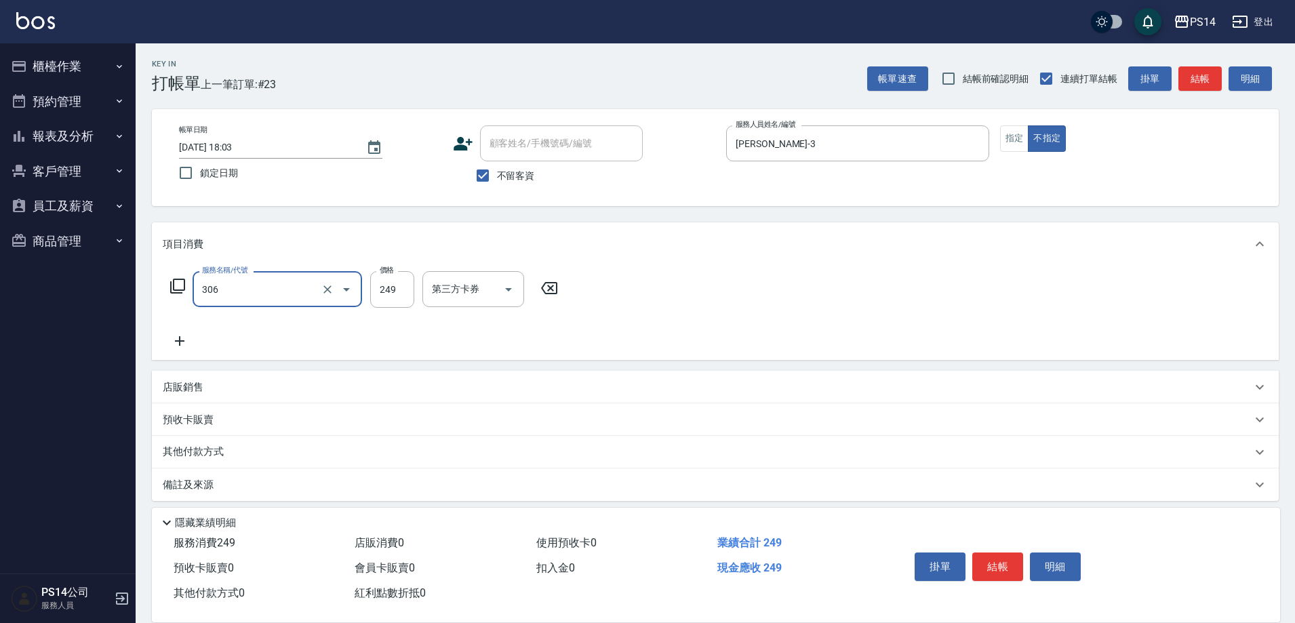
type input "剪髮(306)"
type input "[PERSON_NAME]-28"
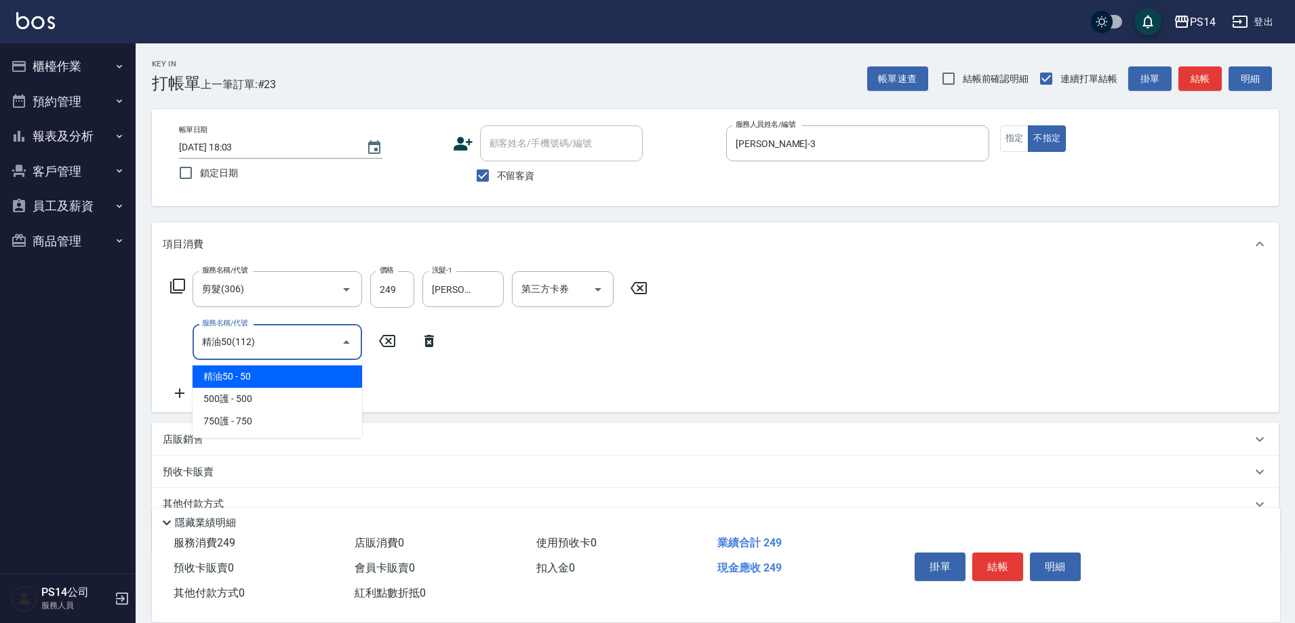
type input "精油50(112)"
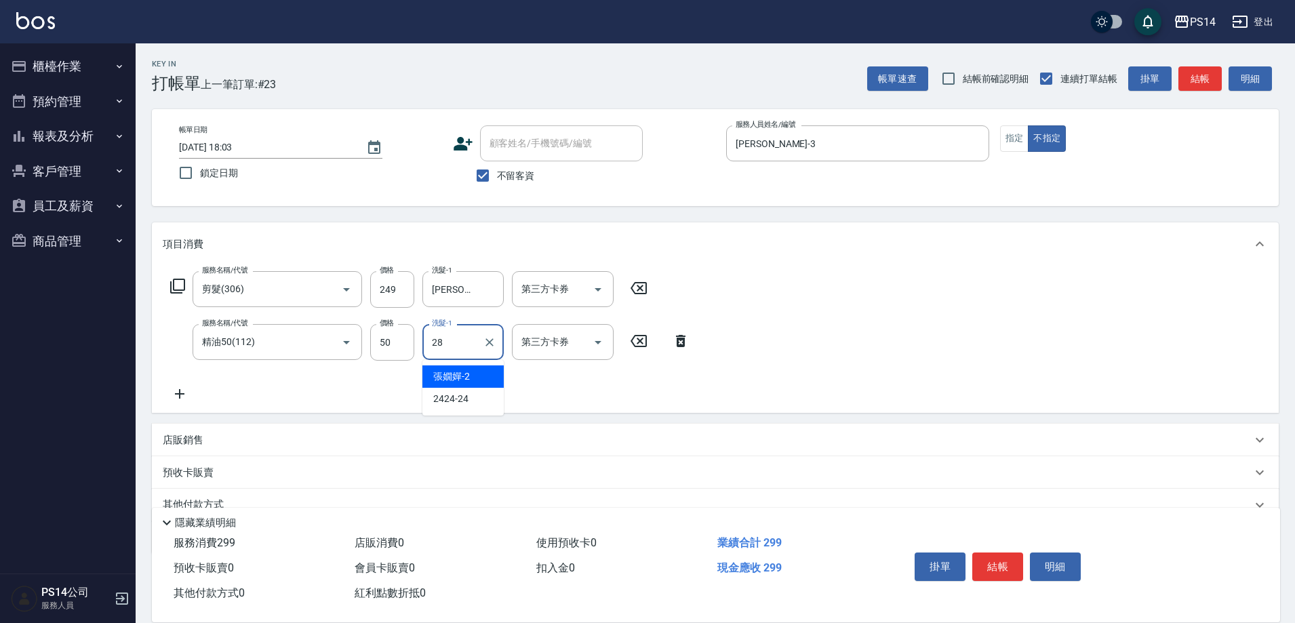
type input "[PERSON_NAME]-28"
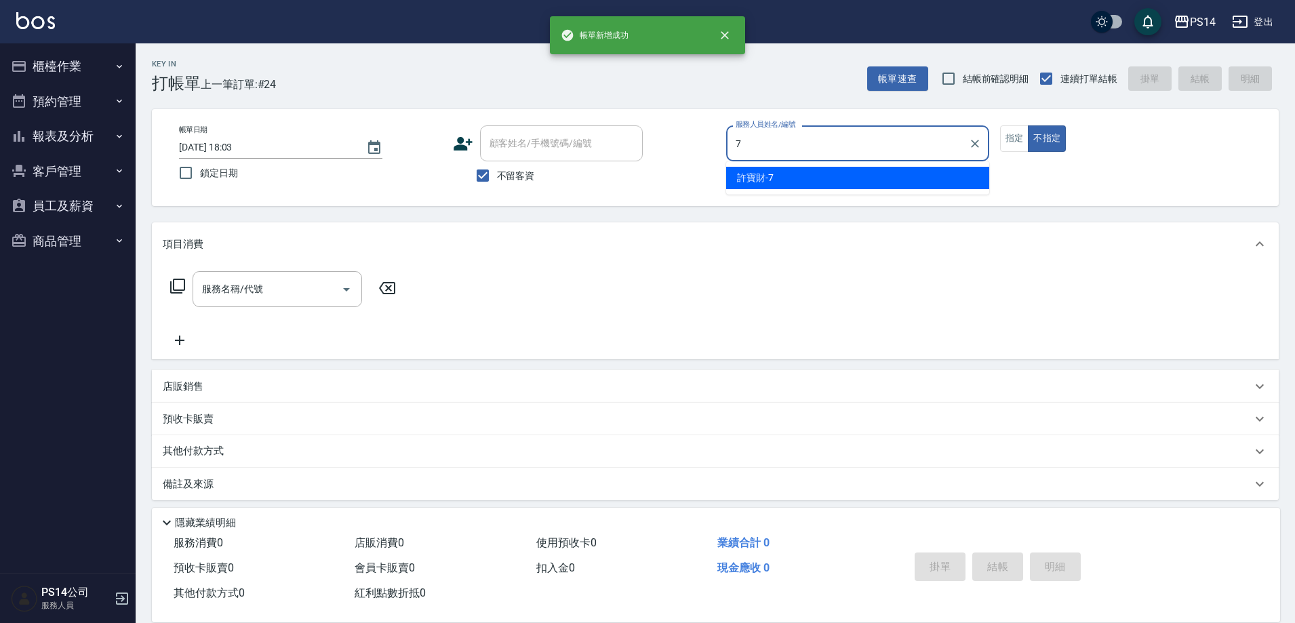
type input "[PERSON_NAME]-7"
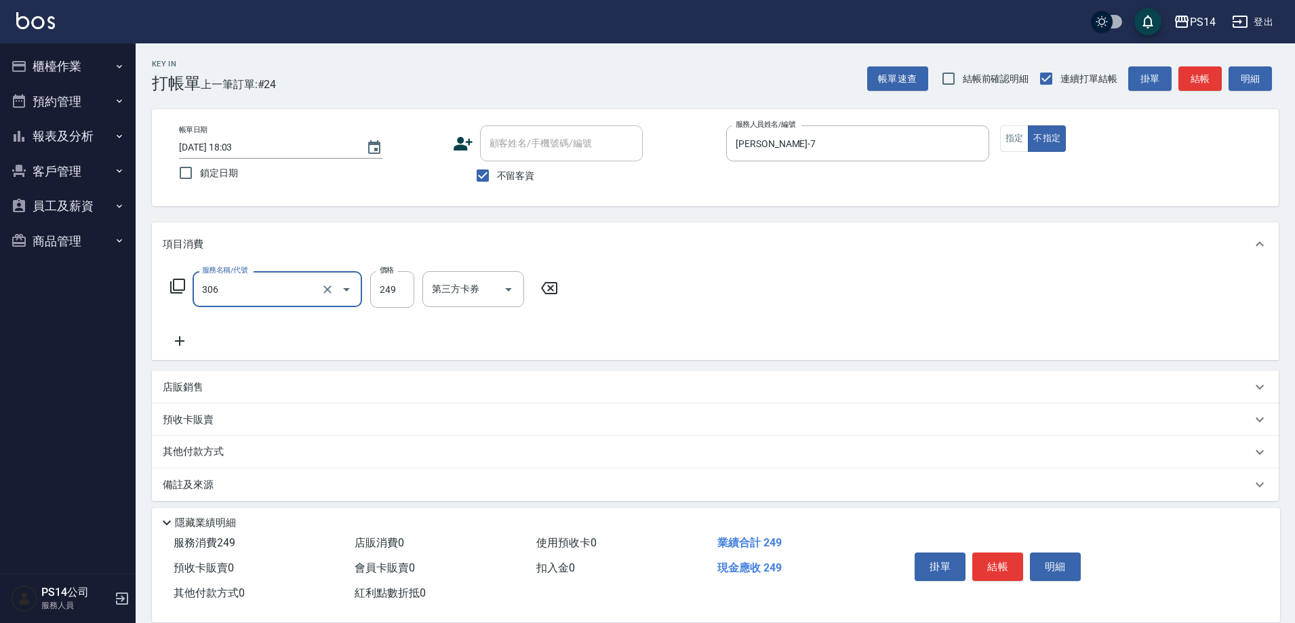
type input "剪髮(306)"
type input "[PERSON_NAME]-11"
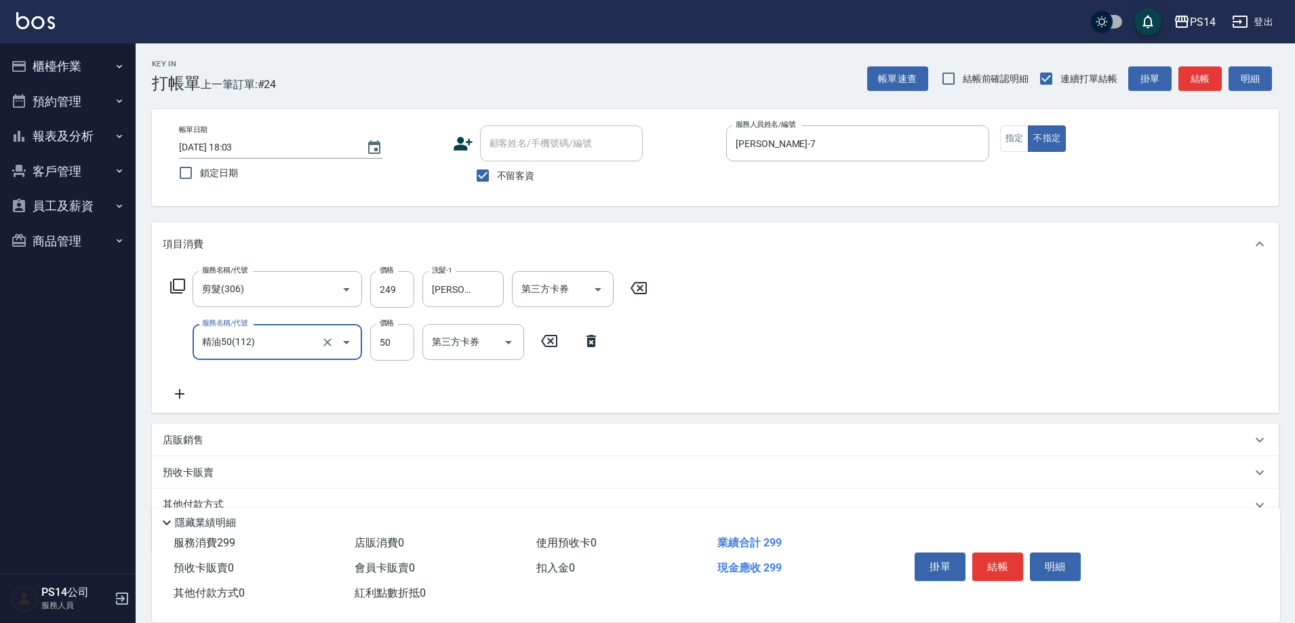
type input "精油50(112)"
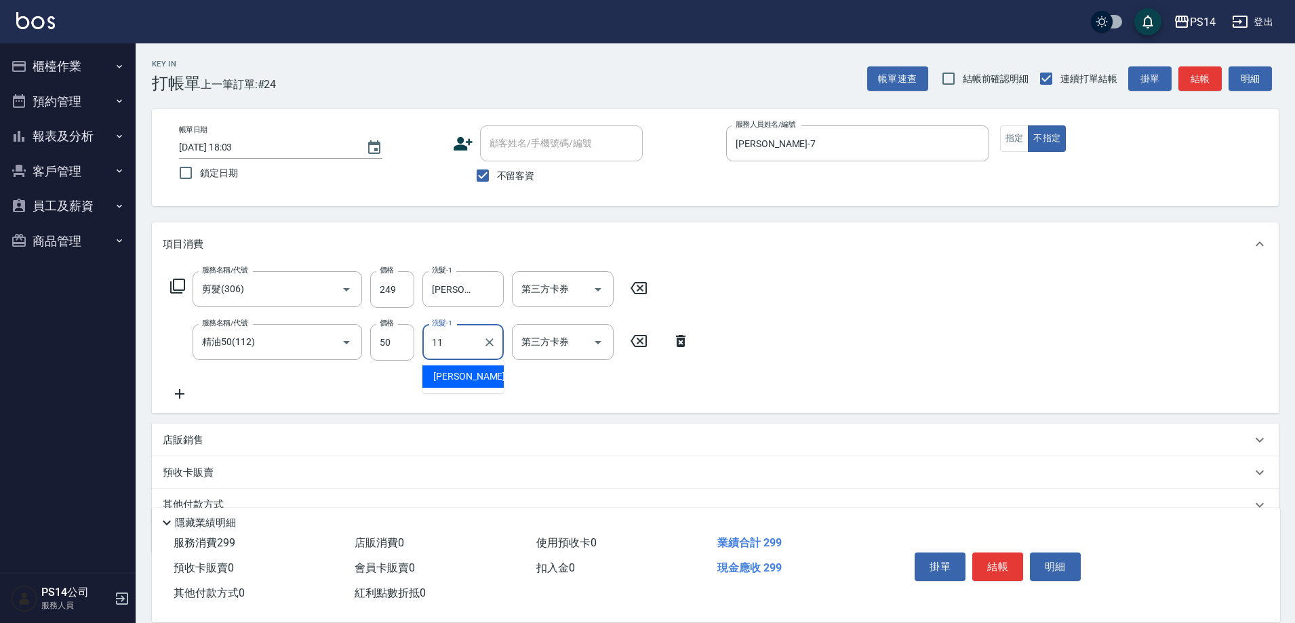
type input "[PERSON_NAME]-11"
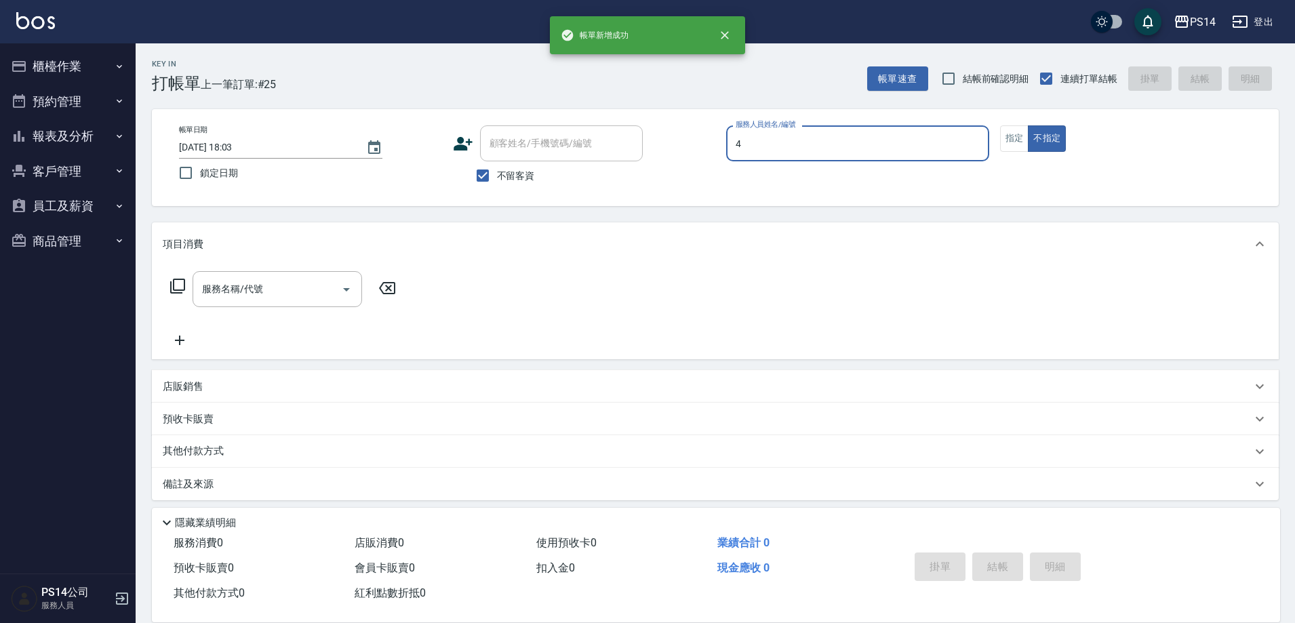
type input "[PERSON_NAME]-4"
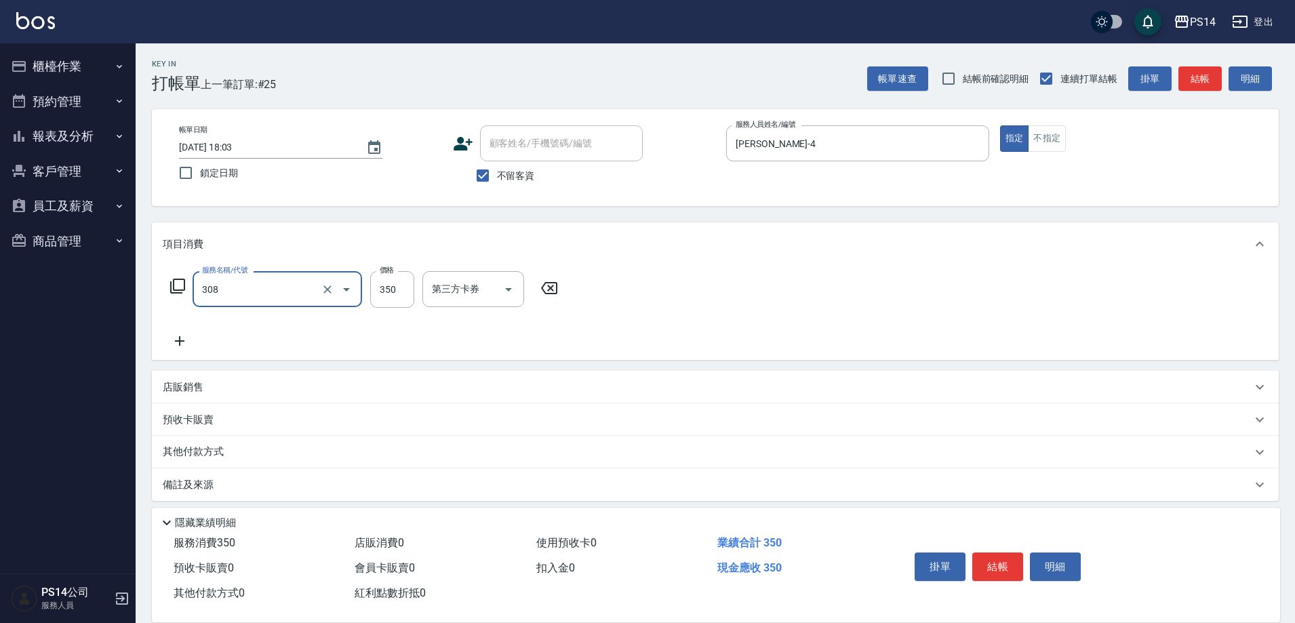
type input "洗+剪(308)"
type input "[PERSON_NAME]-18"
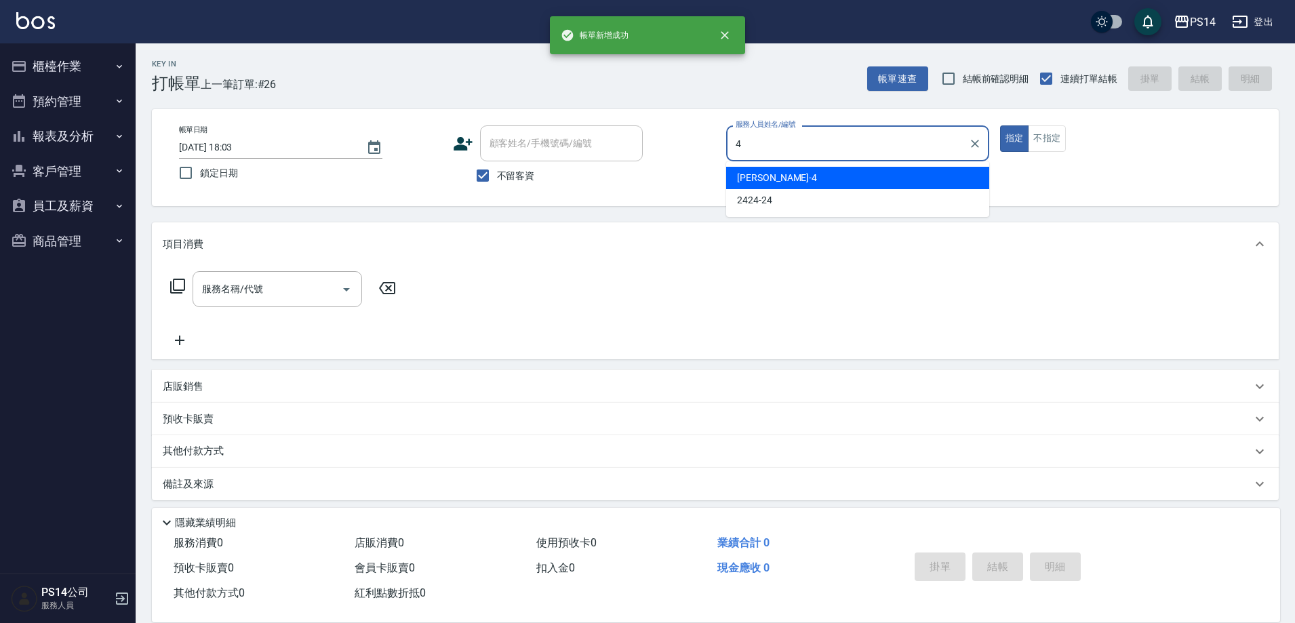
type input "[PERSON_NAME]-4"
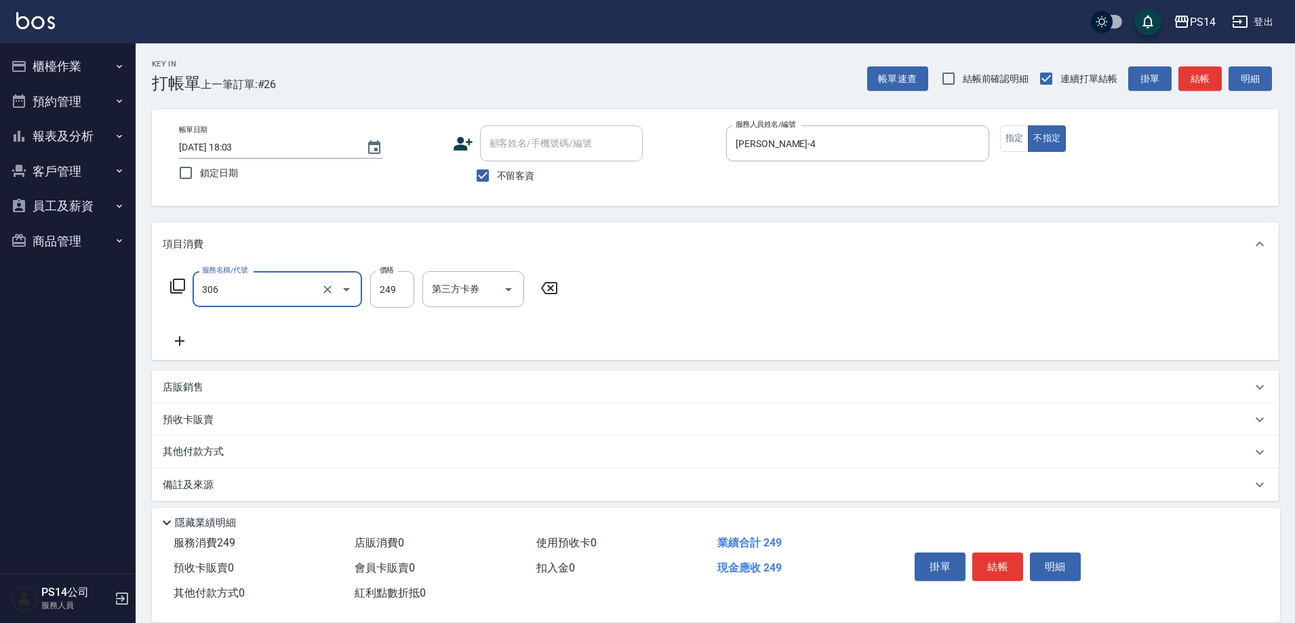
type input "剪髮(306)"
type input "[PERSON_NAME]-11"
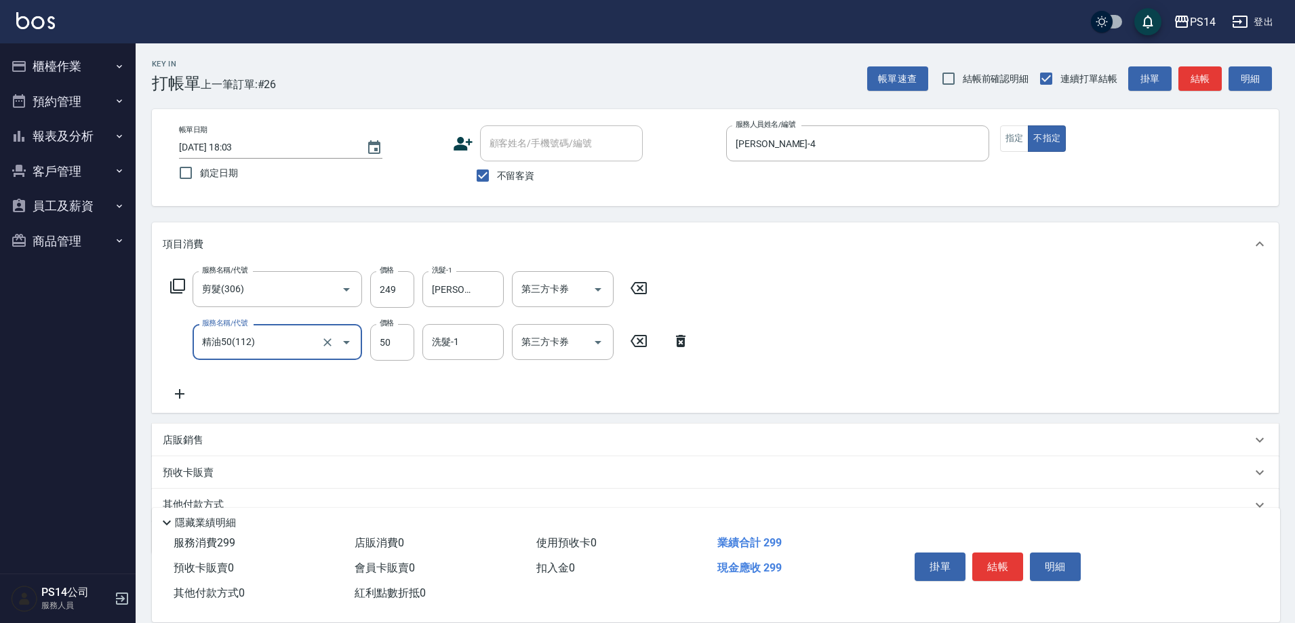
type input "精油50(112)"
type input "[PERSON_NAME]-11"
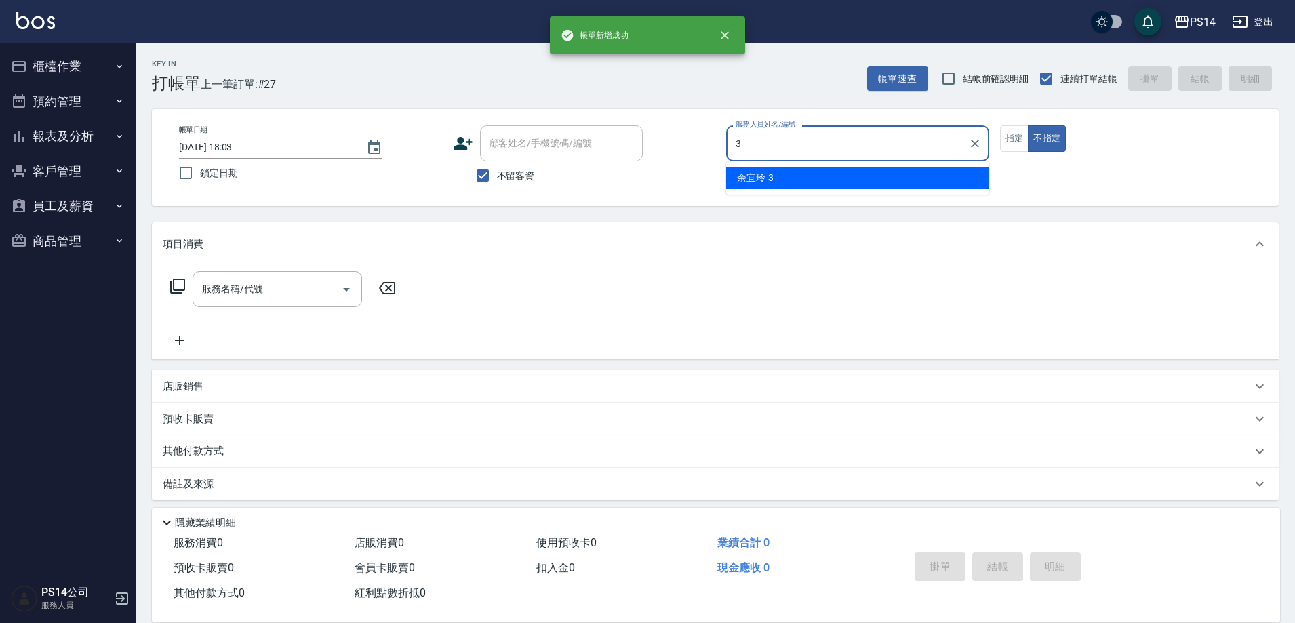
type input "[PERSON_NAME]-3"
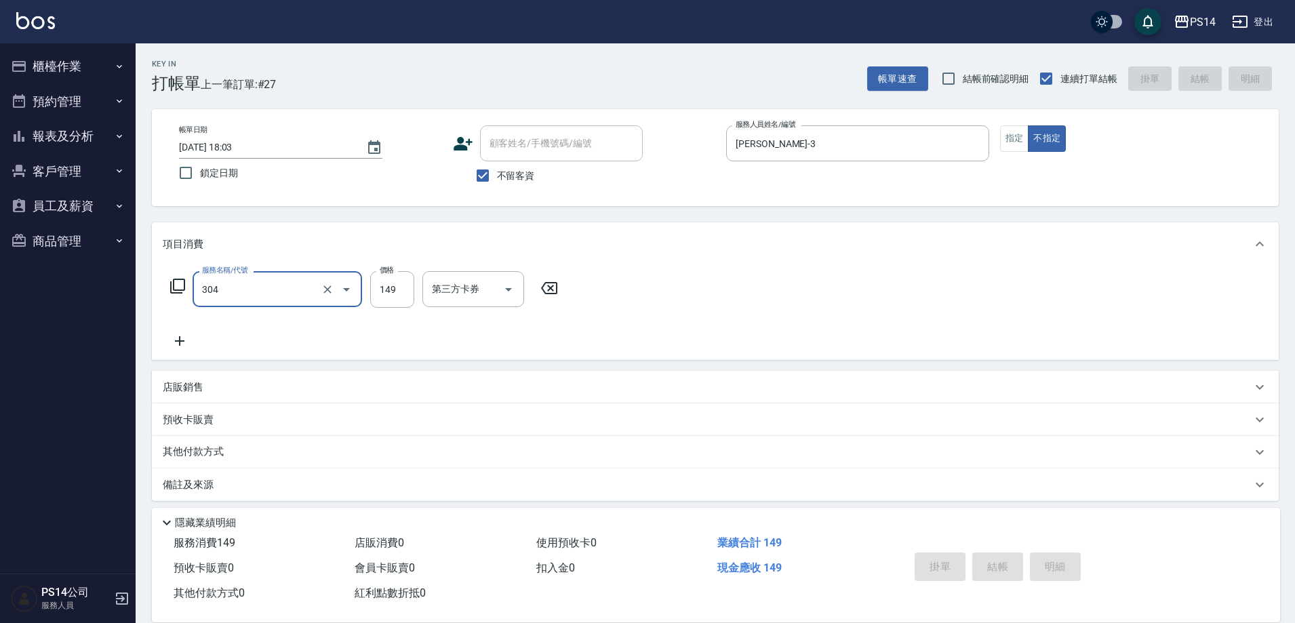
type input "304"
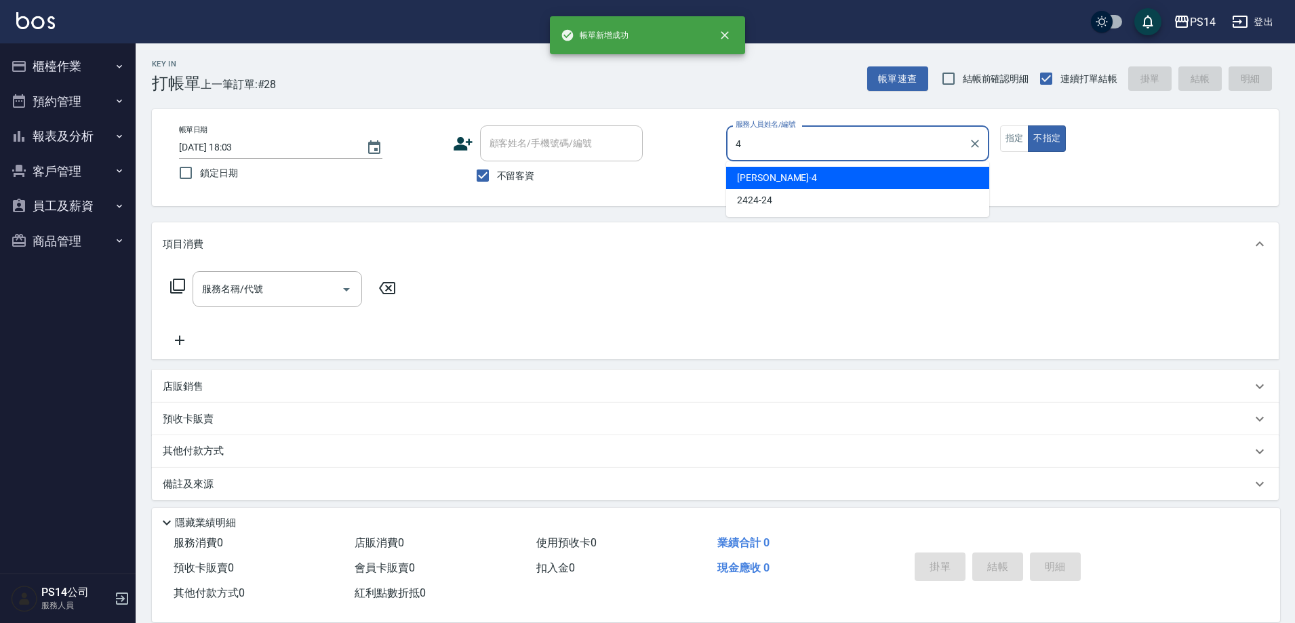
type input "[PERSON_NAME]-4"
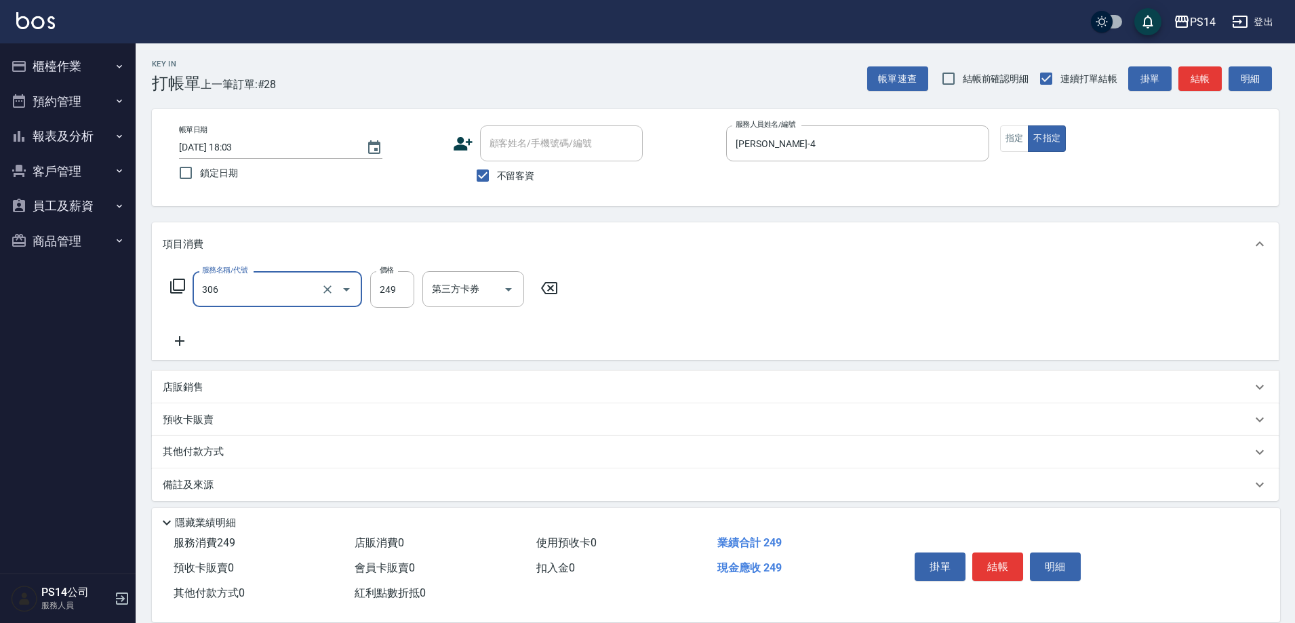
type input "剪髮(306)"
type input "[PERSON_NAME]-11"
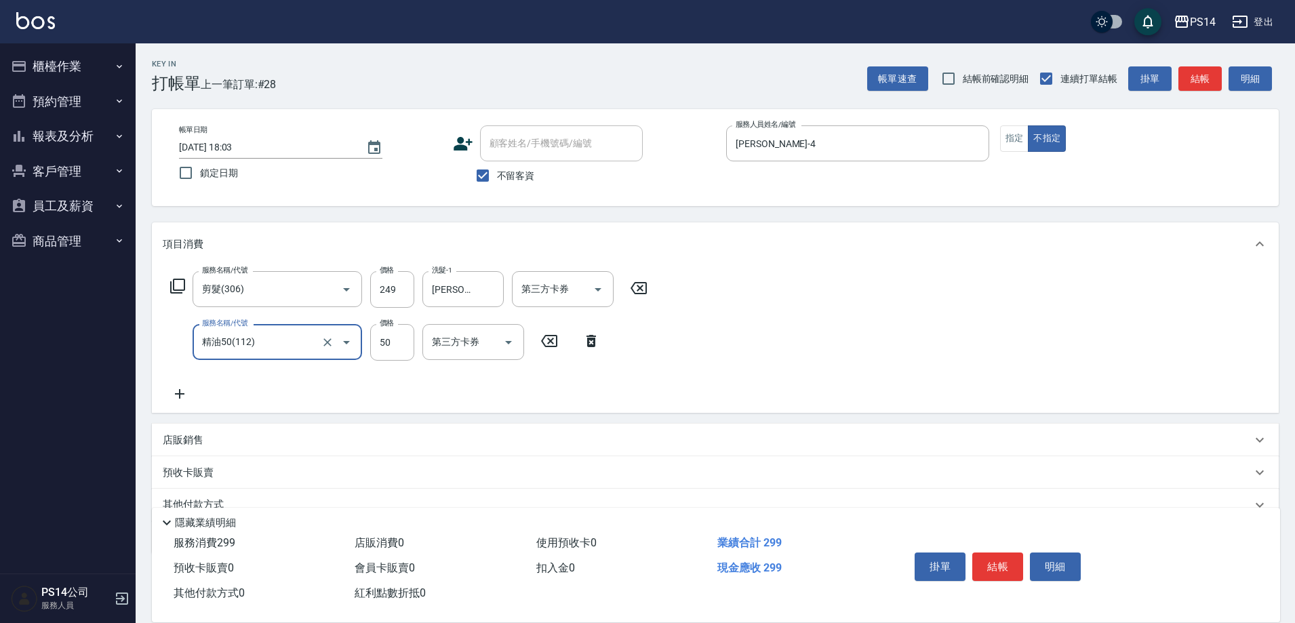
type input "精油50(112)"
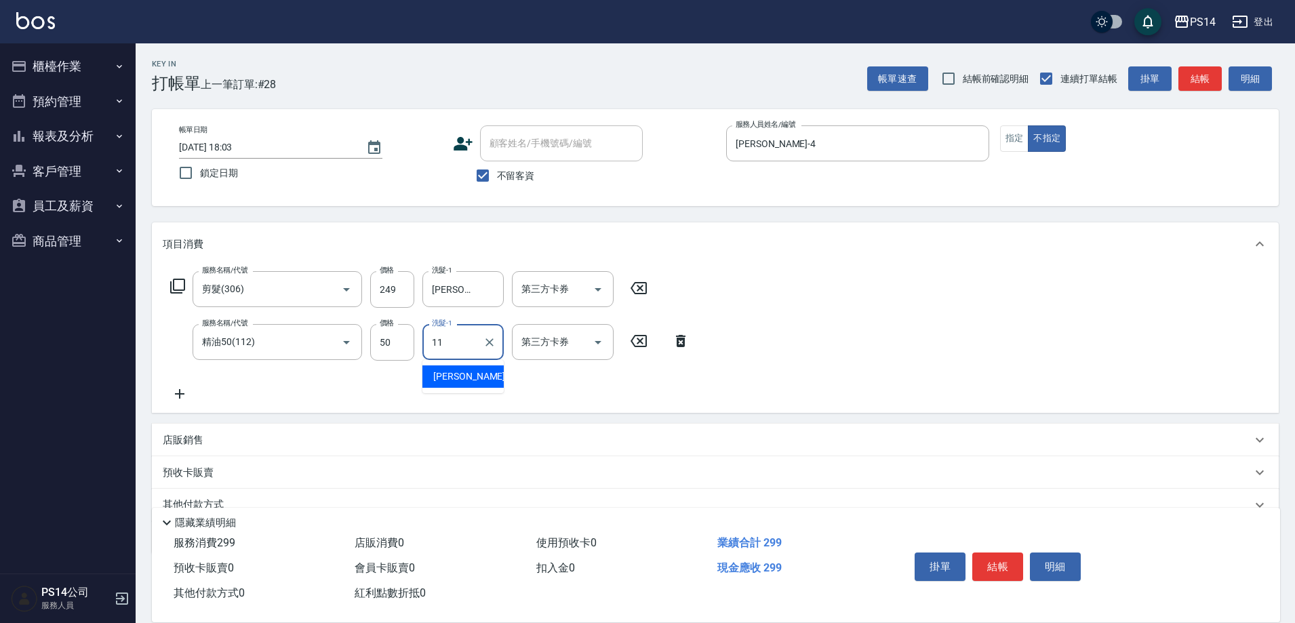
type input "[PERSON_NAME]-11"
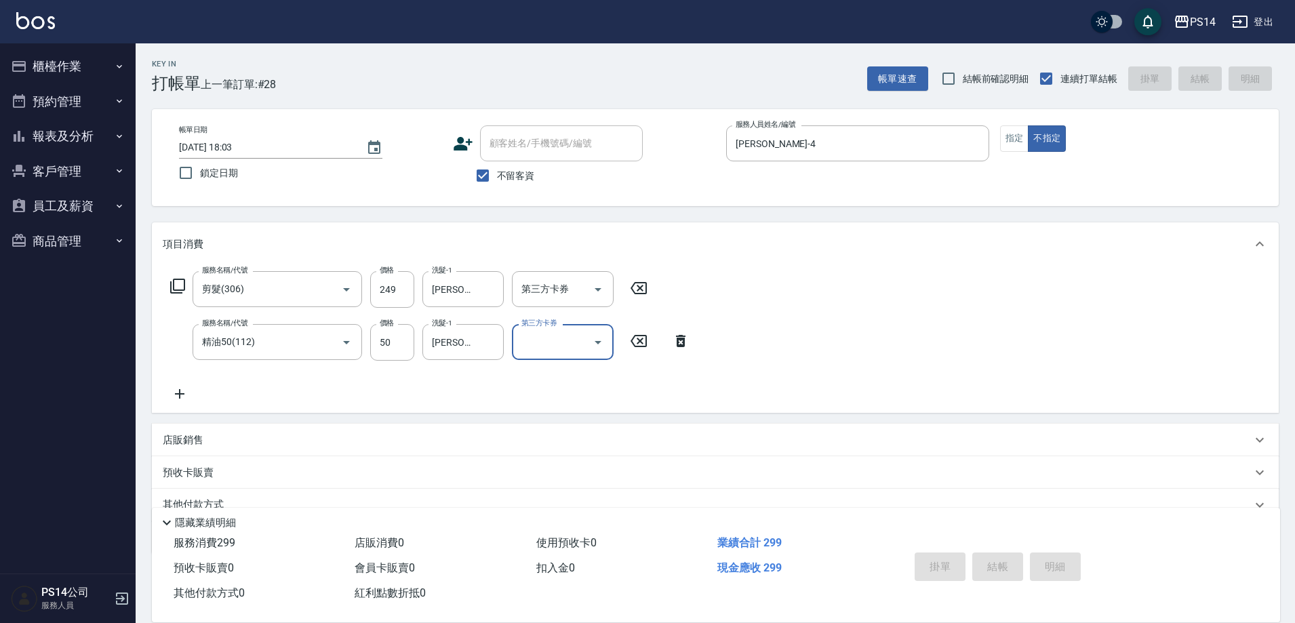
type input "[DATE] 18:04"
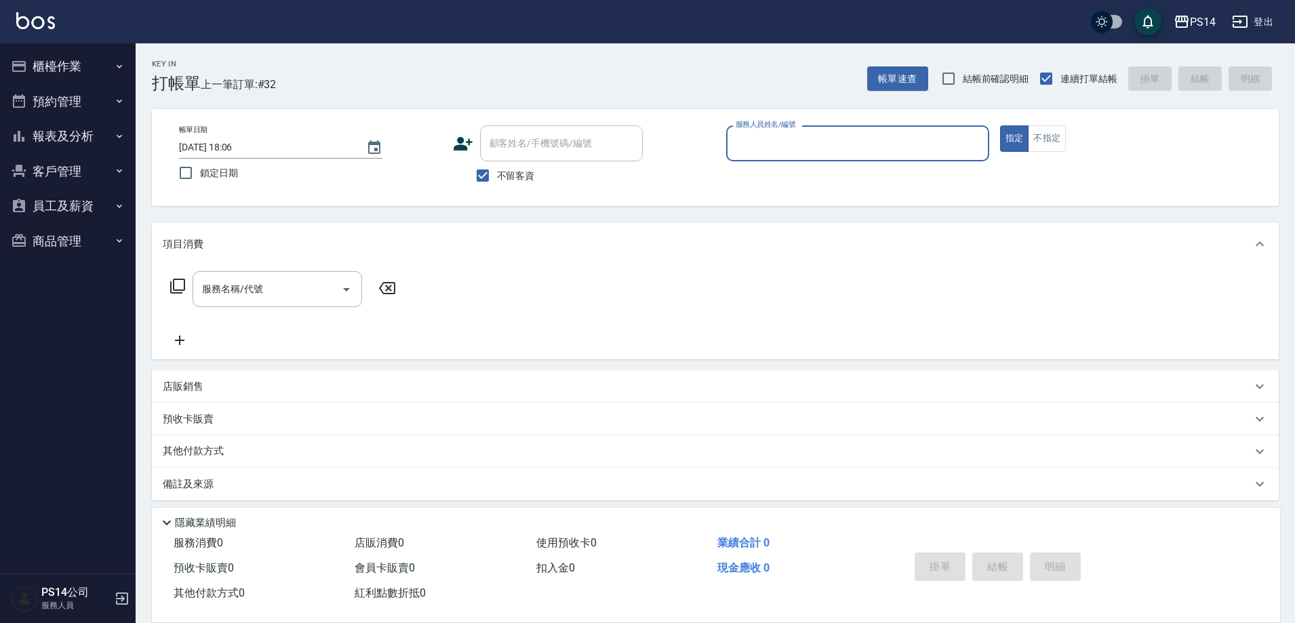
click at [76, 138] on button "報表及分析" at bounding box center [67, 136] width 125 height 35
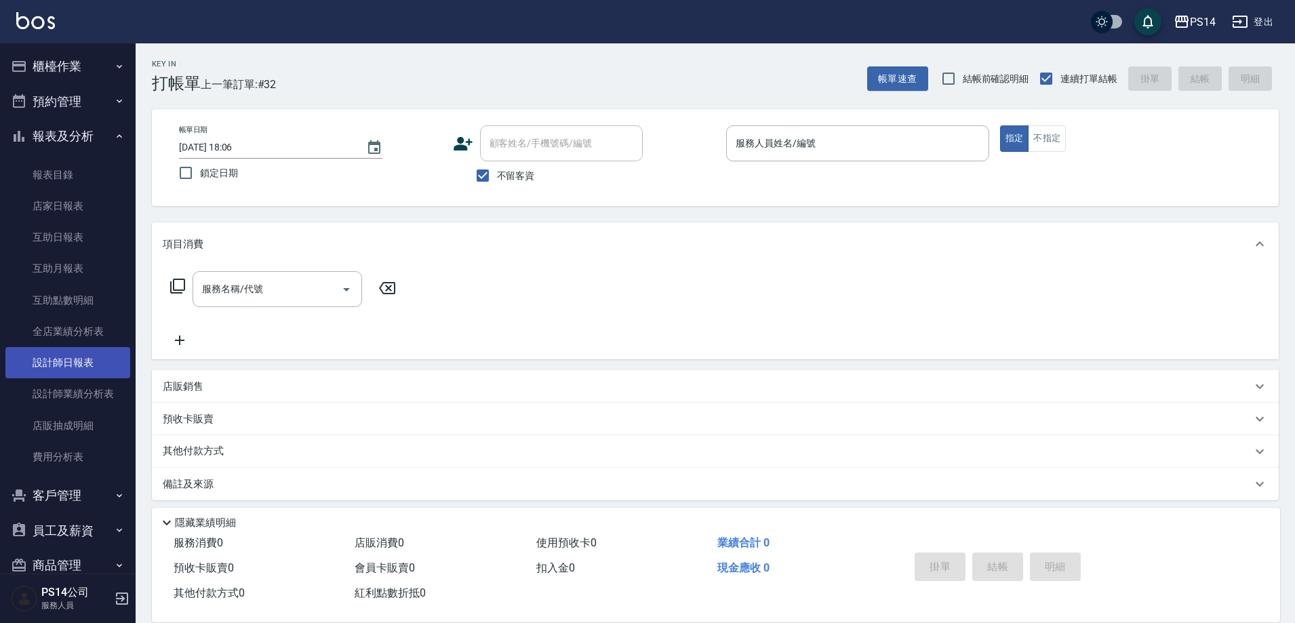
click at [76, 361] on link "設計師日報表" at bounding box center [67, 362] width 125 height 31
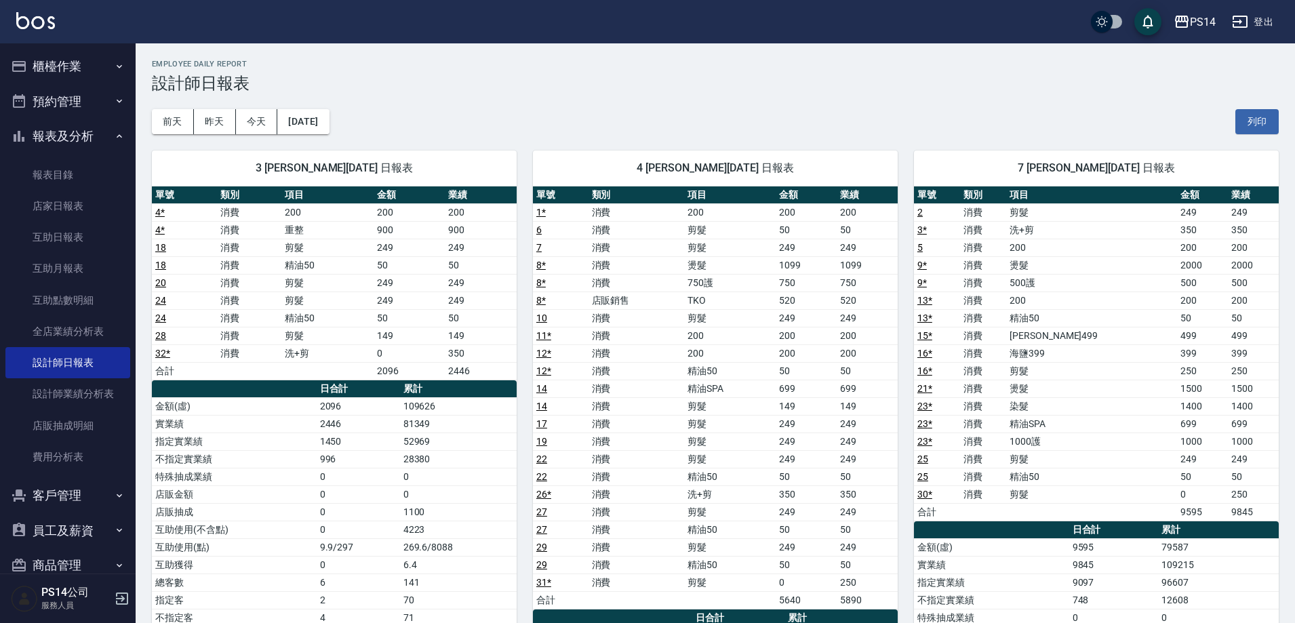
click at [93, 67] on button "櫃檯作業" at bounding box center [67, 66] width 125 height 35
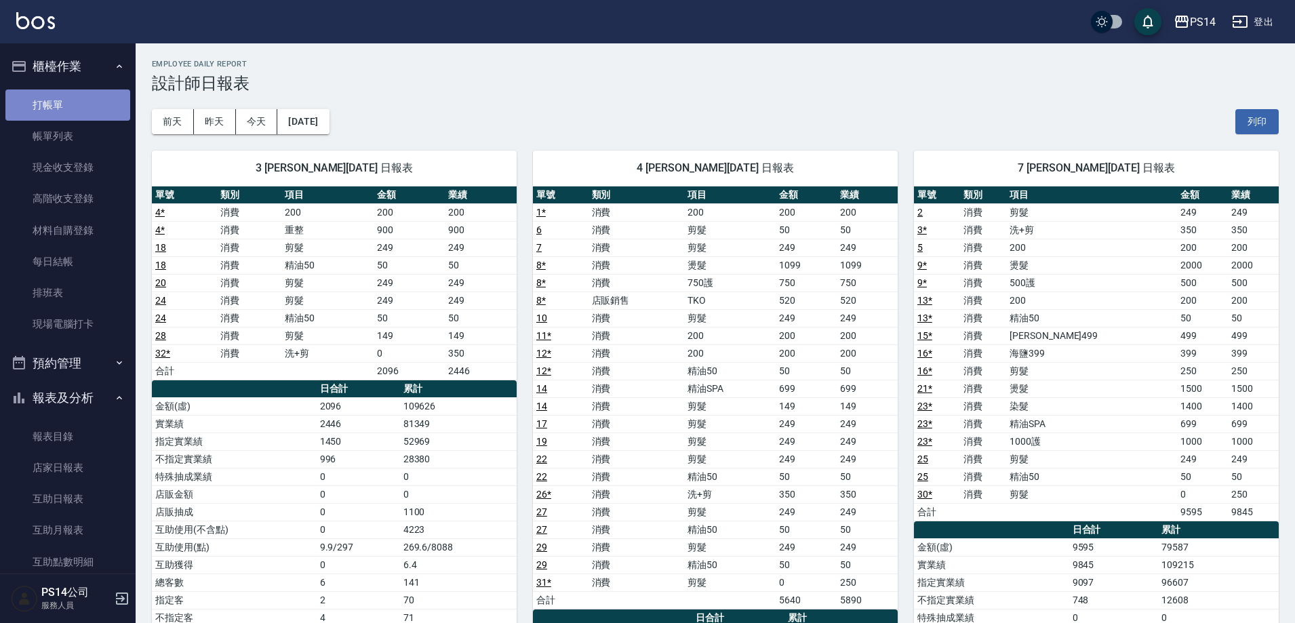
click at [87, 92] on link "打帳單" at bounding box center [67, 104] width 125 height 31
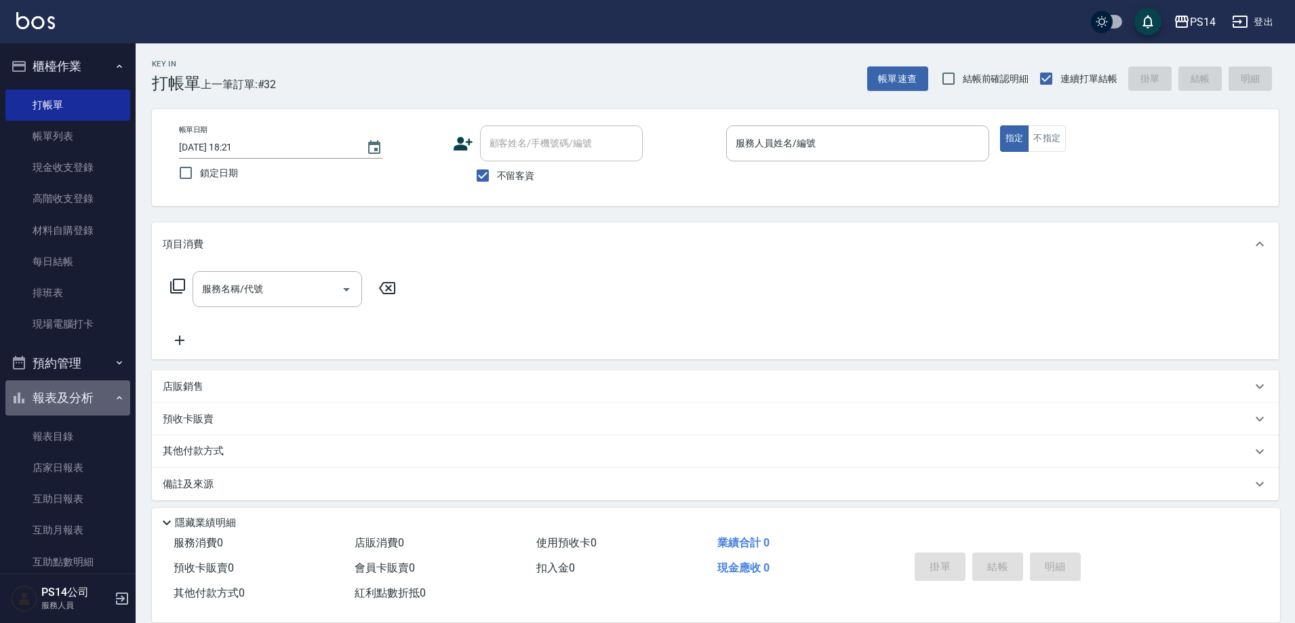
click at [103, 391] on button "報表及分析" at bounding box center [67, 397] width 125 height 35
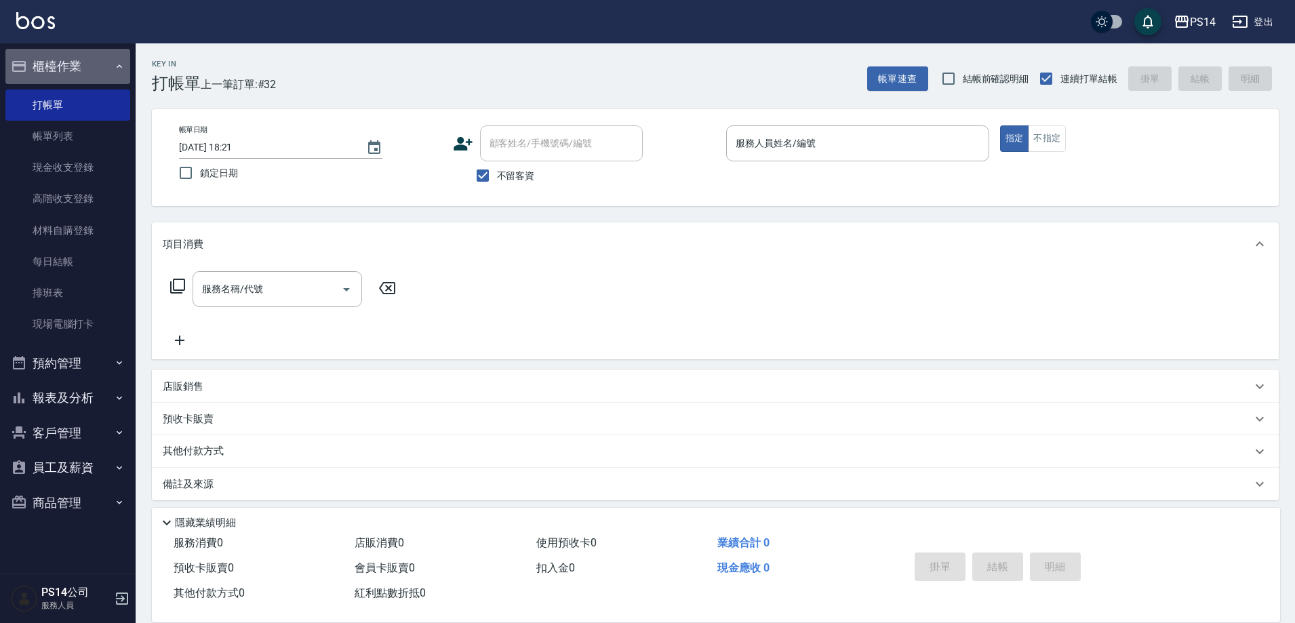
click at [87, 68] on button "櫃檯作業" at bounding box center [67, 66] width 125 height 35
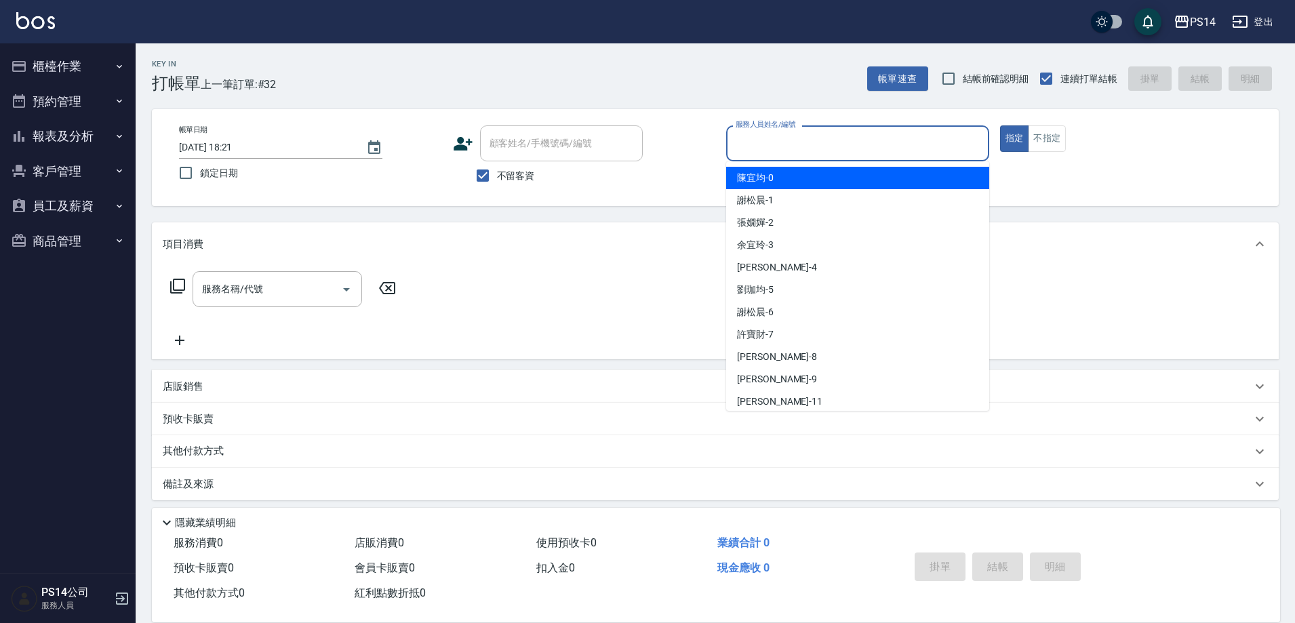
click at [793, 152] on input "服務人員姓名/編號" at bounding box center [857, 143] width 251 height 24
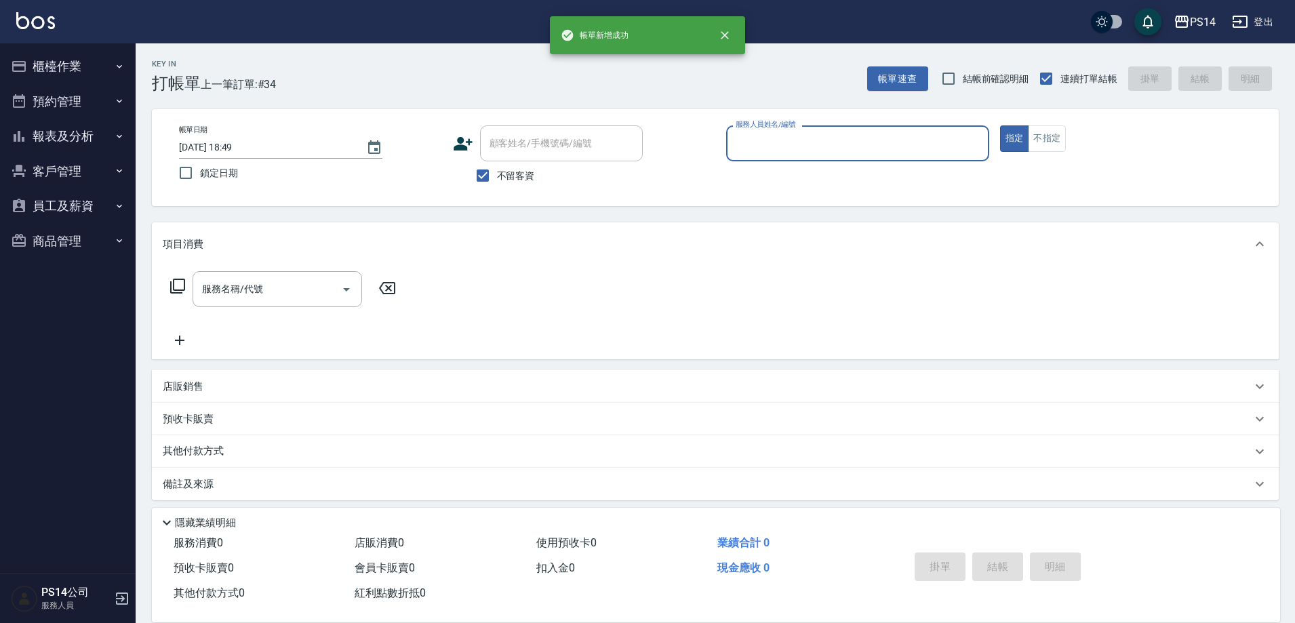
click at [74, 132] on button "報表及分析" at bounding box center [67, 136] width 125 height 35
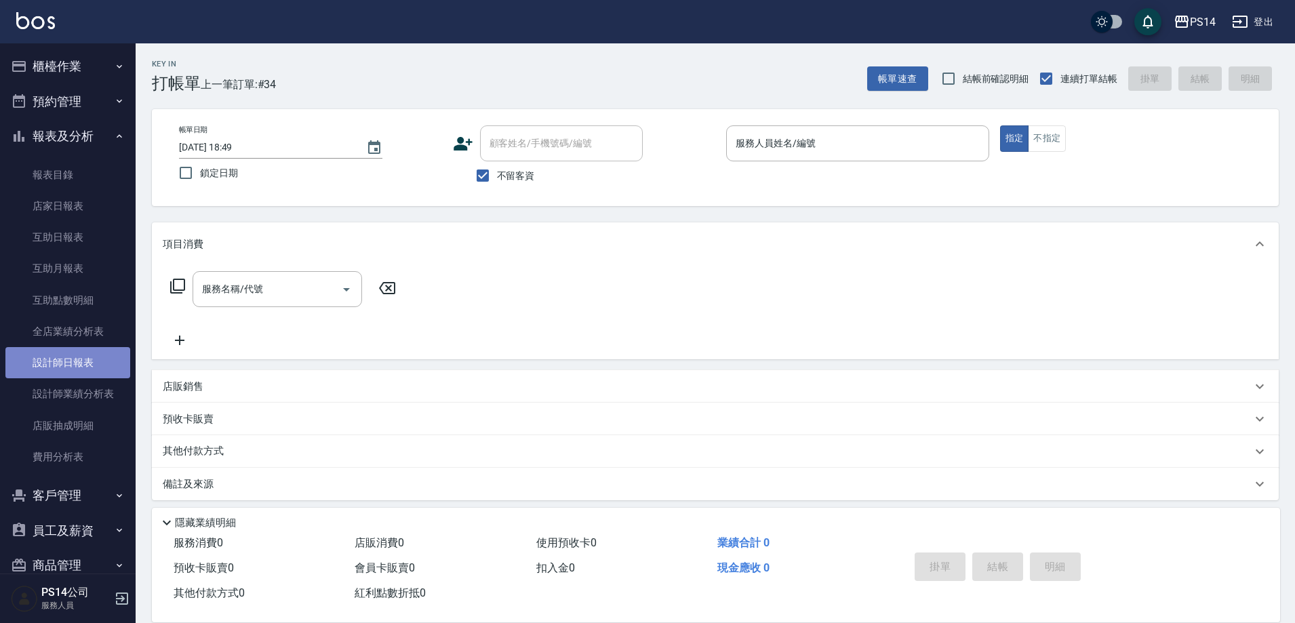
click at [77, 369] on link "設計師日報表" at bounding box center [67, 362] width 125 height 31
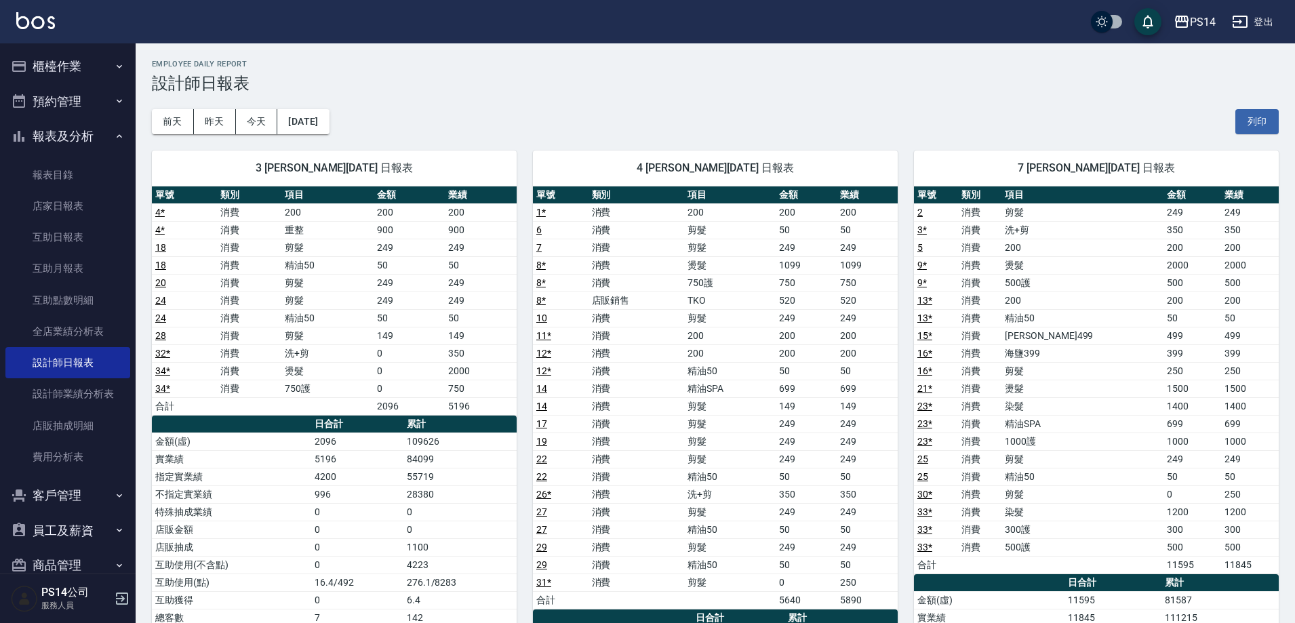
click at [84, 66] on button "櫃檯作業" at bounding box center [67, 66] width 125 height 35
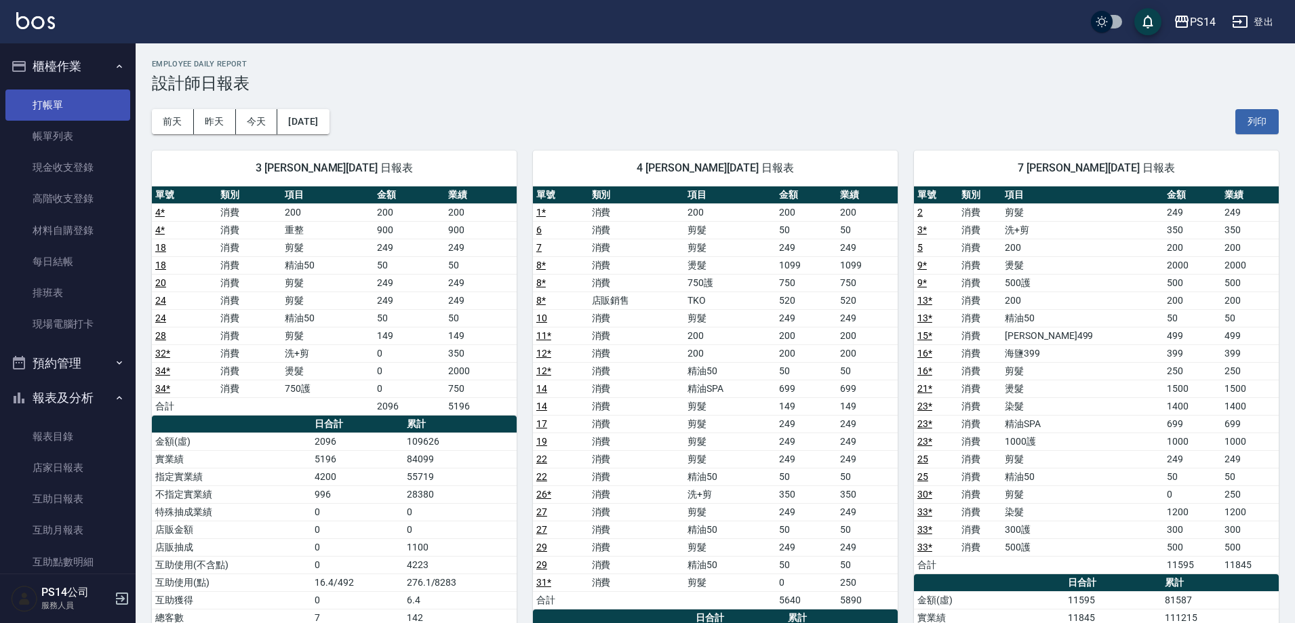
click at [75, 100] on link "打帳單" at bounding box center [67, 104] width 125 height 31
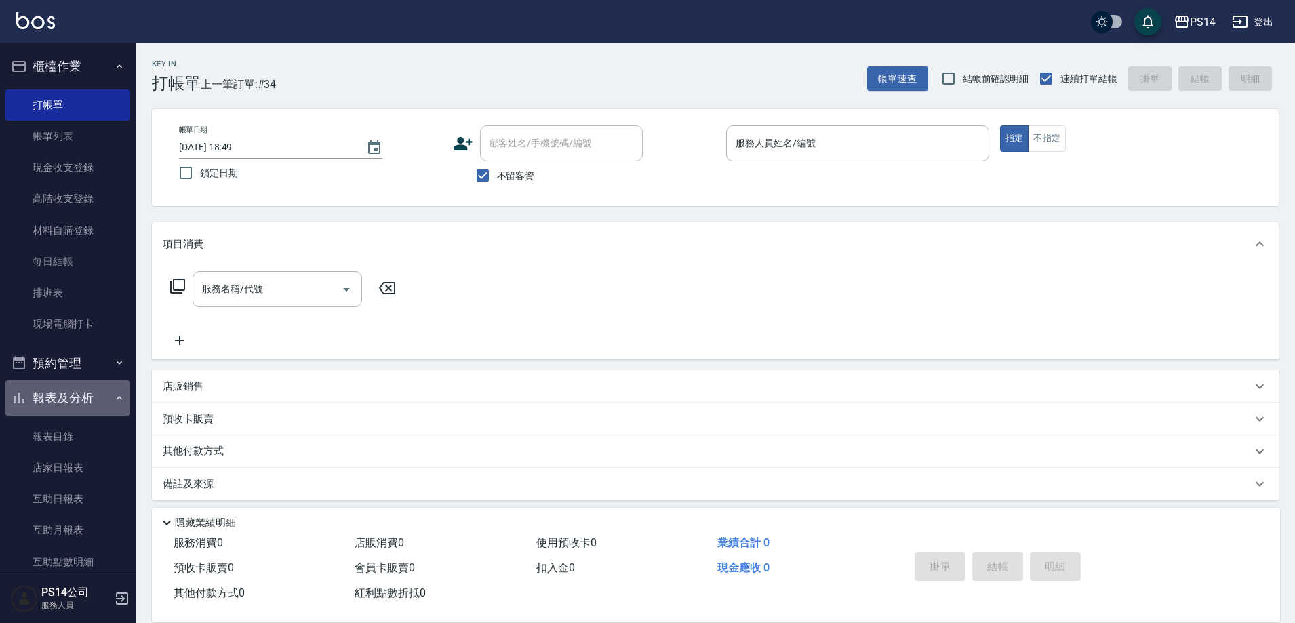
click at [91, 398] on button "報表及分析" at bounding box center [67, 397] width 125 height 35
click at [93, 57] on button "櫃檯作業" at bounding box center [67, 66] width 125 height 35
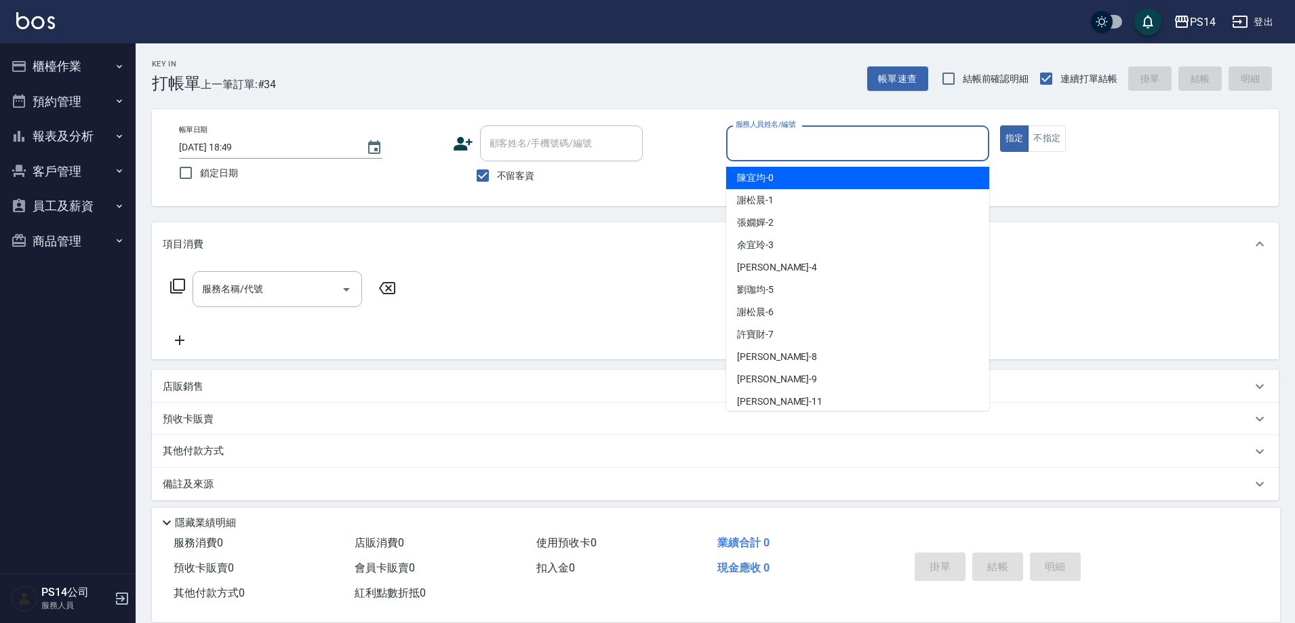
click at [786, 149] on input "服務人員姓名/編號" at bounding box center [857, 143] width 251 height 24
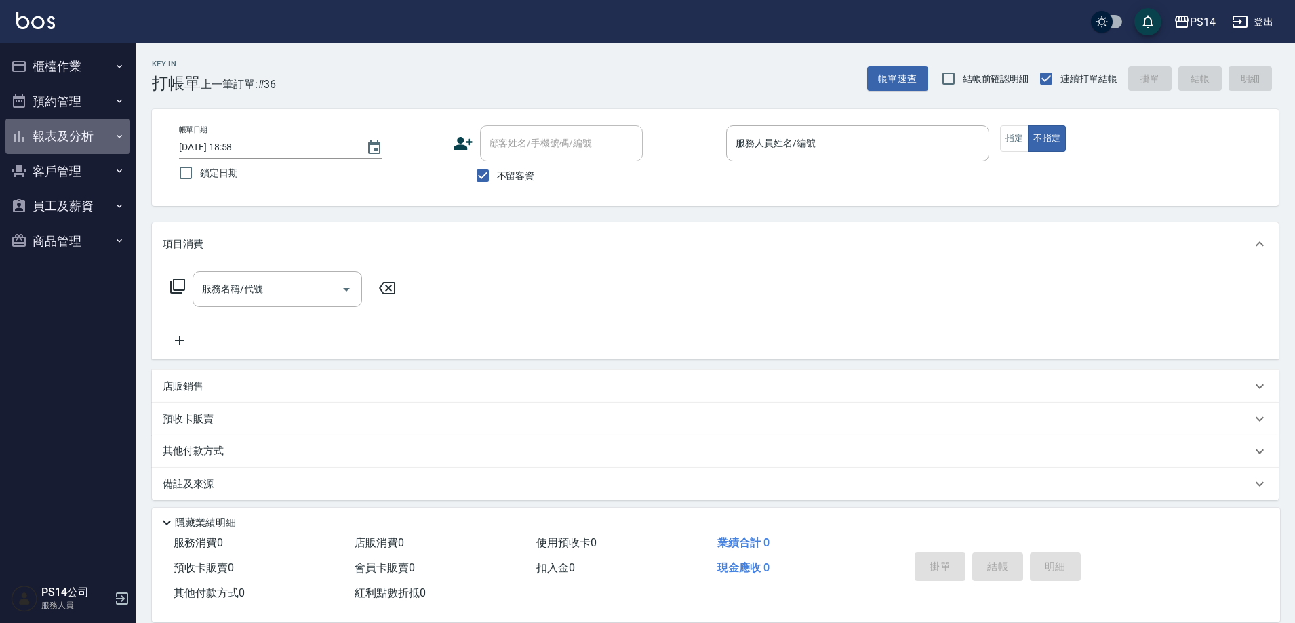
drag, startPoint x: 47, startPoint y: 140, endPoint x: 88, endPoint y: 251, distance: 119.0
click at [47, 140] on button "報表及分析" at bounding box center [67, 136] width 125 height 35
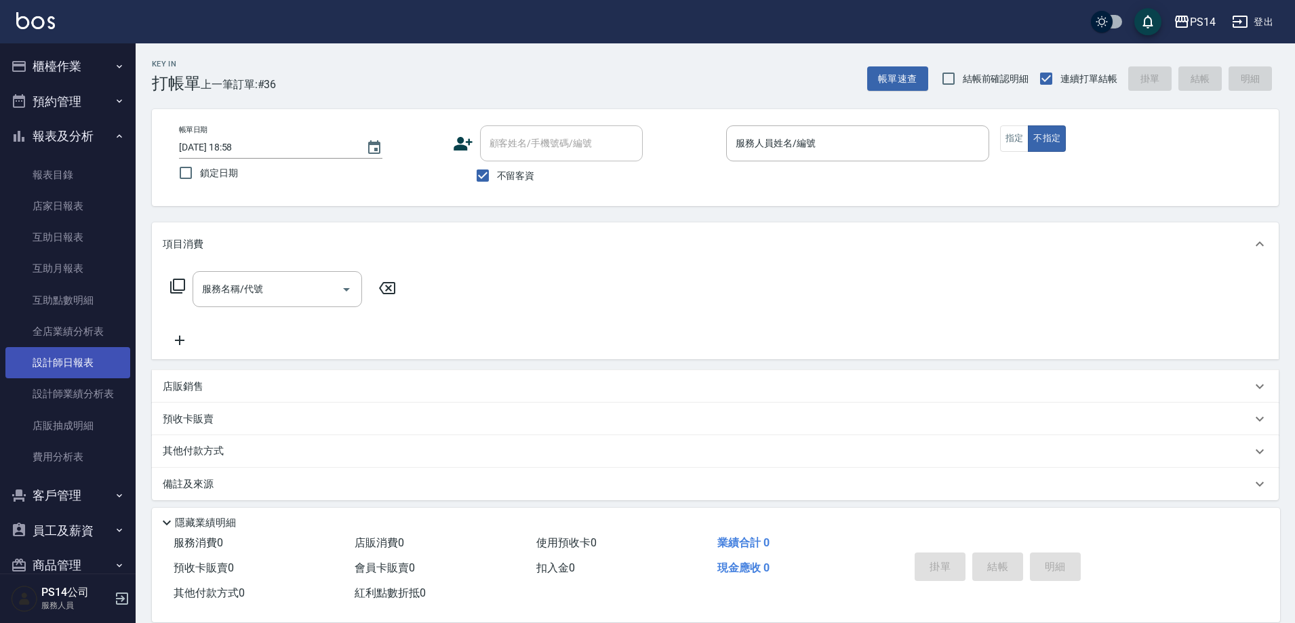
click at [67, 357] on link "設計師日報表" at bounding box center [67, 362] width 125 height 31
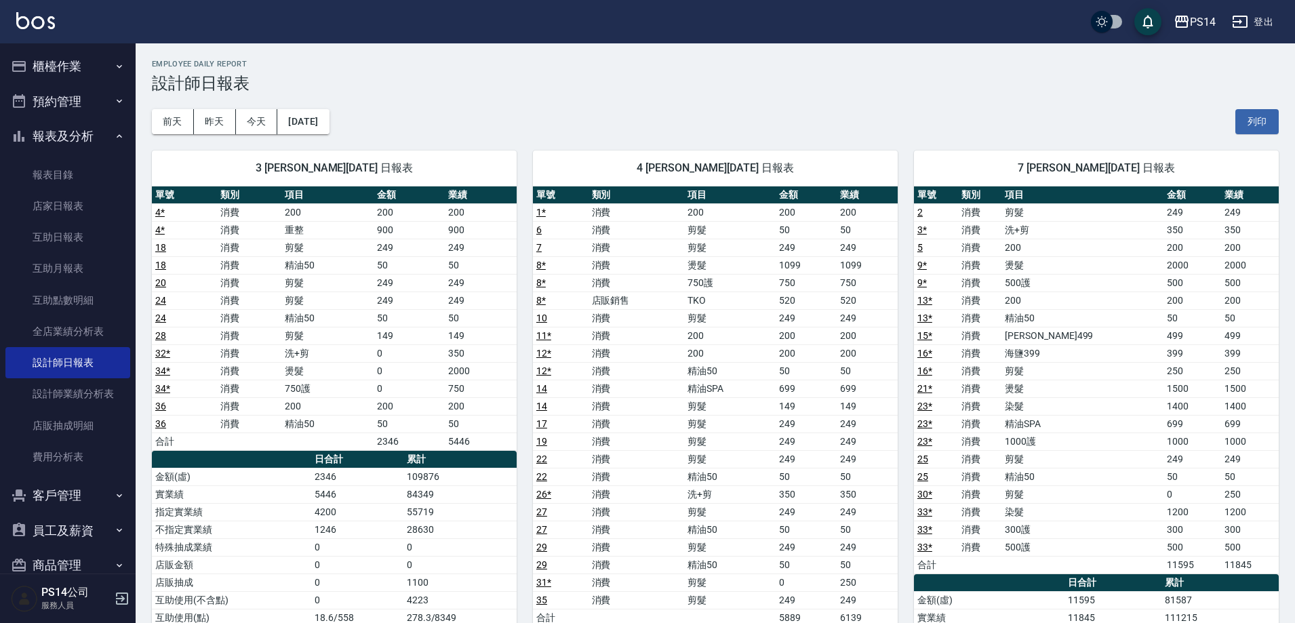
click at [74, 83] on button "櫃檯作業" at bounding box center [67, 66] width 125 height 35
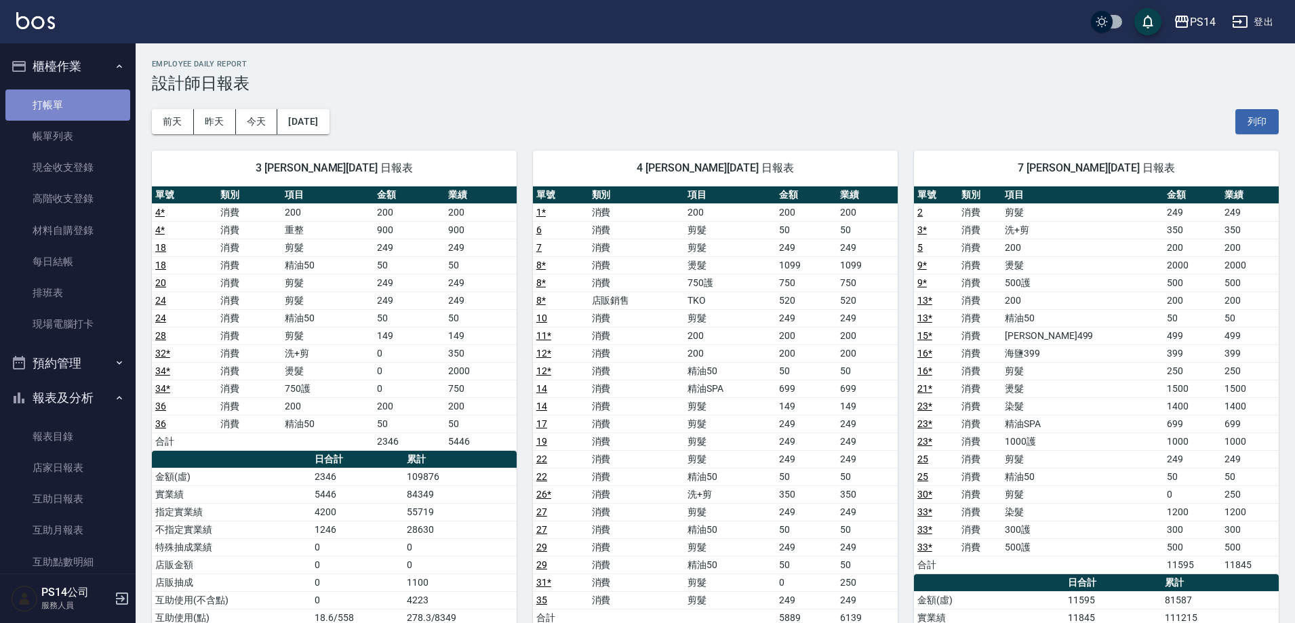
click at [69, 105] on link "打帳單" at bounding box center [67, 104] width 125 height 31
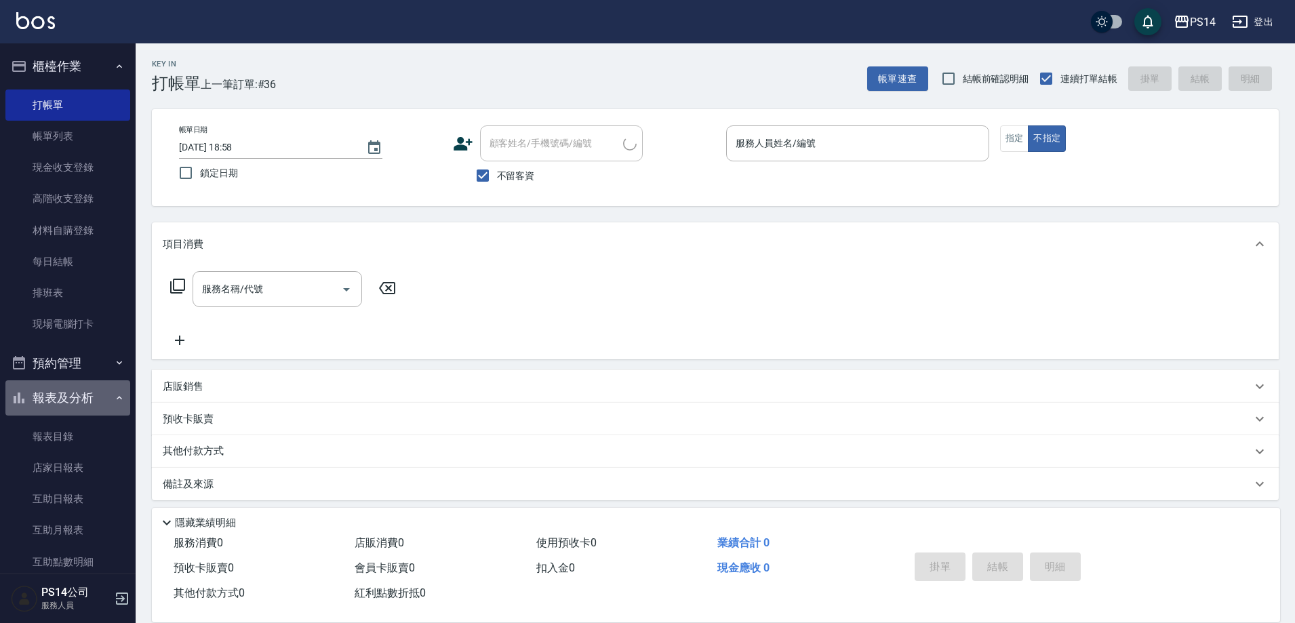
click at [91, 382] on button "報表及分析" at bounding box center [67, 397] width 125 height 35
click at [94, 386] on button "報表及分析" at bounding box center [67, 397] width 125 height 35
click at [96, 386] on button "報表及分析" at bounding box center [67, 397] width 125 height 35
click at [49, 61] on button "櫃檯作業" at bounding box center [67, 66] width 125 height 35
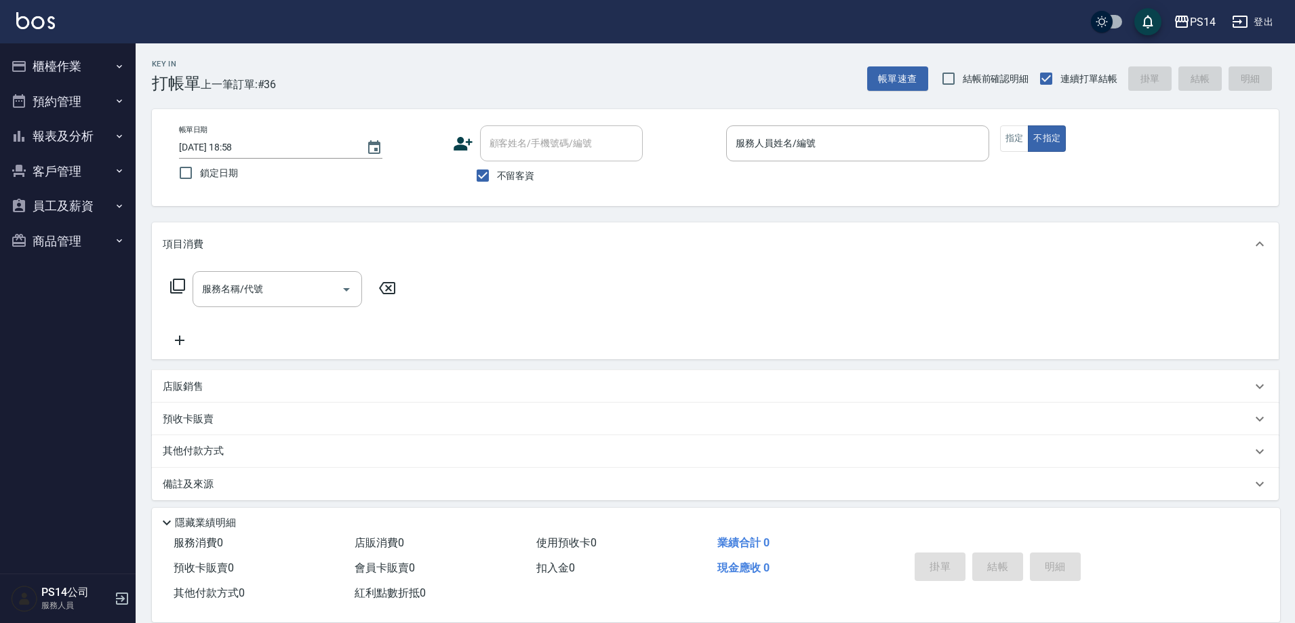
click at [5, 49] on button "櫃檯作業" at bounding box center [67, 66] width 125 height 35
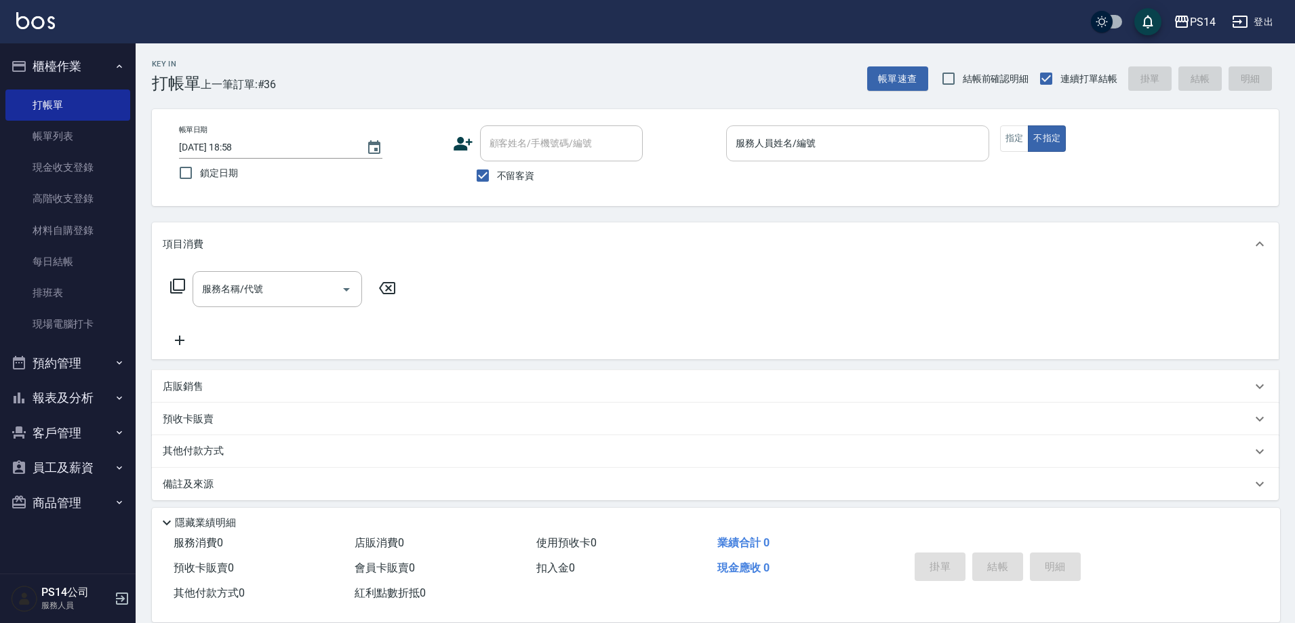
drag, startPoint x: 878, startPoint y: 138, endPoint x: 855, endPoint y: 125, distance: 26.4
click at [874, 139] on input "服務人員姓名/編號" at bounding box center [857, 143] width 251 height 24
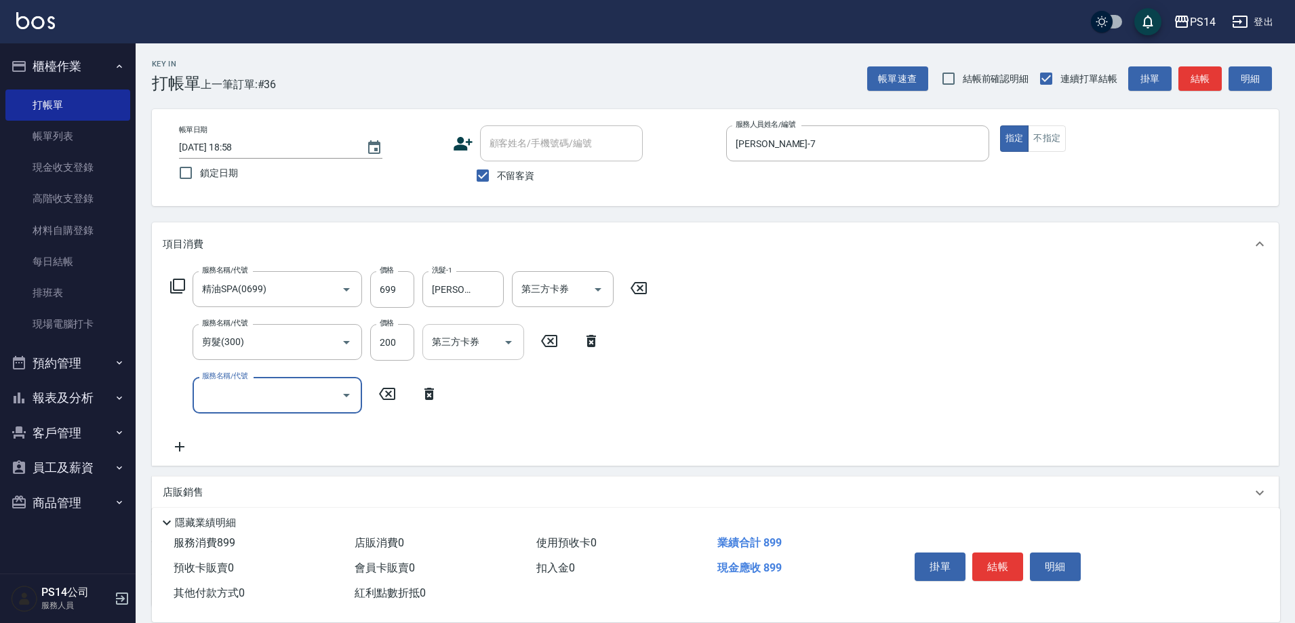
click at [514, 344] on icon "Open" at bounding box center [508, 342] width 16 height 16
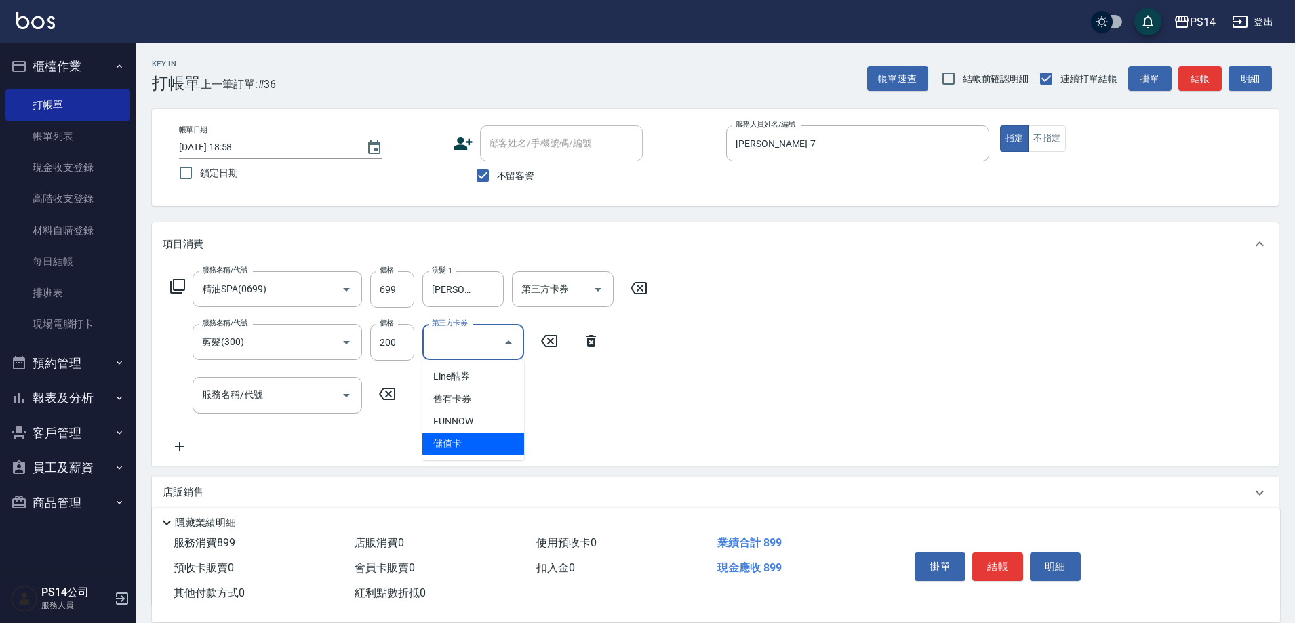
click at [486, 441] on span "儲值卡" at bounding box center [473, 443] width 102 height 22
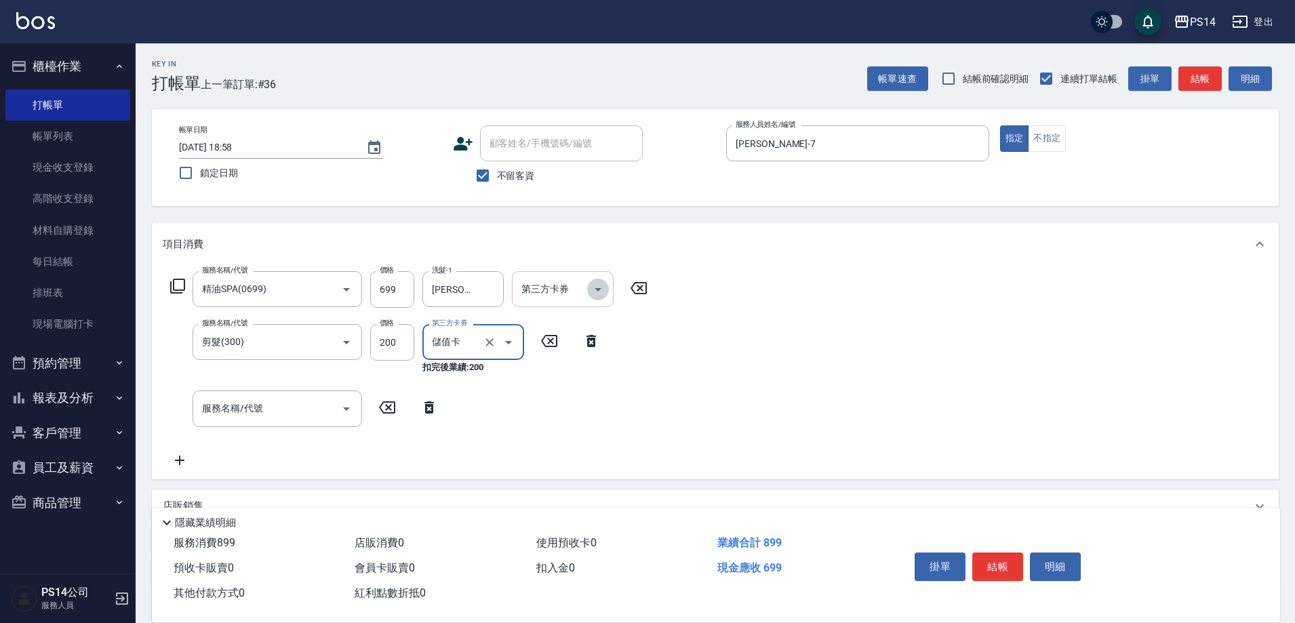
click at [594, 293] on icon "Open" at bounding box center [598, 289] width 16 height 16
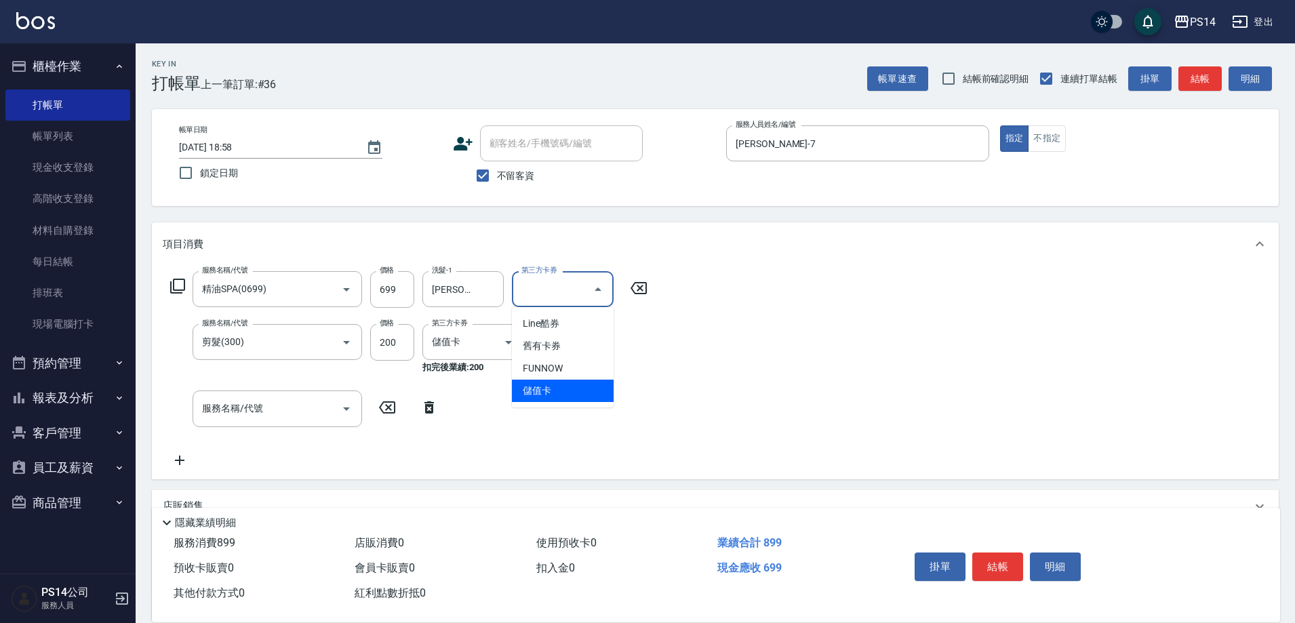
click at [542, 393] on span "儲值卡" at bounding box center [563, 391] width 102 height 22
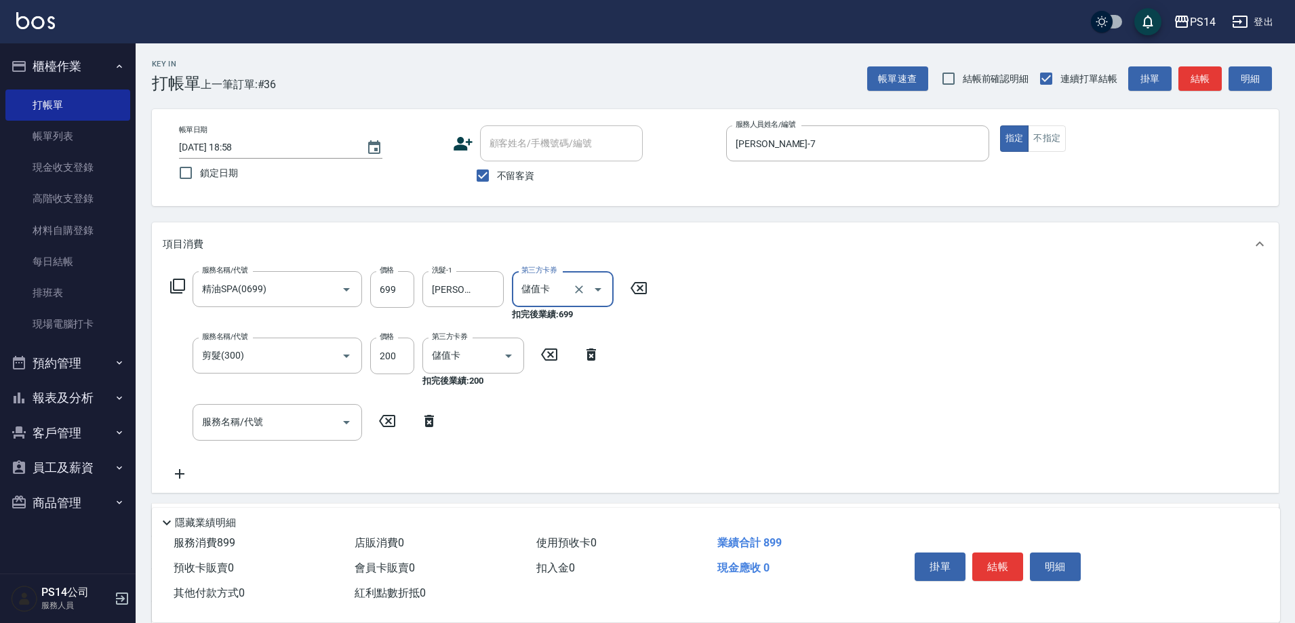
click at [598, 378] on div "服務名稱/代號 剪髮(300) 服務名稱/代號 價格 200 價格 第三方卡券 儲值卡 第三方卡券 扣完後業績: 200" at bounding box center [385, 363] width 445 height 50
